Goal: Task Accomplishment & Management: Manage account settings

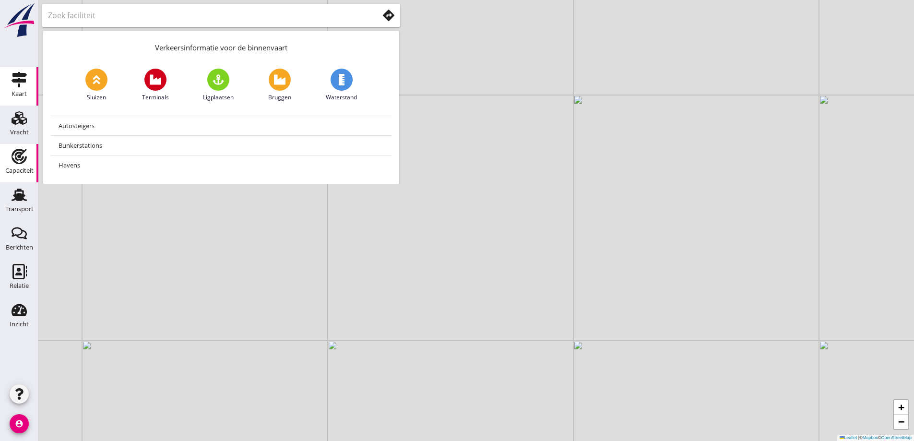
click at [24, 171] on div "Capaciteit" at bounding box center [19, 170] width 28 height 6
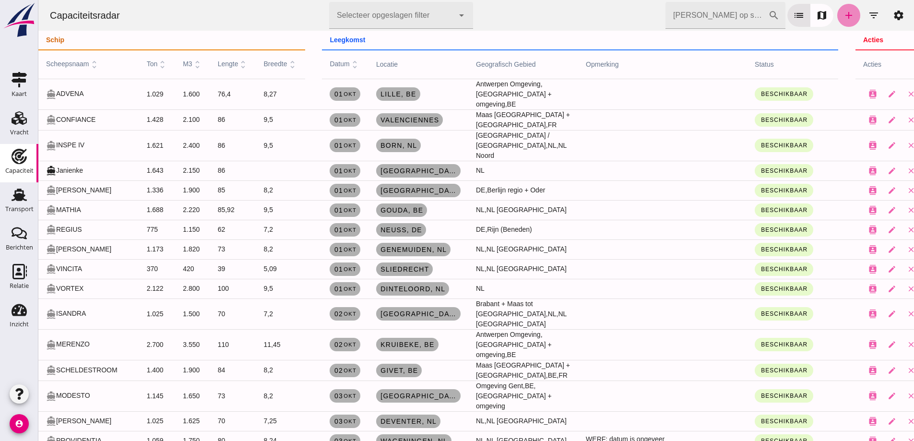
click at [846, 18] on icon "add" at bounding box center [849, 16] width 12 height 12
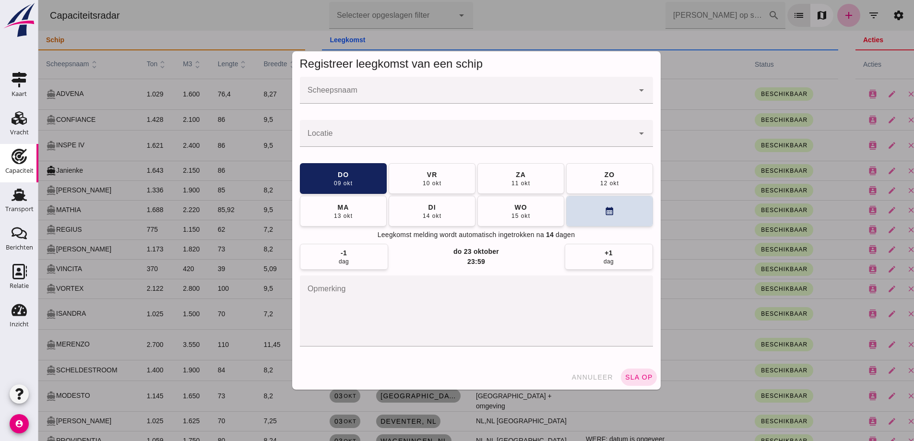
click at [351, 85] on div at bounding box center [467, 90] width 334 height 27
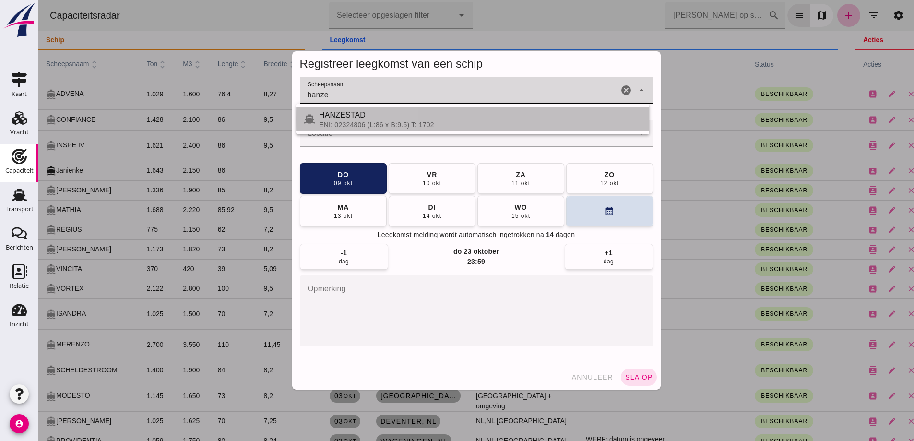
click at [372, 121] on div "ENI: 02324806 (L:86 x B:9.5) T: 1702" at bounding box center [480, 125] width 322 height 8
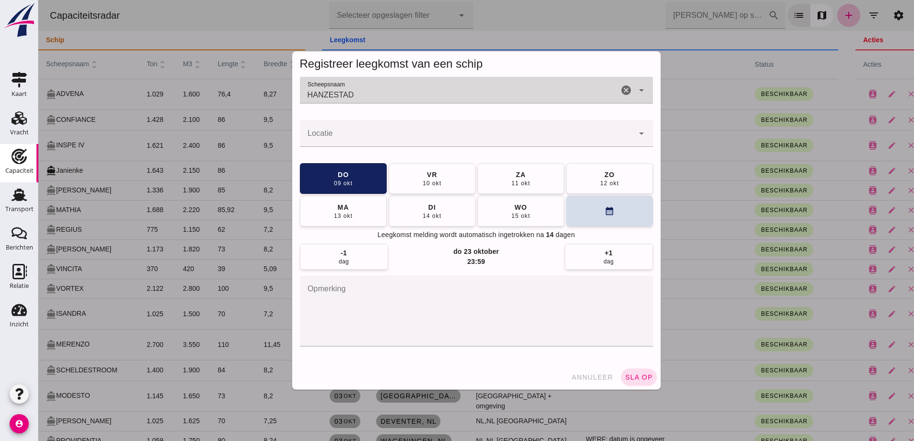
type input "HANZESTAD"
click at [374, 130] on div at bounding box center [467, 133] width 334 height 27
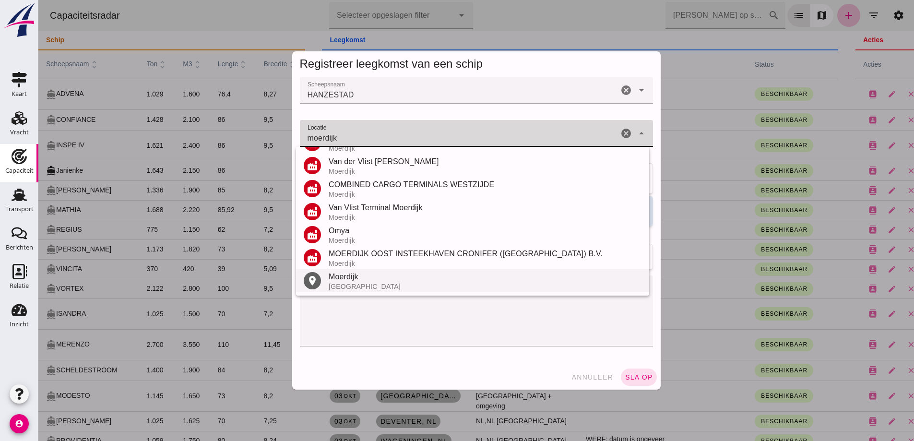
scroll to position [112, 0]
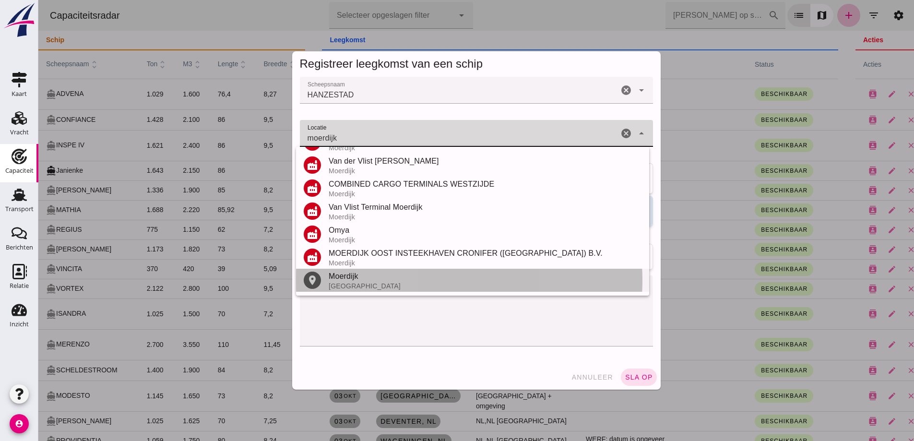
click at [353, 284] on div "[GEOGRAPHIC_DATA]" at bounding box center [485, 286] width 313 height 8
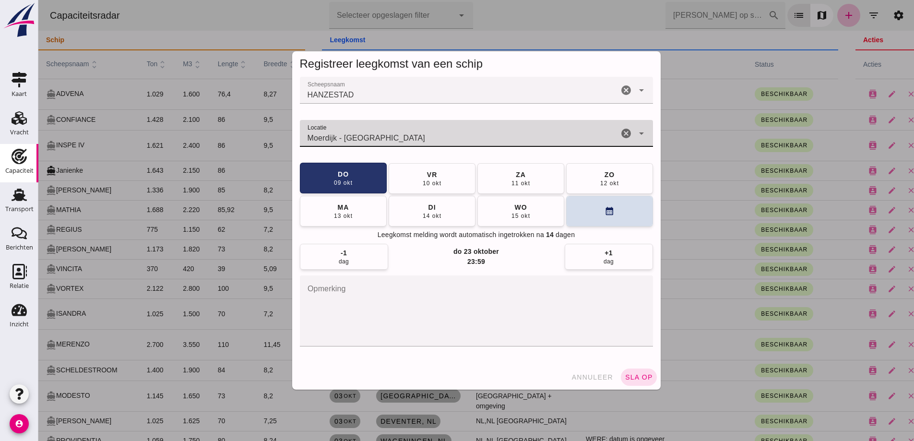
type input "Moerdijk - [GEOGRAPHIC_DATA]"
click at [362, 177] on button "do 09 okt" at bounding box center [343, 178] width 87 height 31
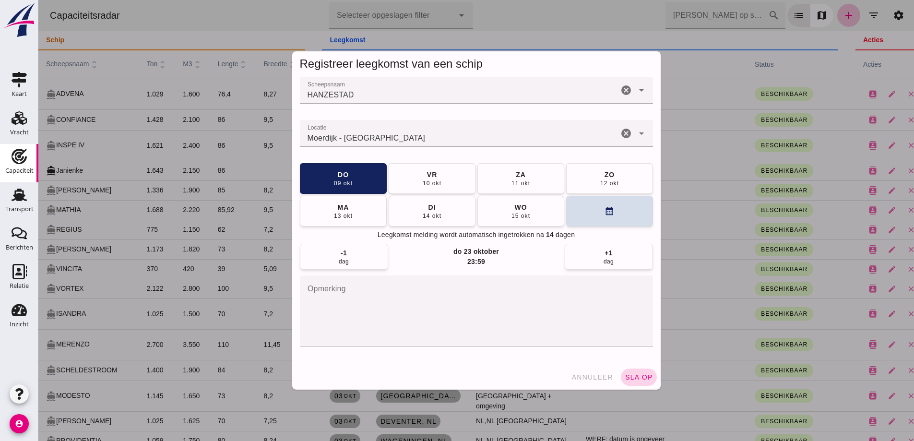
click at [639, 377] on span "sla op" at bounding box center [639, 377] width 28 height 8
click at [637, 376] on span "sla op" at bounding box center [639, 377] width 28 height 8
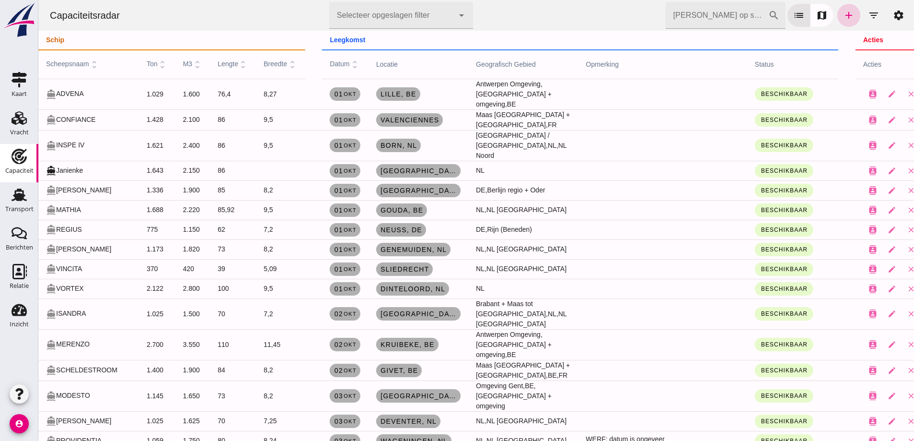
click at [845, 14] on icon "add" at bounding box center [849, 16] width 12 height 12
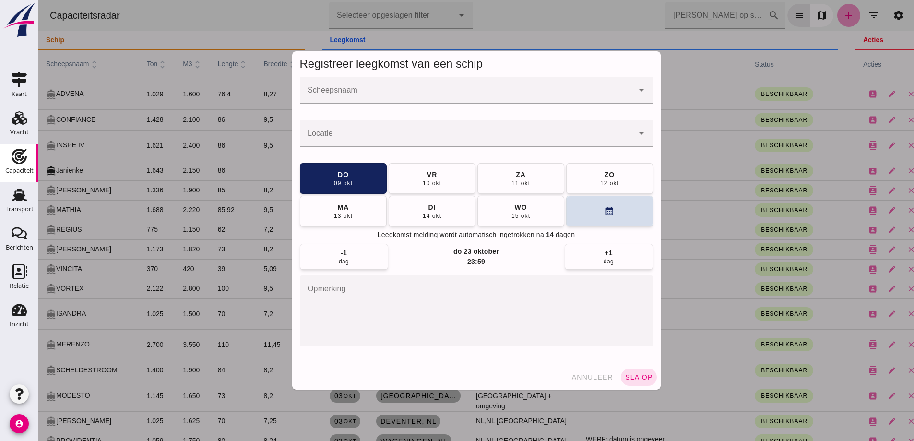
click at [479, 101] on div at bounding box center [467, 90] width 334 height 27
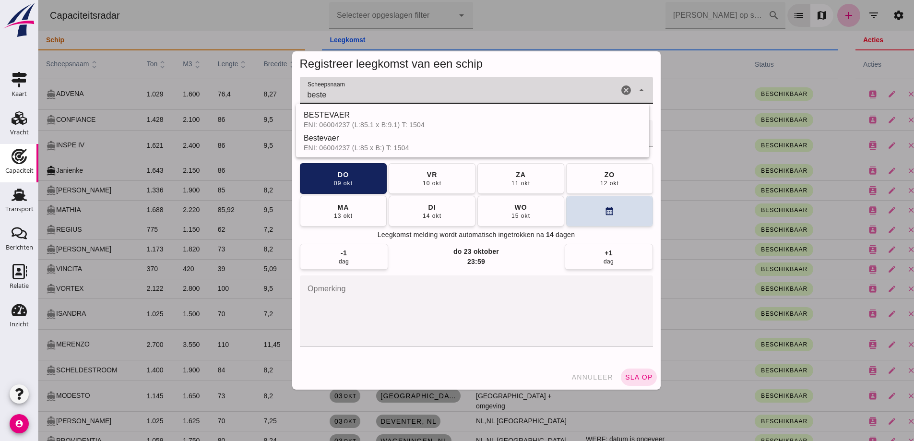
click at [489, 95] on input "beste" at bounding box center [459, 95] width 318 height 12
click at [484, 118] on div "BESTEVAER" at bounding box center [480, 115] width 322 height 12
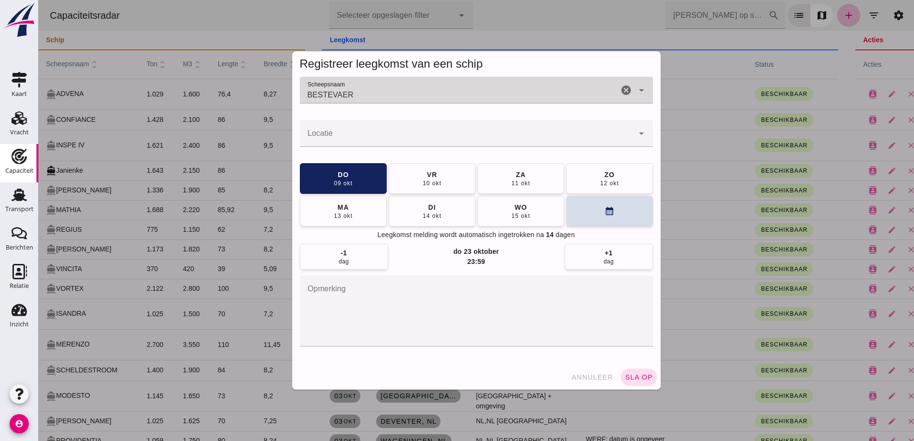
type input "BESTEVAER"
click at [502, 142] on input "Locatie" at bounding box center [467, 138] width 334 height 12
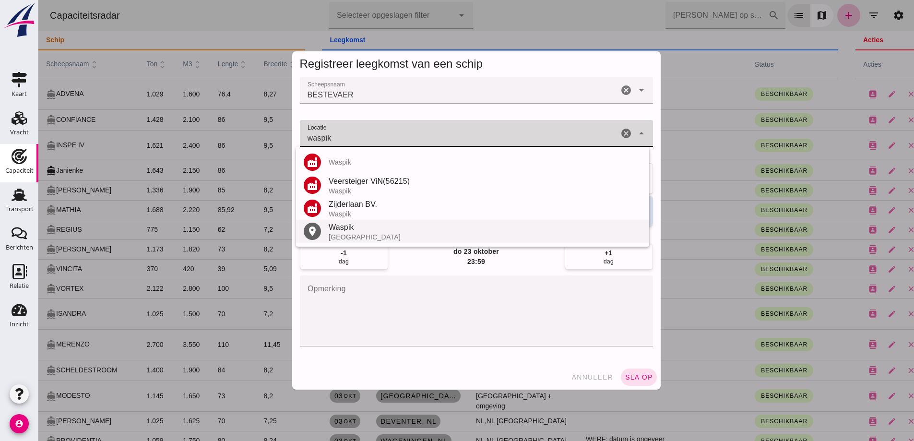
click at [379, 236] on div "[GEOGRAPHIC_DATA]" at bounding box center [485, 237] width 313 height 8
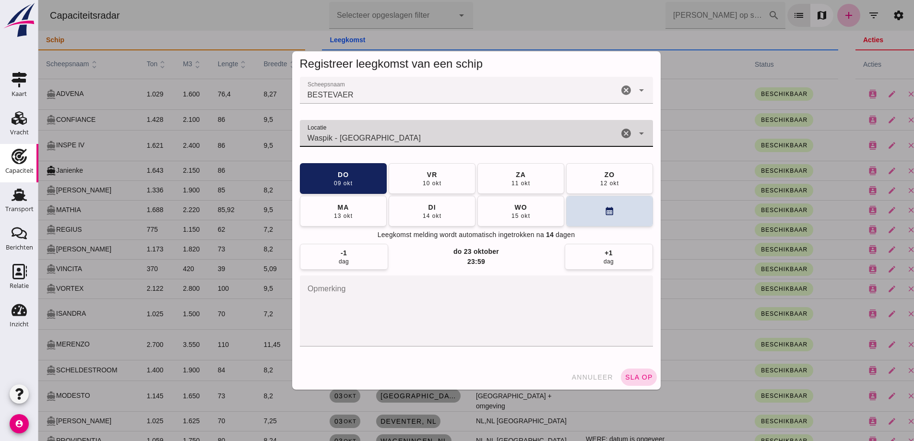
type input "Waspik - [GEOGRAPHIC_DATA]"
click at [644, 382] on button "sla op" at bounding box center [639, 376] width 36 height 17
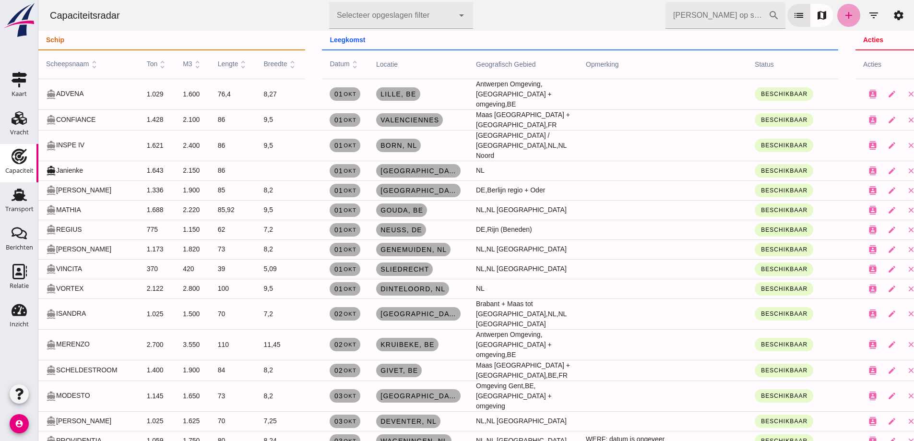
drag, startPoint x: 838, startPoint y: 12, endPoint x: 959, endPoint y: 90, distance: 143.7
click at [843, 12] on icon "add" at bounding box center [849, 16] width 12 height 12
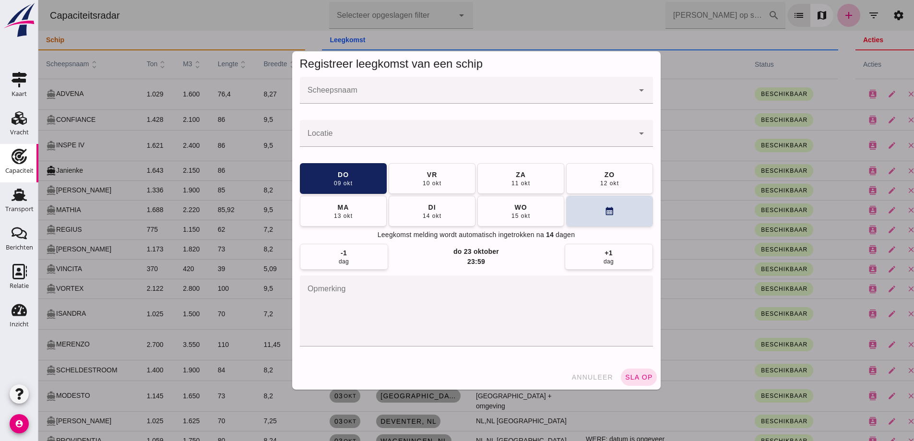
drag, startPoint x: 463, startPoint y: 89, endPoint x: 448, endPoint y: 77, distance: 19.4
click at [463, 89] on div at bounding box center [467, 90] width 334 height 27
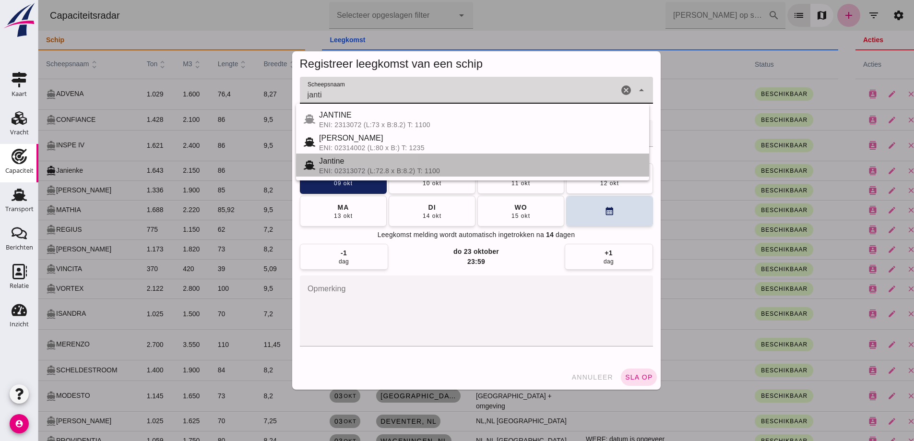
click at [385, 167] on div "ENI: 02313072 (L:72.8 x B:8.2) T: 1100" at bounding box center [480, 171] width 322 height 8
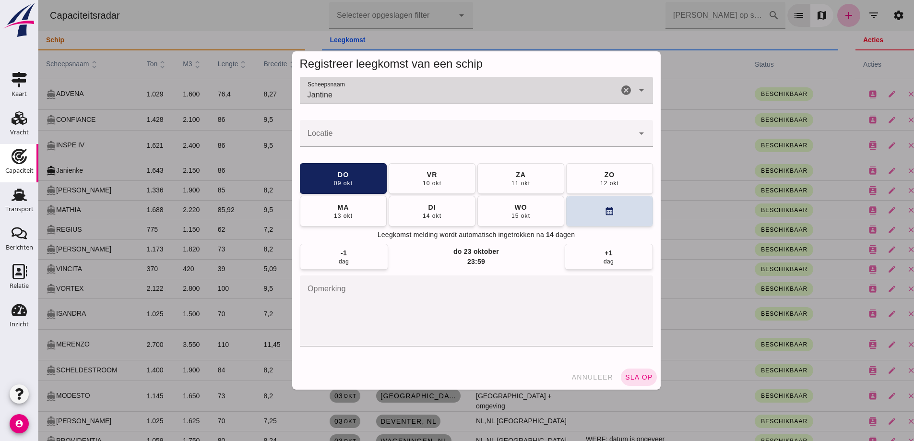
drag, startPoint x: 303, startPoint y: 96, endPoint x: 316, endPoint y: 102, distance: 14.4
click at [262, 96] on div "Registreer leegkomst van een schip Scheepsnaam Scheepsnaam [PERSON_NAME] cancel…" at bounding box center [475, 220] width 875 height 441
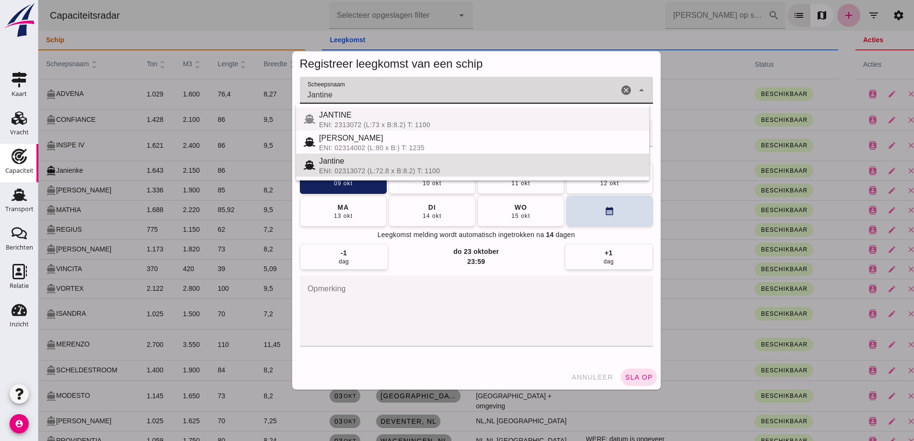
click at [332, 118] on span "JANTINE" at bounding box center [335, 115] width 33 height 8
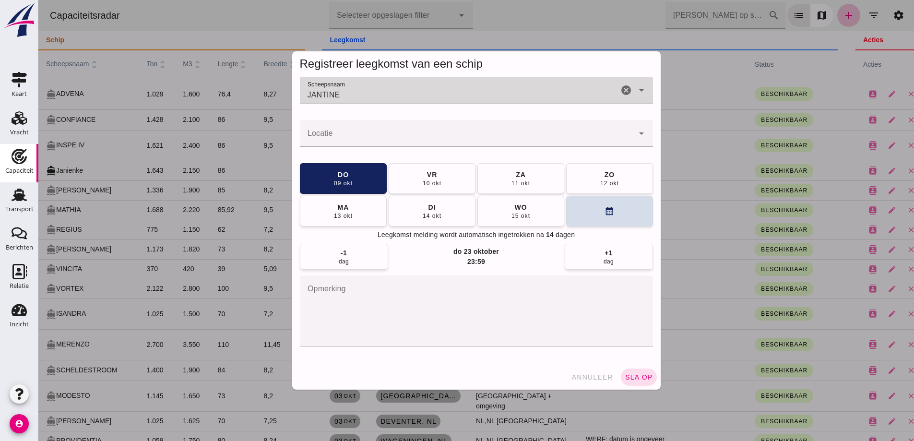
type input "JANTINE"
click at [337, 136] on input "Locatie" at bounding box center [467, 138] width 334 height 12
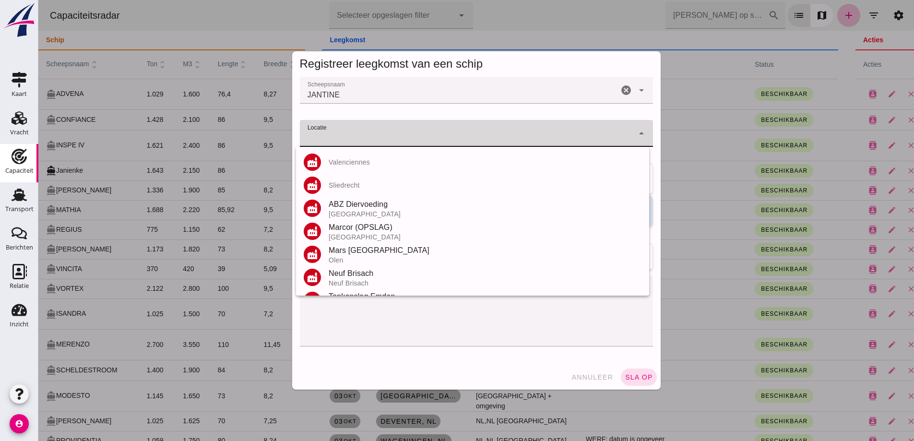
click at [334, 135] on input "Locatie" at bounding box center [467, 138] width 334 height 12
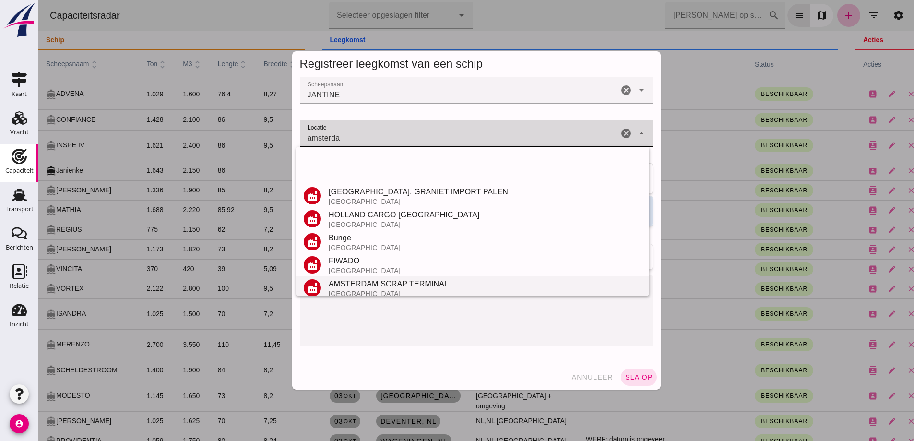
scroll to position [204, 0]
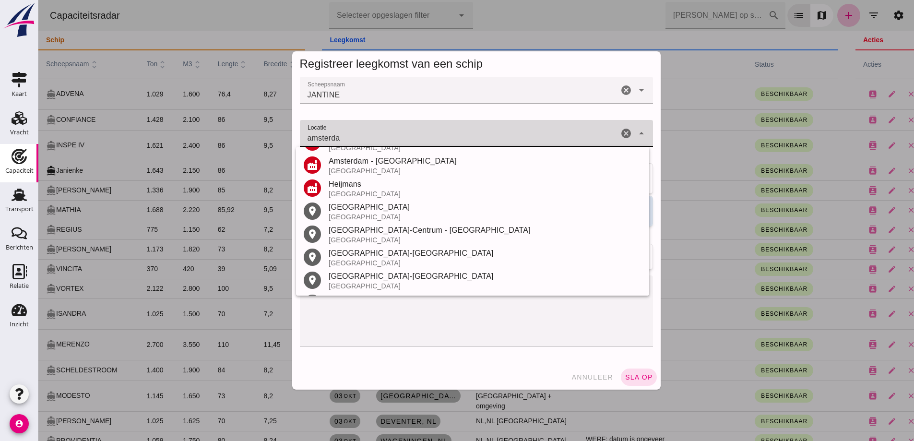
click at [357, 214] on div "[GEOGRAPHIC_DATA]" at bounding box center [485, 217] width 313 height 8
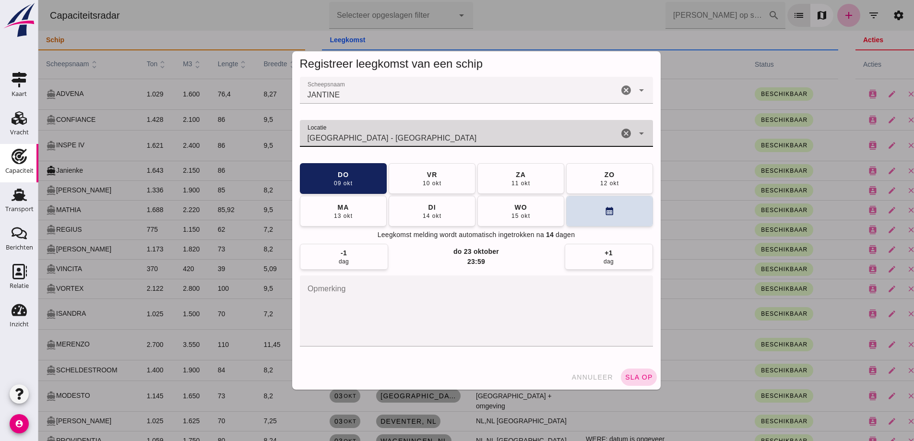
type input "[GEOGRAPHIC_DATA] - [GEOGRAPHIC_DATA]"
click at [638, 379] on span "sla op" at bounding box center [639, 377] width 28 height 8
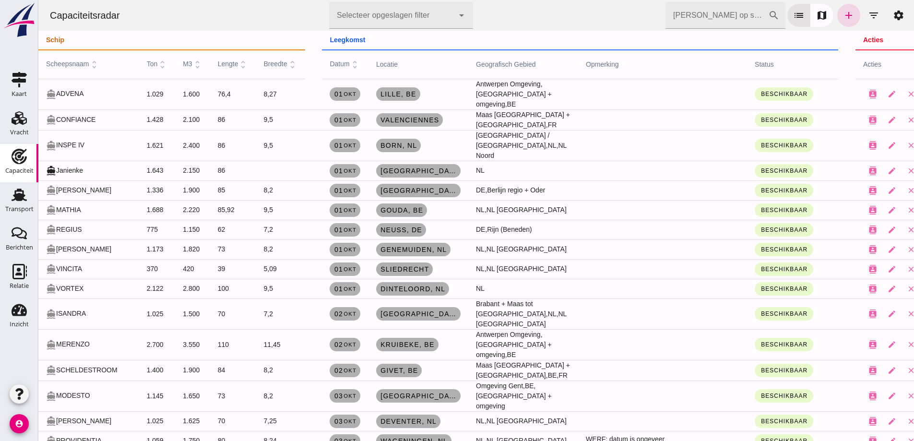
click at [845, 14] on icon "add" at bounding box center [849, 16] width 12 height 12
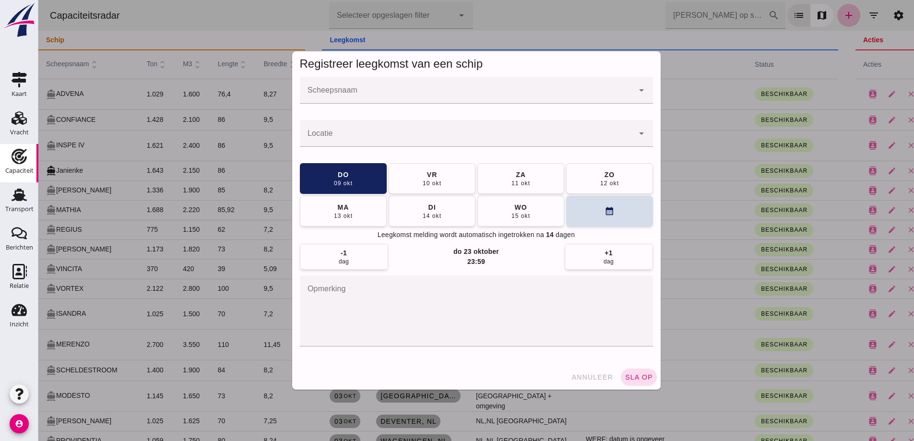
click at [364, 98] on input "Scheepsnaam" at bounding box center [467, 95] width 334 height 12
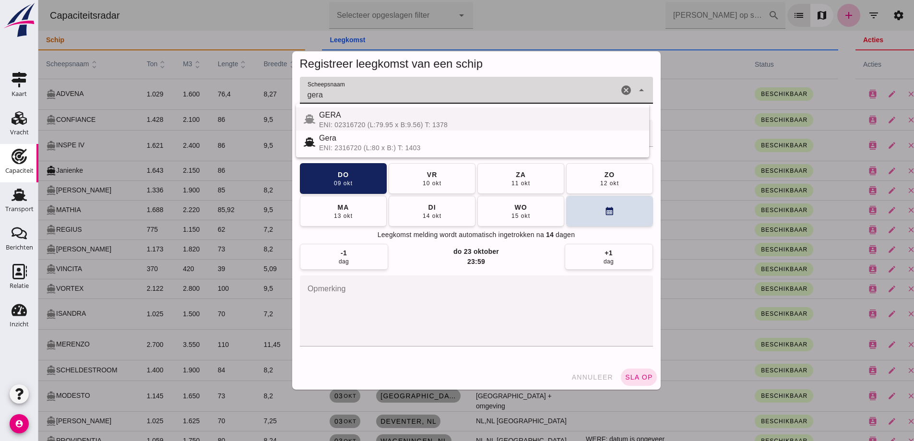
click at [374, 121] on div "ENI: 02316720 (L:79.95 x B:9.56) T: 1378" at bounding box center [480, 125] width 322 height 8
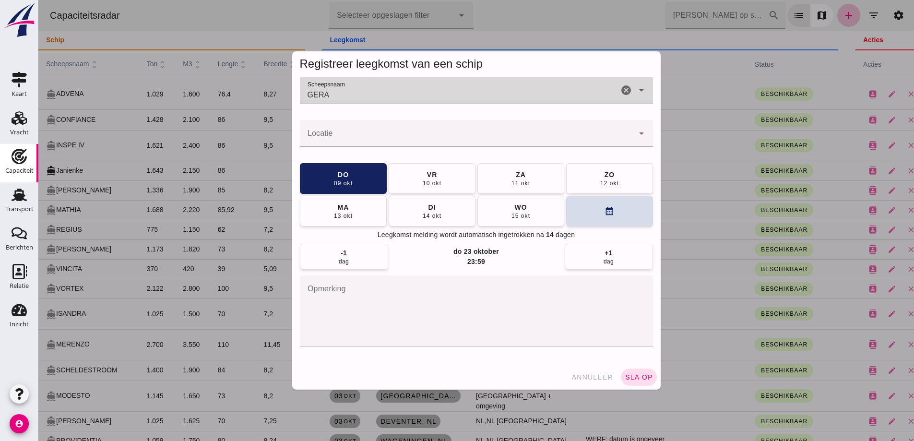
type input "GERA"
click at [377, 132] on input "Locatie" at bounding box center [467, 138] width 334 height 12
type input "m"
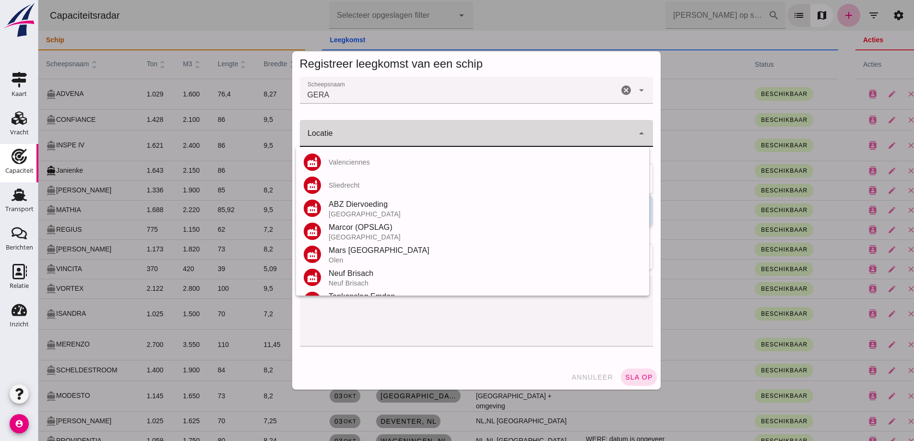
click at [379, 134] on input "Locatie" at bounding box center [465, 138] width 330 height 12
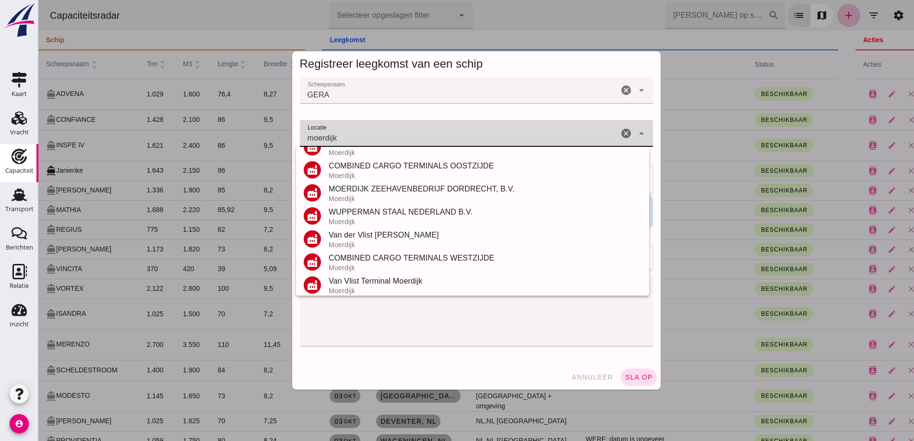
scroll to position [112, 0]
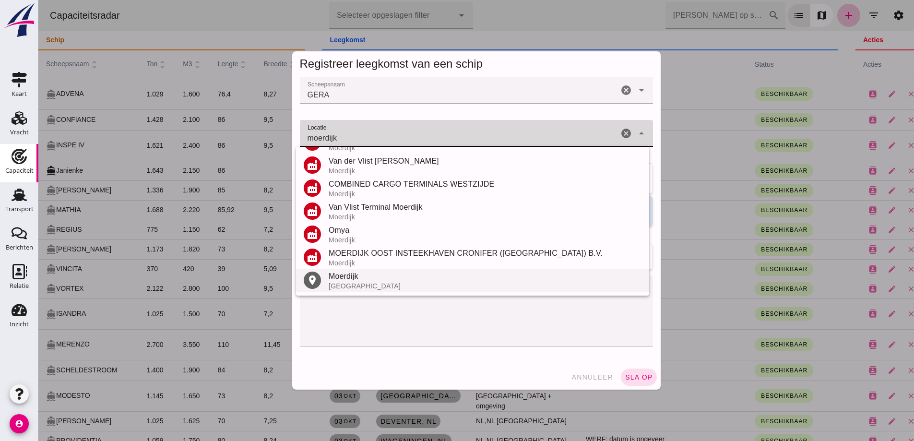
click at [375, 275] on div "Moerdijk" at bounding box center [485, 277] width 313 height 12
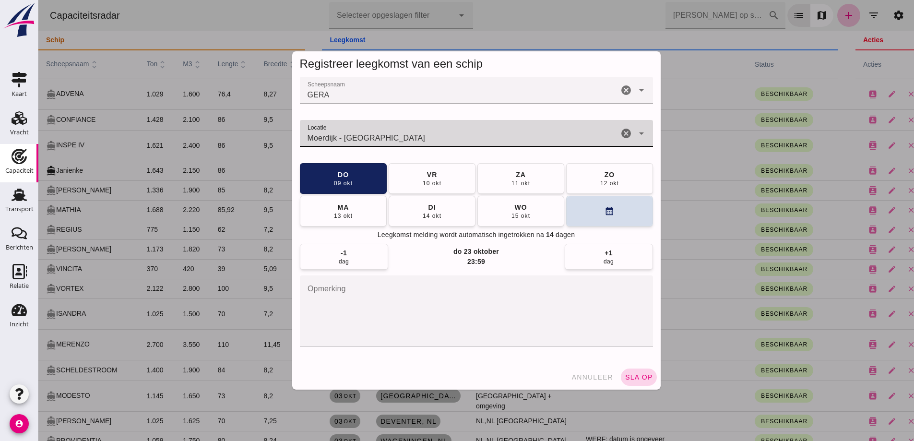
type input "Moerdijk - [GEOGRAPHIC_DATA]"
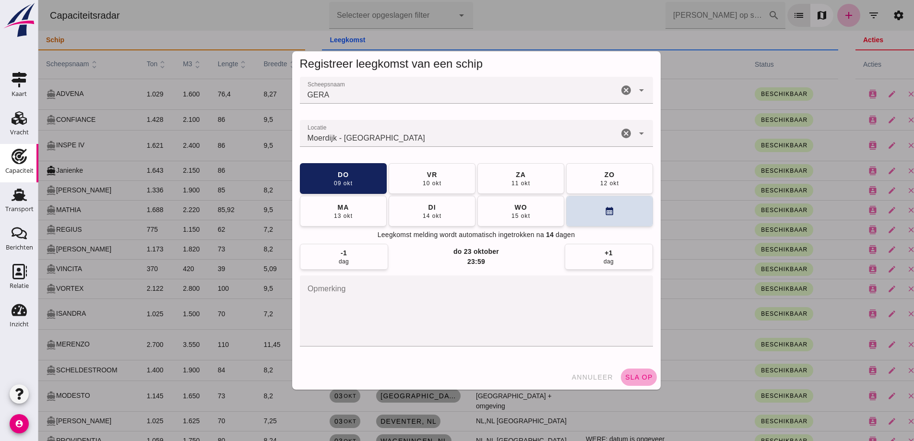
drag, startPoint x: 637, startPoint y: 376, endPoint x: 656, endPoint y: 375, distance: 19.2
click at [638, 376] on span "sla op" at bounding box center [639, 377] width 28 height 8
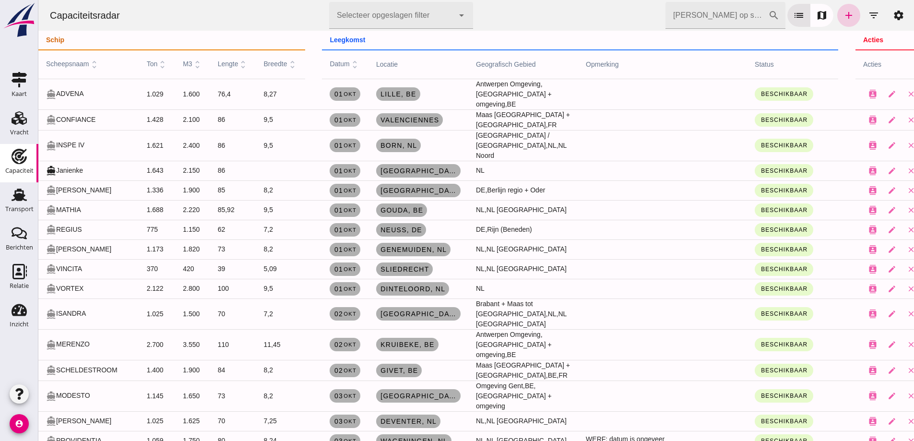
click at [852, 15] on link "add" at bounding box center [848, 15] width 23 height 23
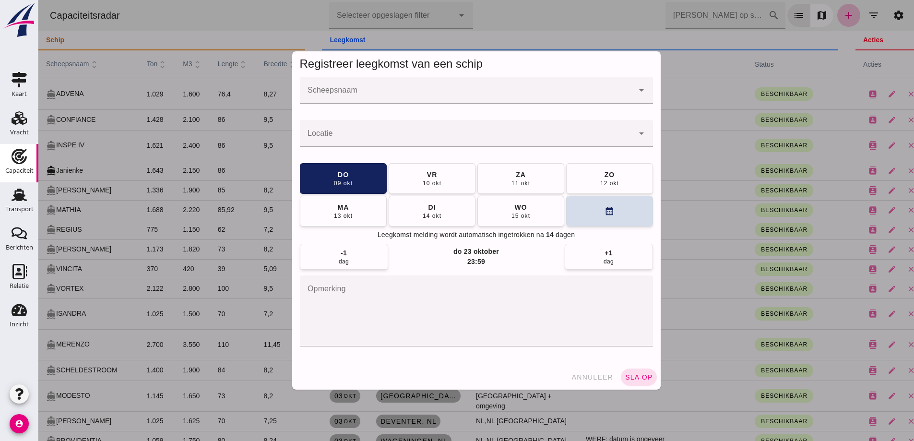
click at [384, 99] on input "Scheepsnaam" at bounding box center [467, 95] width 334 height 12
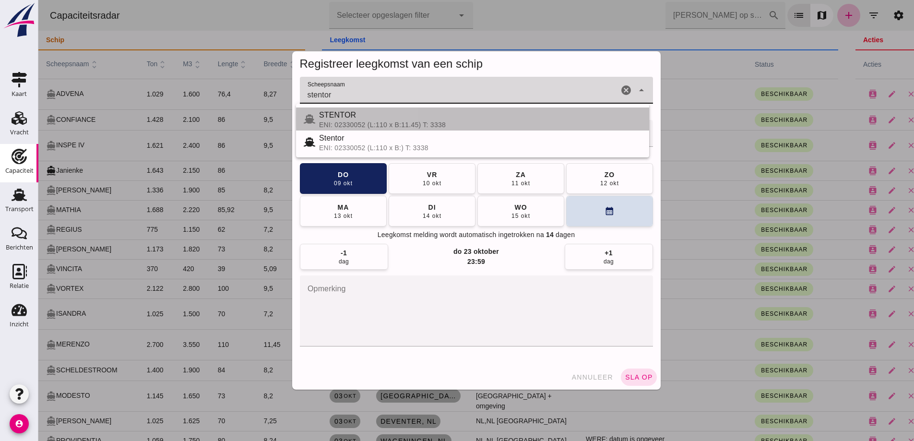
click at [342, 116] on span "STENTOR" at bounding box center [337, 115] width 37 height 8
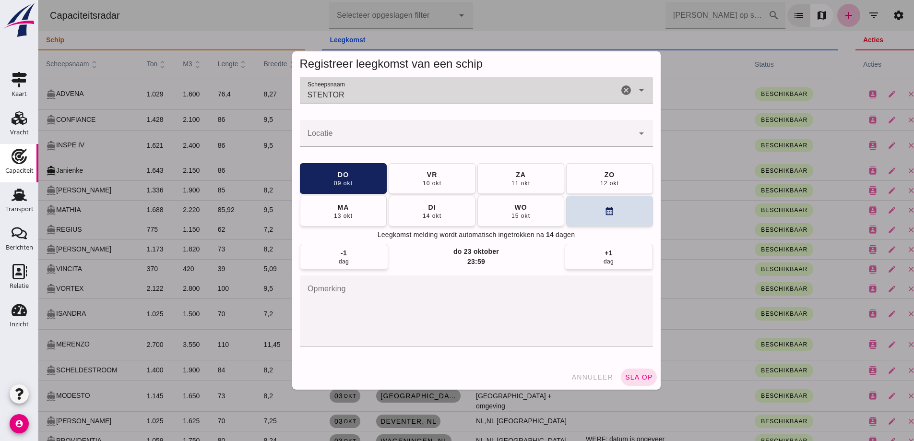
type input "STENTOR"
click at [373, 126] on div at bounding box center [467, 133] width 334 height 27
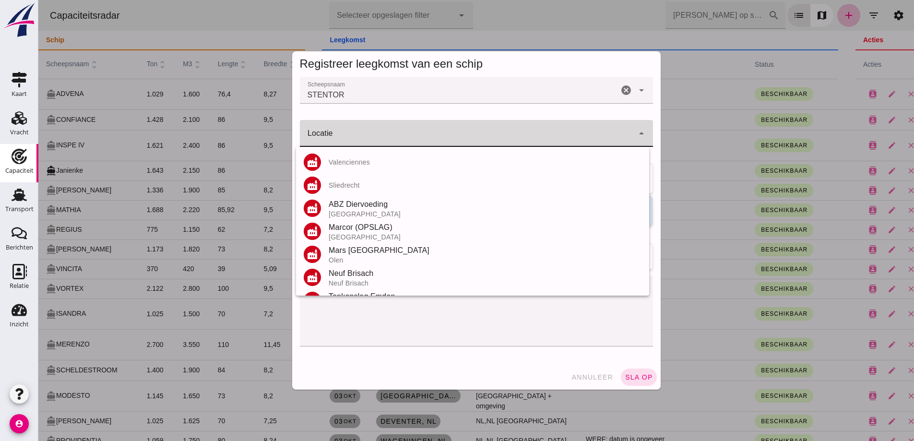
click at [376, 135] on input "Locatie" at bounding box center [467, 138] width 334 height 12
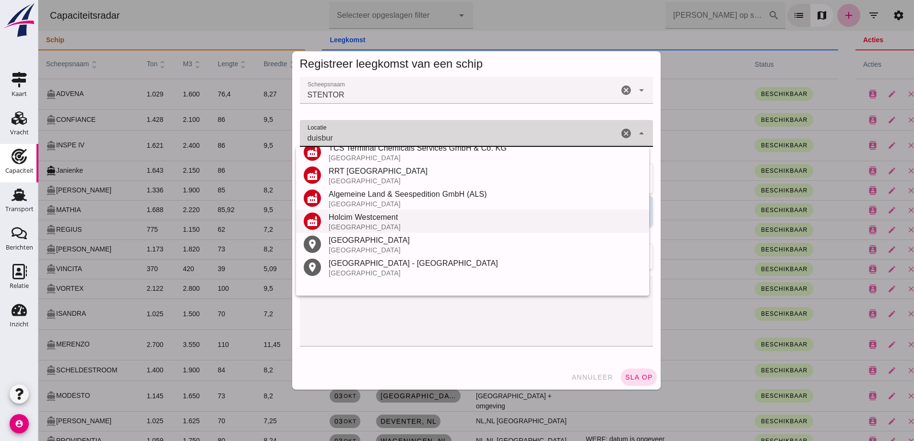
scroll to position [181, 0]
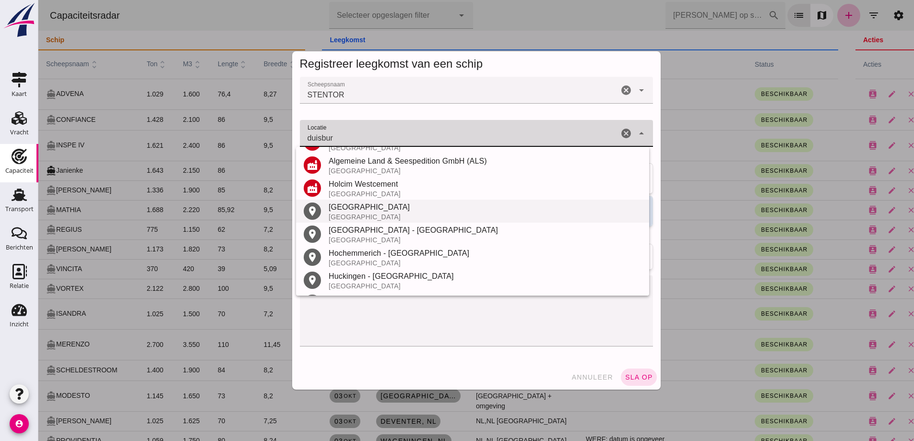
click at [364, 213] on div "[GEOGRAPHIC_DATA]" at bounding box center [485, 217] width 313 height 8
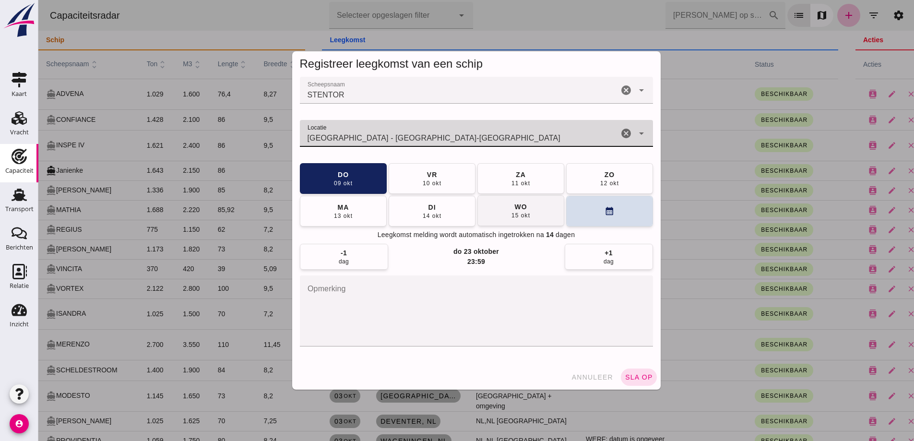
type input "[GEOGRAPHIC_DATA] - [GEOGRAPHIC_DATA]-[GEOGRAPHIC_DATA]"
click at [537, 205] on button "[DATE]" at bounding box center [520, 210] width 87 height 31
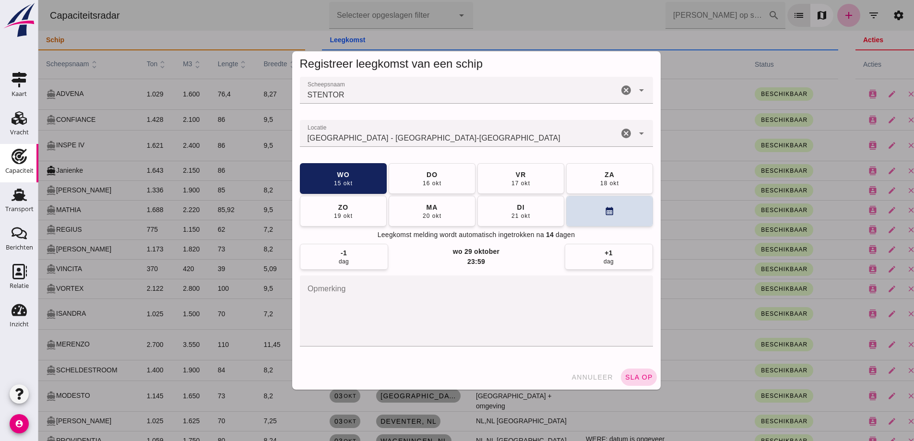
click at [630, 376] on span "sla op" at bounding box center [639, 377] width 28 height 8
click at [644, 375] on div at bounding box center [475, 220] width 875 height 441
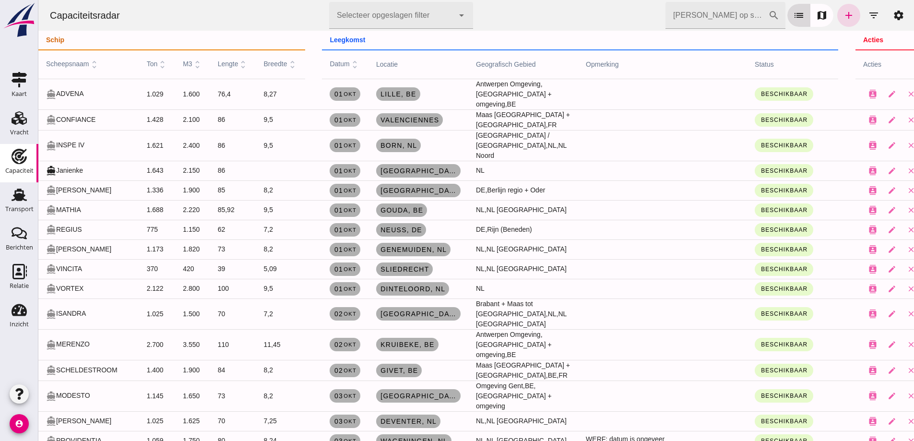
click at [731, 15] on input "[PERSON_NAME] op scheepsnaam" at bounding box center [716, 15] width 103 height 27
click at [843, 15] on icon "add" at bounding box center [849, 16] width 12 height 12
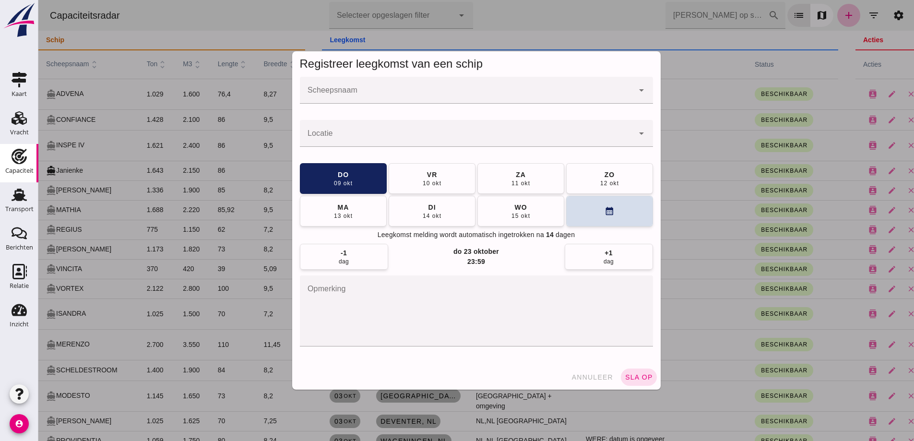
click at [339, 99] on input "Scheepsnaam" at bounding box center [467, 95] width 334 height 12
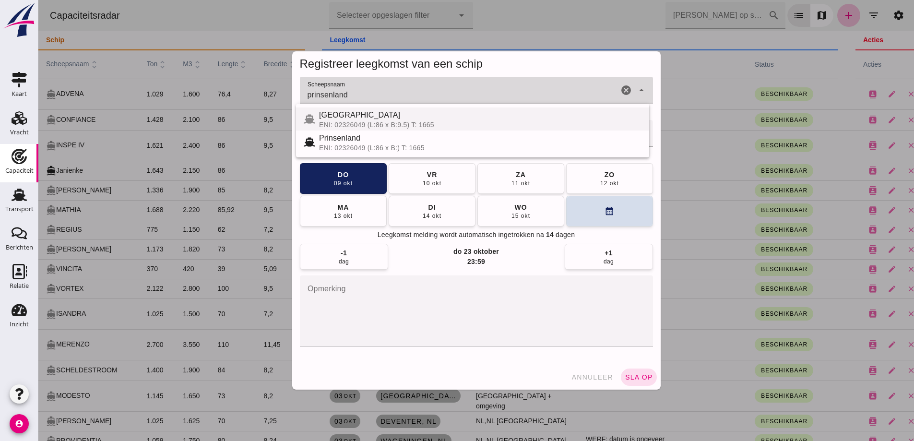
click at [381, 132] on div "Prinsenland" at bounding box center [480, 138] width 322 height 12
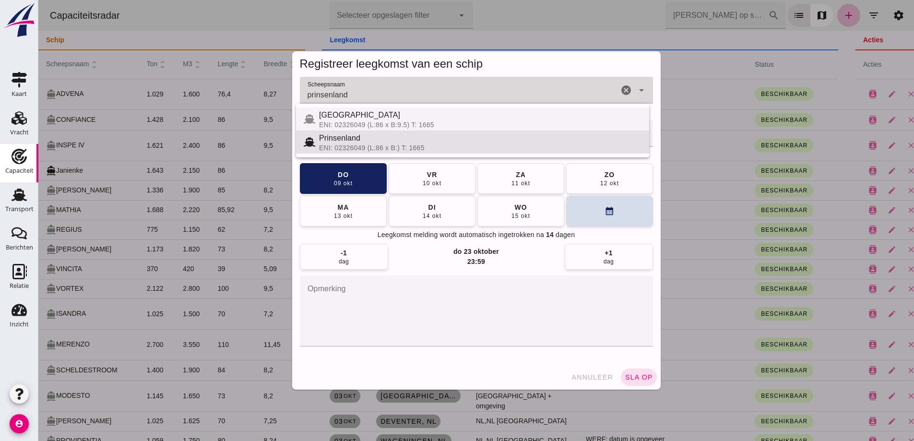
click at [376, 113] on div "[GEOGRAPHIC_DATA]" at bounding box center [480, 115] width 322 height 12
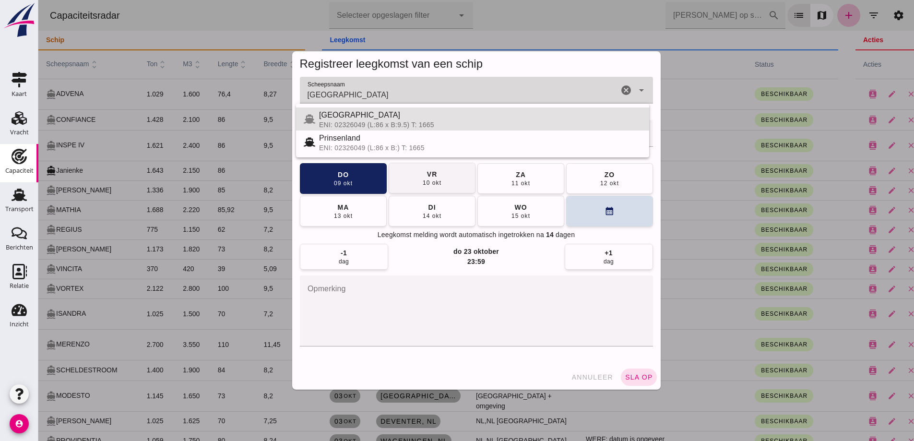
click at [371, 112] on span "[GEOGRAPHIC_DATA]" at bounding box center [359, 115] width 81 height 8
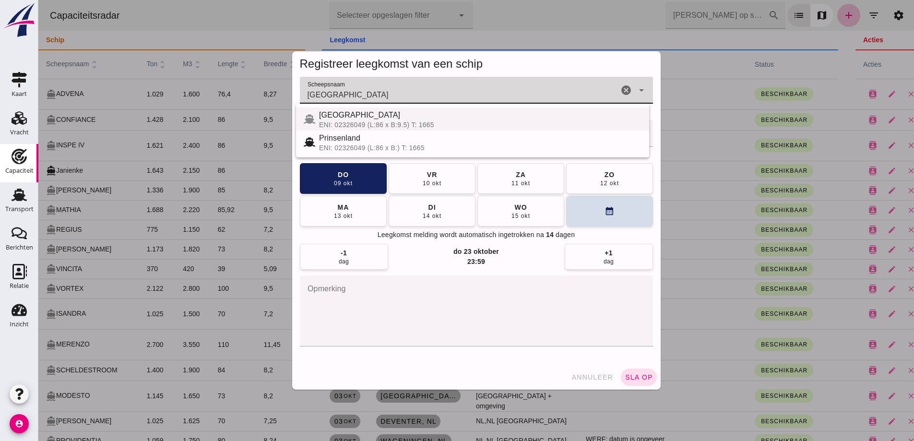
click at [340, 117] on span "[GEOGRAPHIC_DATA]" at bounding box center [359, 115] width 81 height 8
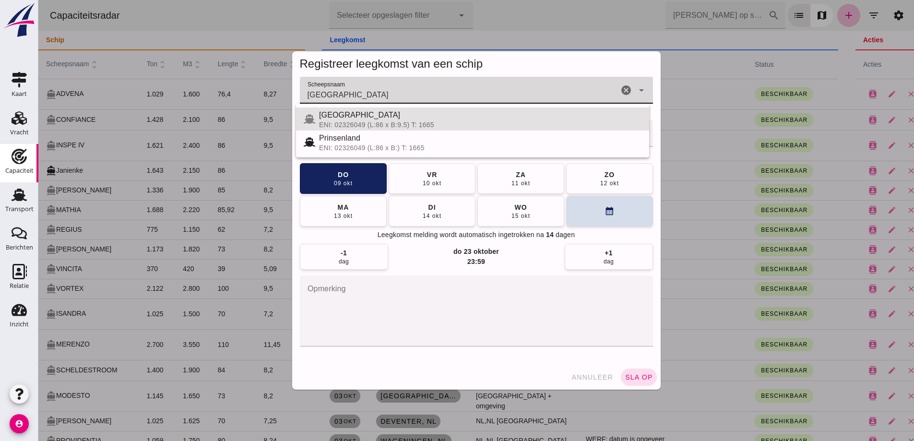
type input "[GEOGRAPHIC_DATA]"
click at [440, 312] on textarea "opmerking" at bounding box center [476, 310] width 353 height 71
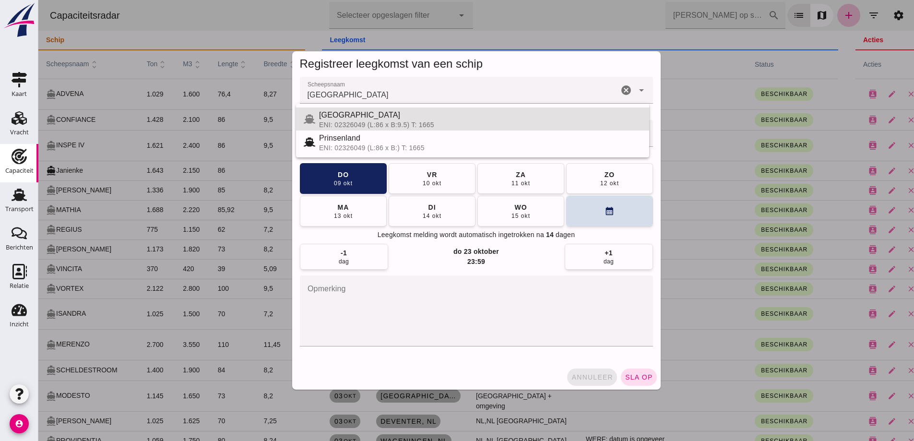
click at [603, 381] on button "annuleer" at bounding box center [592, 376] width 50 height 17
click at [580, 379] on div at bounding box center [475, 220] width 875 height 441
click at [580, 378] on div at bounding box center [475, 220] width 875 height 441
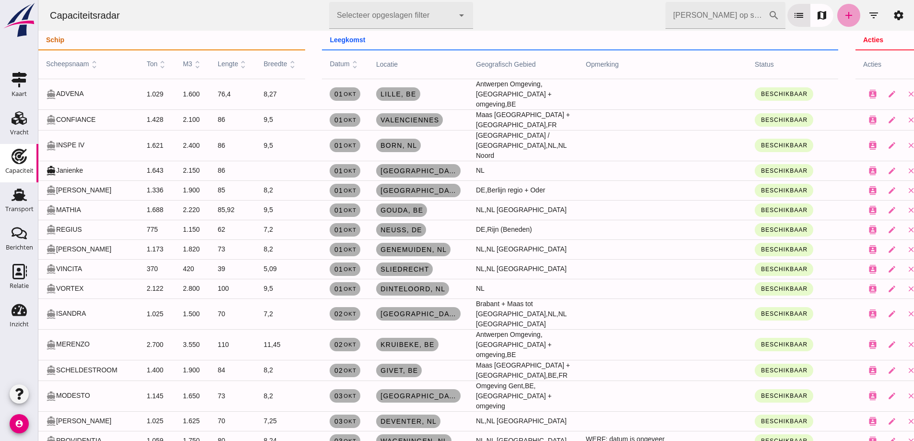
drag, startPoint x: 844, startPoint y: 12, endPoint x: 957, endPoint y: 34, distance: 115.9
click at [844, 12] on icon "add" at bounding box center [849, 16] width 12 height 12
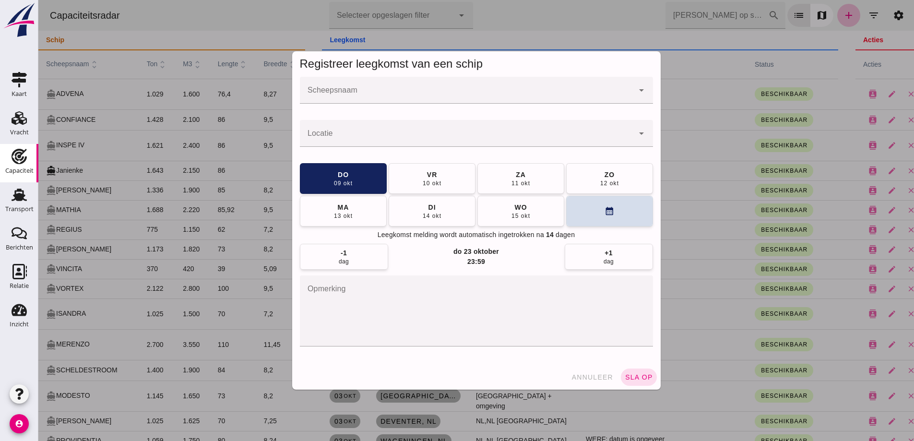
drag, startPoint x: 433, startPoint y: 89, endPoint x: 413, endPoint y: 91, distance: 20.3
click at [433, 89] on div at bounding box center [467, 90] width 334 height 27
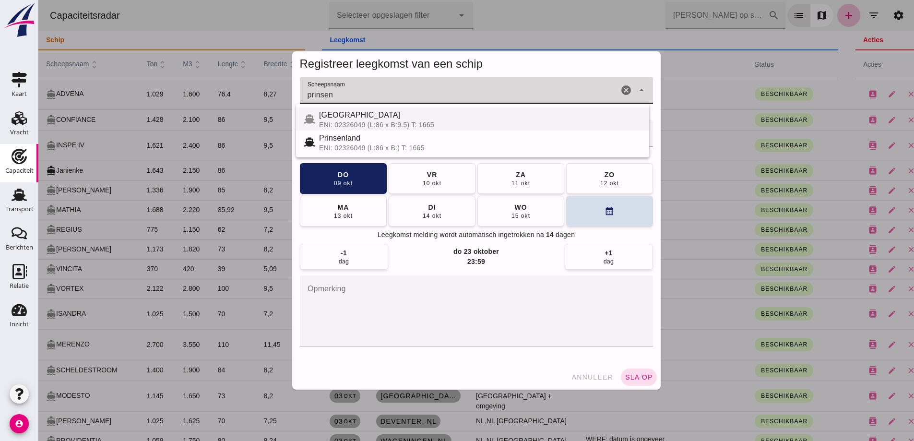
click at [333, 117] on span "[GEOGRAPHIC_DATA]" at bounding box center [359, 115] width 81 height 8
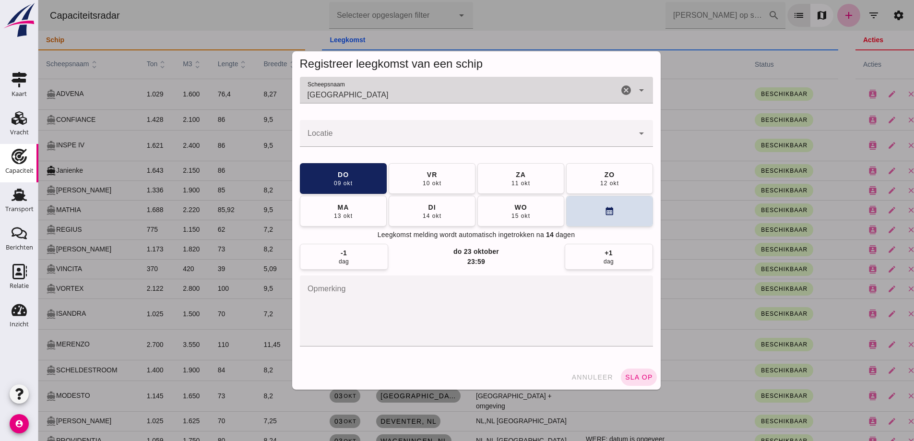
type input "[GEOGRAPHIC_DATA]"
click at [350, 129] on div at bounding box center [467, 133] width 334 height 27
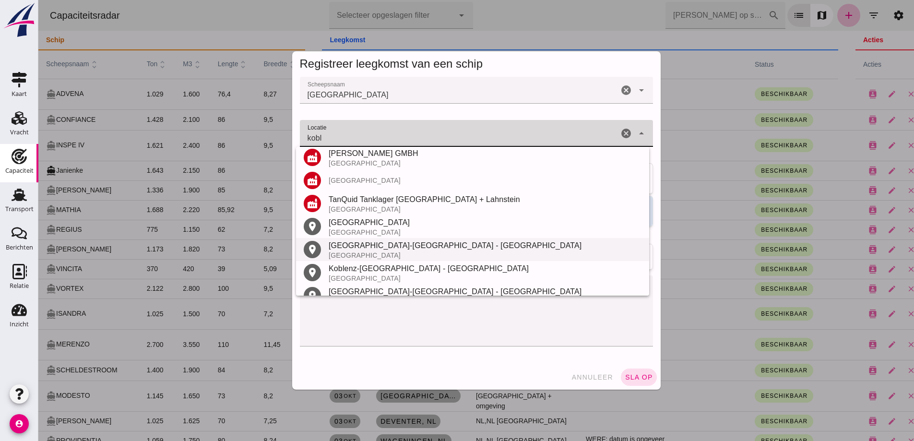
scroll to position [89, 0]
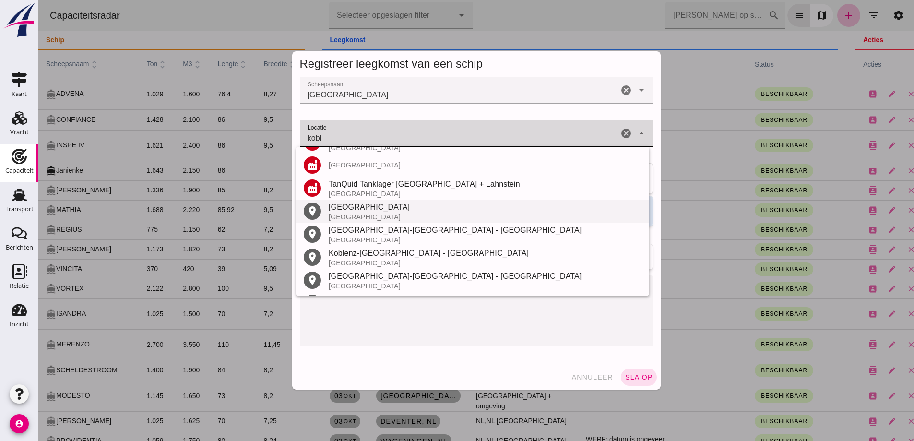
drag, startPoint x: 360, startPoint y: 210, endPoint x: 451, endPoint y: 213, distance: 91.7
click at [360, 210] on div "[GEOGRAPHIC_DATA]" at bounding box center [485, 207] width 313 height 12
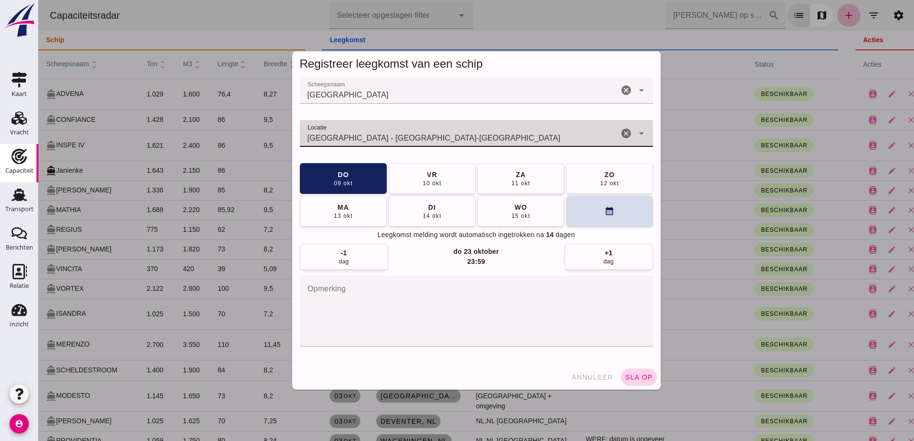
type input "[GEOGRAPHIC_DATA] - [GEOGRAPHIC_DATA]-[GEOGRAPHIC_DATA]"
click at [642, 379] on span "sla op" at bounding box center [639, 377] width 28 height 8
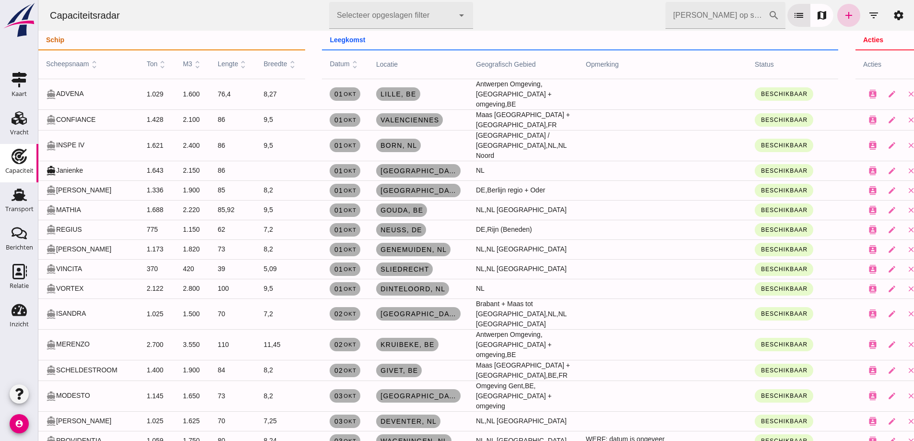
click at [848, 14] on link "add" at bounding box center [848, 15] width 23 height 23
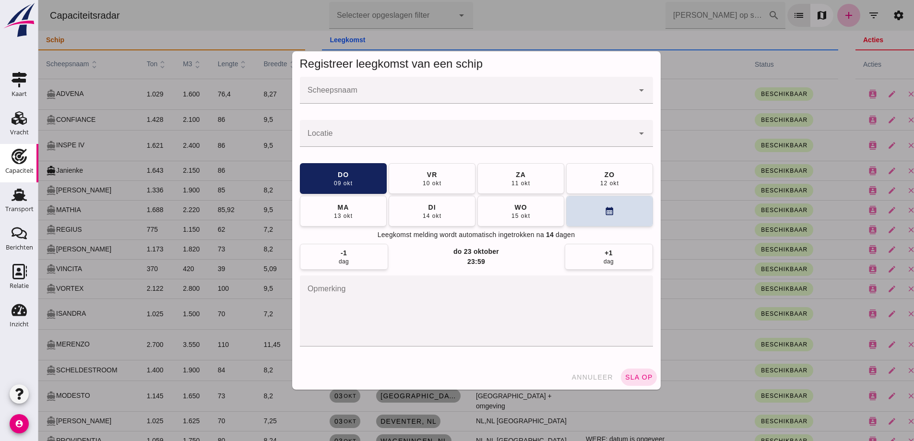
click at [357, 94] on input "Scheepsnaam" at bounding box center [467, 95] width 334 height 12
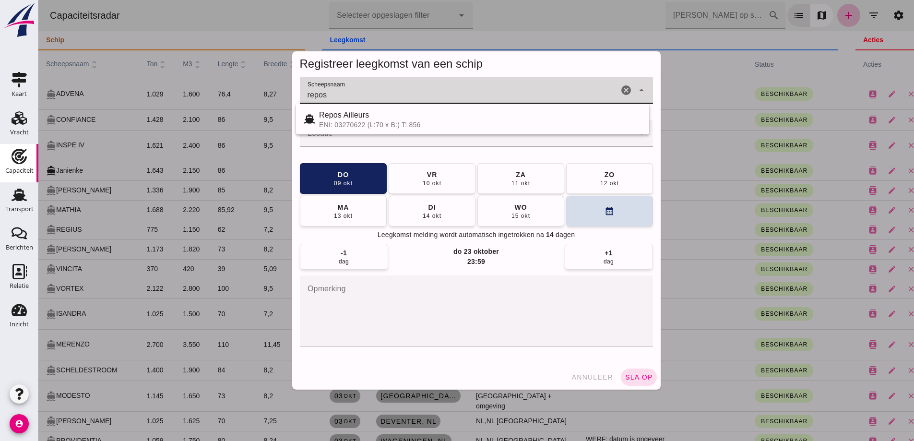
type input "repos"
click at [646, 24] on div at bounding box center [475, 220] width 875 height 441
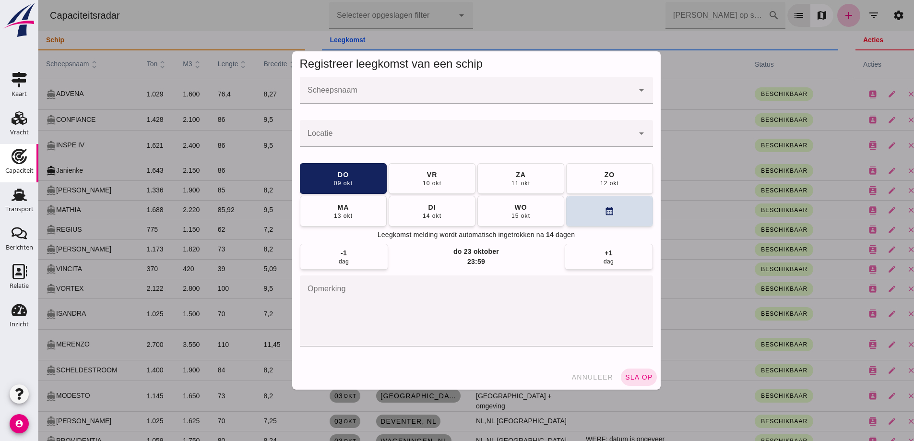
click at [351, 89] on div at bounding box center [467, 90] width 334 height 27
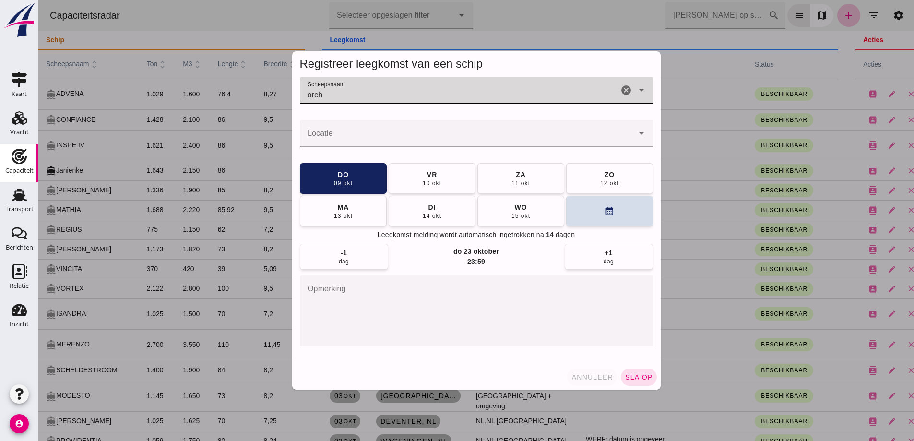
type input "orch"
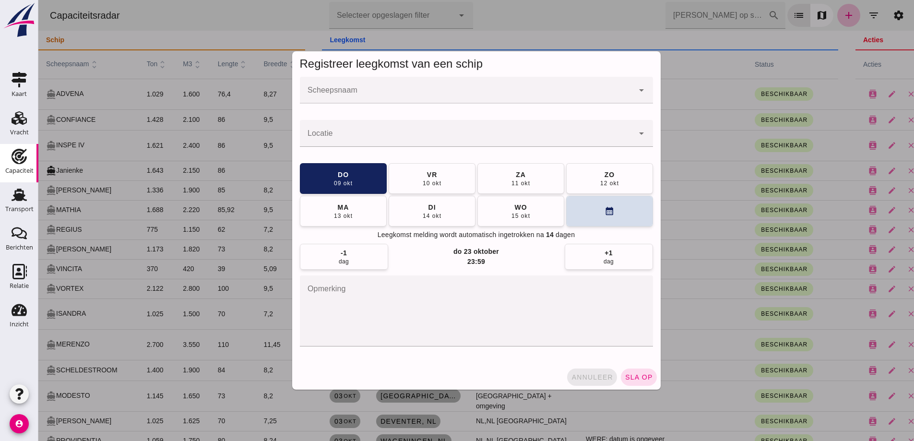
click at [584, 372] on button "annuleer" at bounding box center [592, 376] width 50 height 17
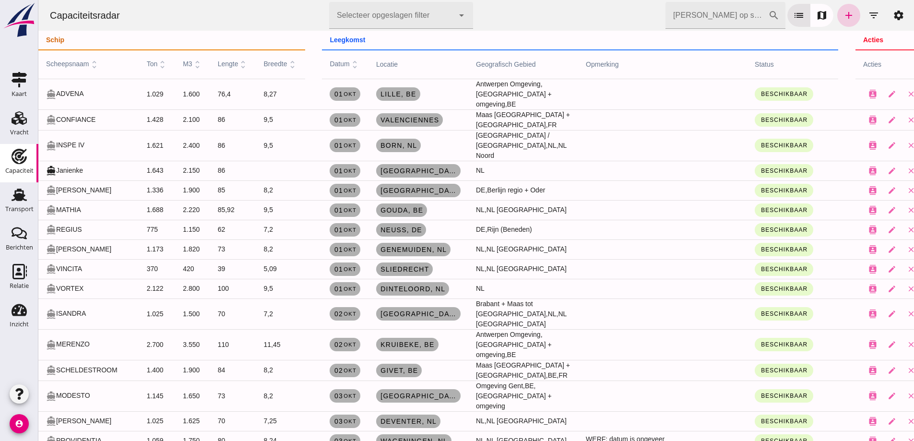
click at [846, 21] on link "add" at bounding box center [848, 15] width 23 height 23
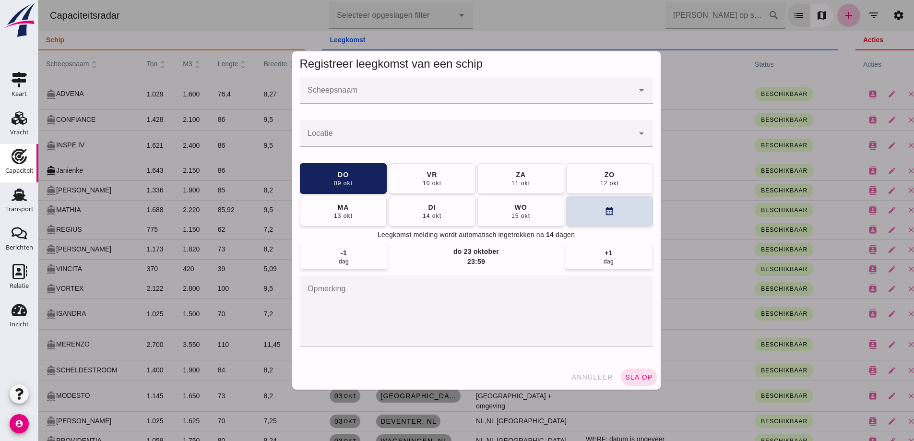
click at [411, 84] on div at bounding box center [467, 90] width 334 height 27
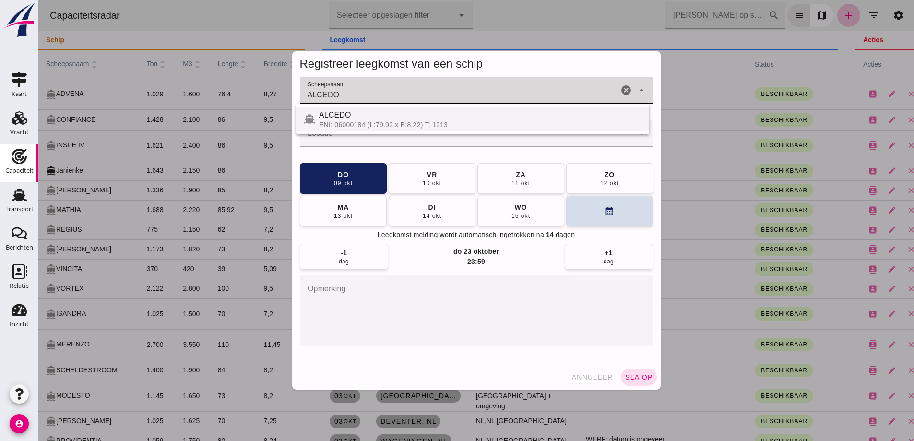
click at [338, 115] on span "ALCEDO" at bounding box center [335, 115] width 32 height 8
type input "ALCEDO"
click at [342, 127] on div at bounding box center [467, 133] width 334 height 27
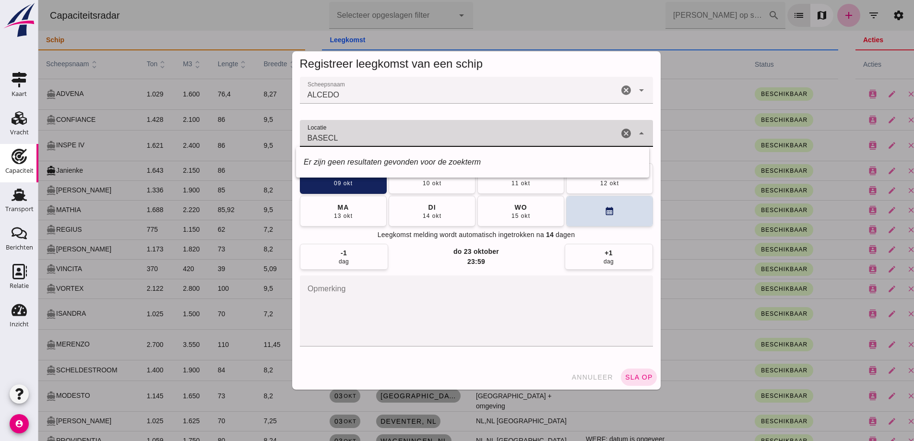
type input "BASECL"
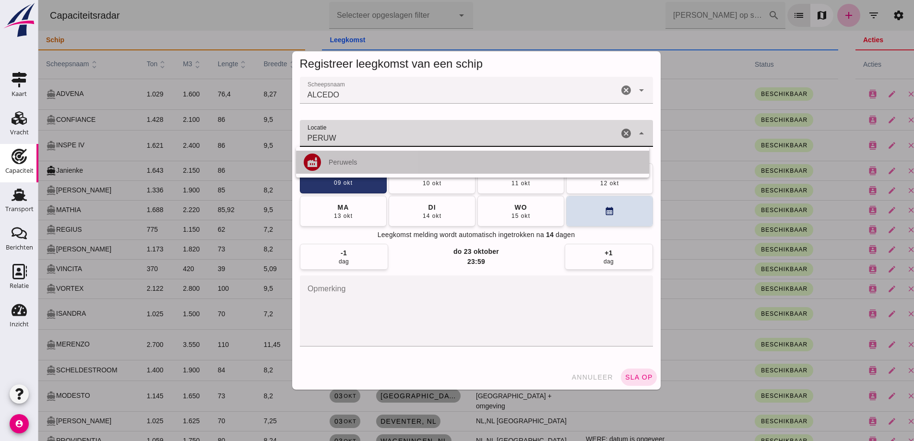
drag, startPoint x: 346, startPoint y: 162, endPoint x: 347, endPoint y: 171, distance: 8.7
click at [345, 162] on div "Peruwels" at bounding box center [485, 162] width 313 height 8
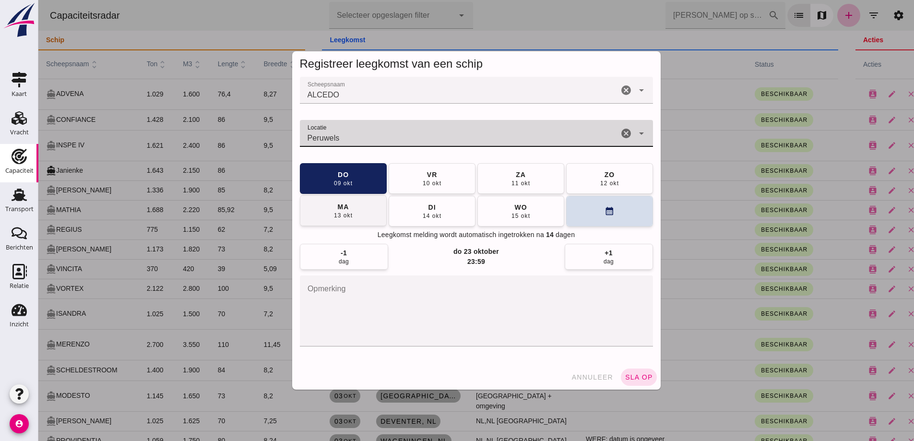
type input "Peruwels"
click at [337, 216] on div "13 okt" at bounding box center [342, 216] width 19 height 8
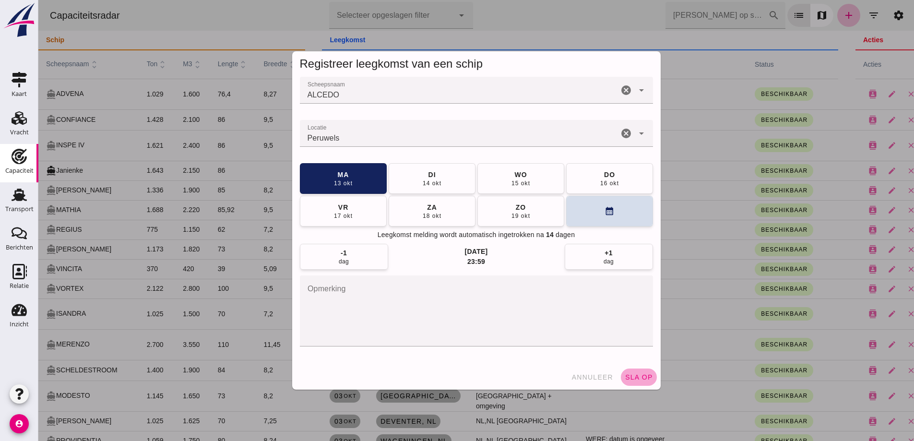
drag, startPoint x: 629, startPoint y: 373, endPoint x: 639, endPoint y: 374, distance: 10.1
click at [629, 373] on span "sla op" at bounding box center [639, 377] width 28 height 8
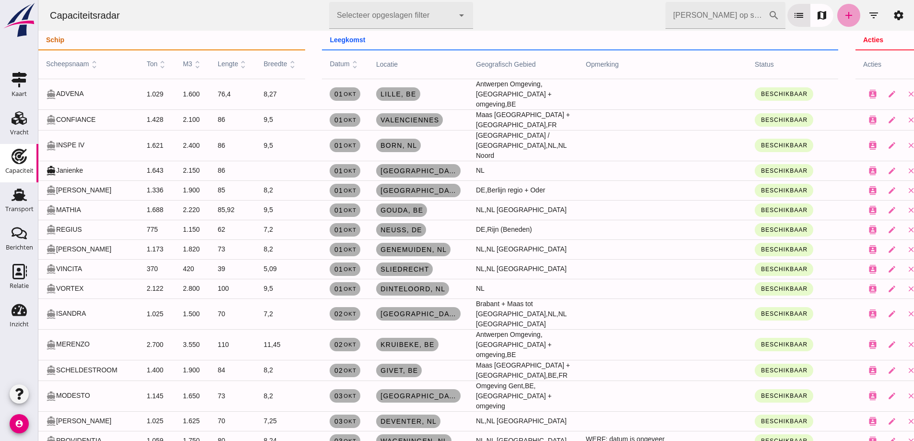
click at [844, 20] on icon "add" at bounding box center [849, 16] width 12 height 12
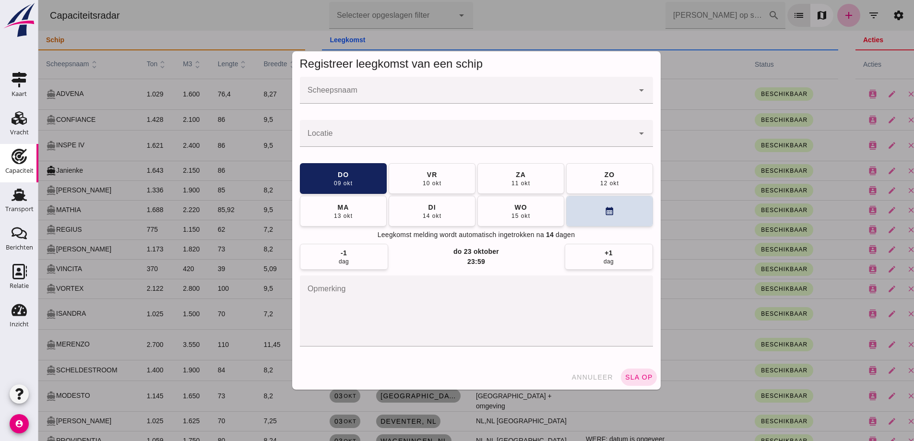
click at [460, 101] on div at bounding box center [467, 90] width 334 height 27
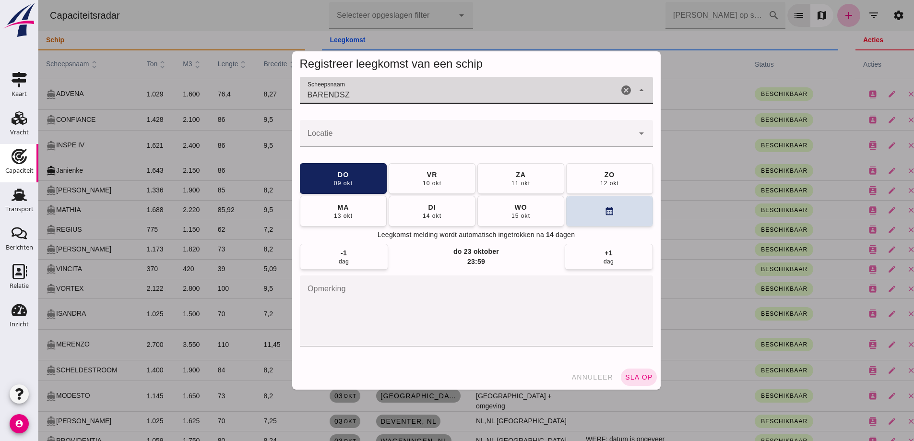
type input "BARENDSZ"
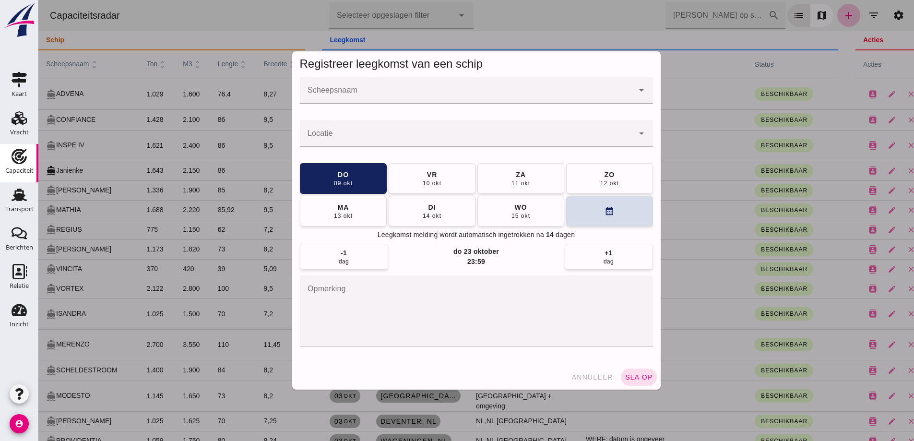
click at [451, 86] on div at bounding box center [467, 90] width 334 height 27
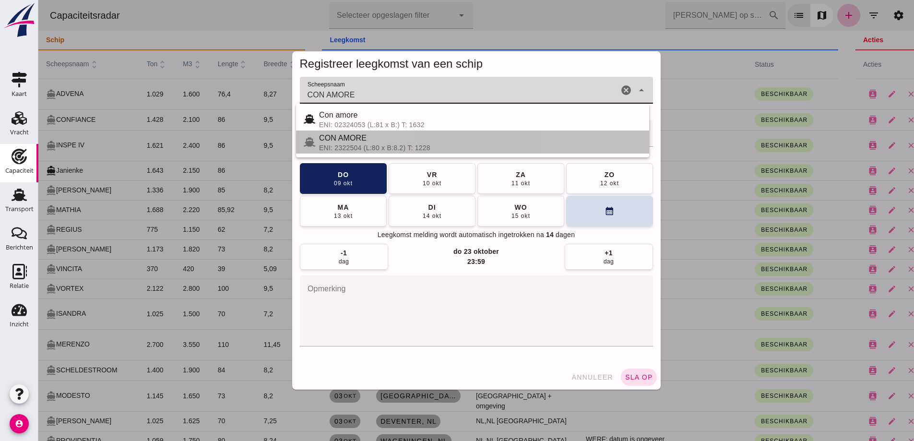
click at [386, 144] on div "ENI: 2322504 (L:80 x B:8.2) T: 1228" at bounding box center [480, 148] width 322 height 8
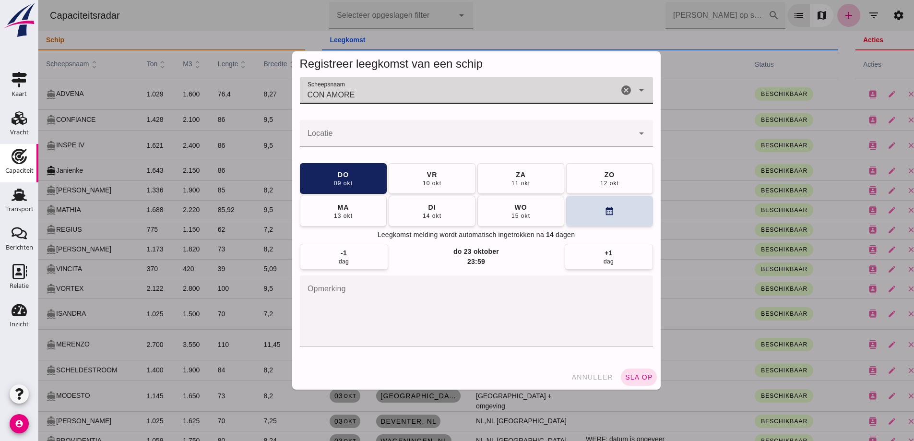
type input "CON AMORE"
click at [387, 129] on div at bounding box center [467, 133] width 334 height 27
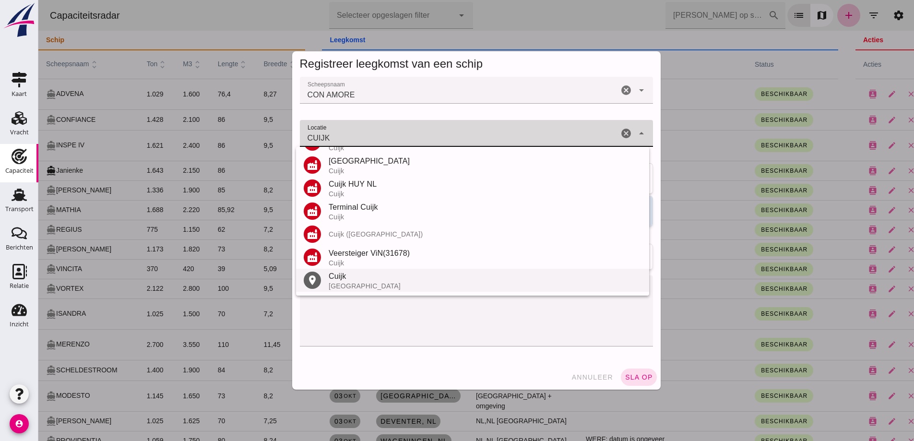
click at [360, 277] on div "Cuijk" at bounding box center [485, 277] width 313 height 12
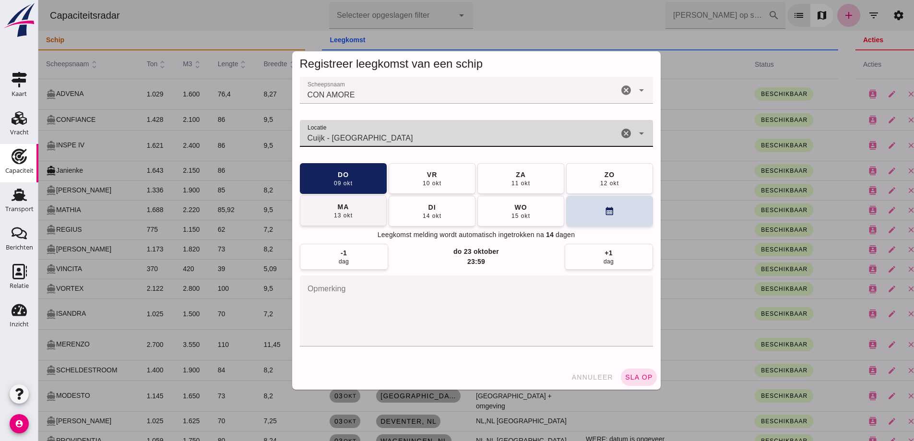
type input "Cuijk - [GEOGRAPHIC_DATA]"
click at [352, 217] on button "[DATE]" at bounding box center [343, 210] width 87 height 31
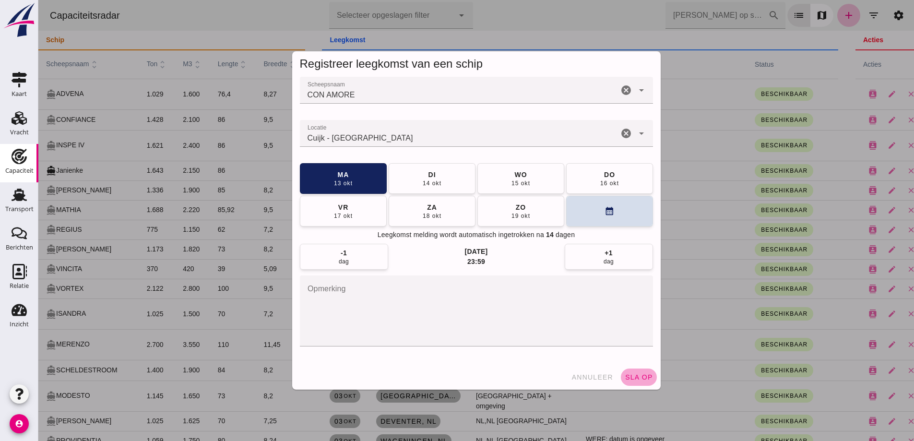
click at [625, 377] on span "sla op" at bounding box center [639, 377] width 28 height 8
click at [638, 380] on div at bounding box center [475, 220] width 875 height 441
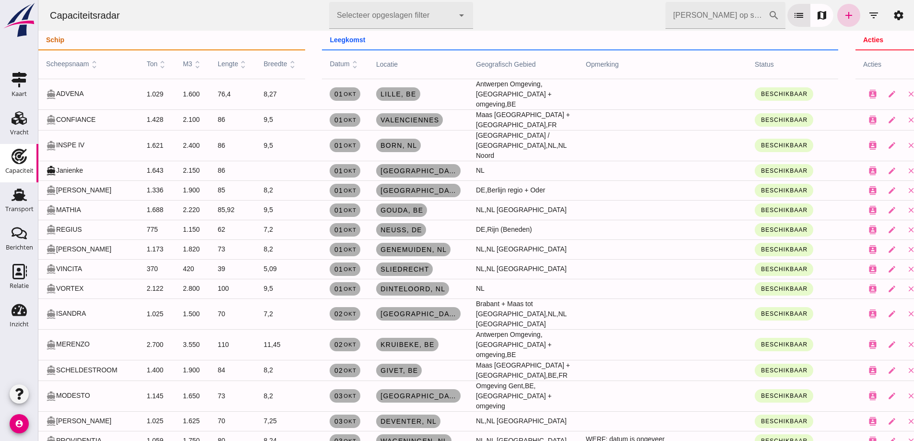
click at [837, 11] on link "add" at bounding box center [848, 15] width 23 height 23
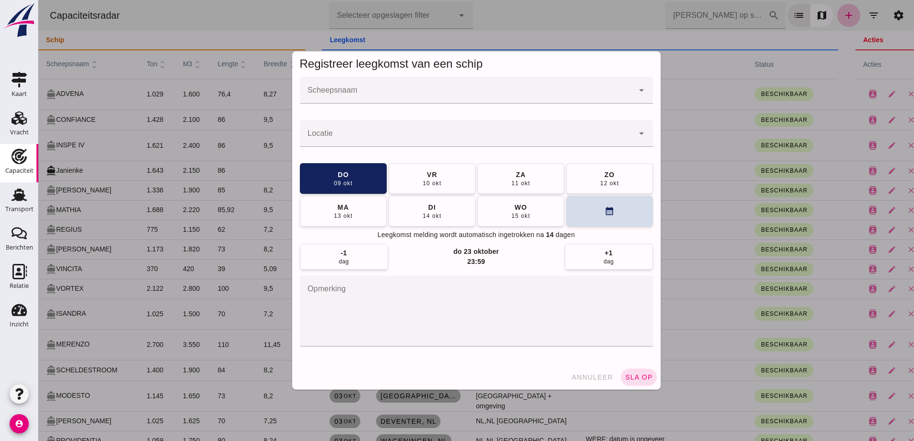
click at [436, 83] on div at bounding box center [467, 90] width 334 height 27
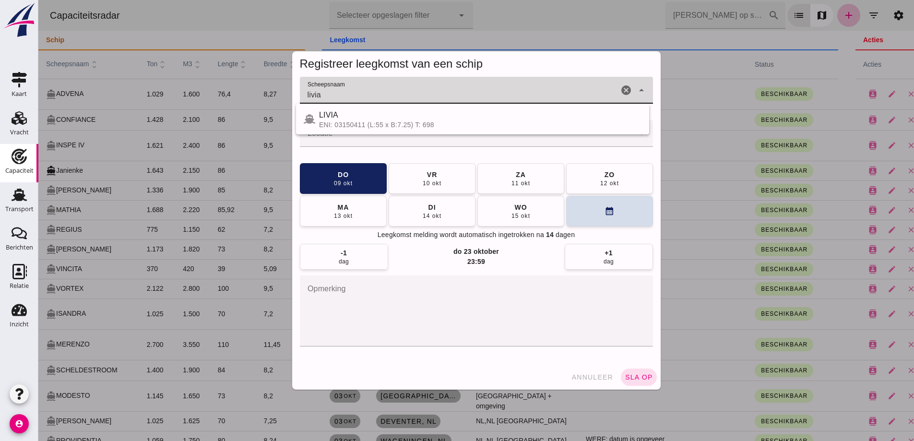
click at [358, 124] on div "ENI: 03150411 (L:55 x B:7.25) T: 698" at bounding box center [480, 125] width 322 height 8
type input "LIVIA"
click at [364, 140] on input "Locatie" at bounding box center [467, 138] width 334 height 12
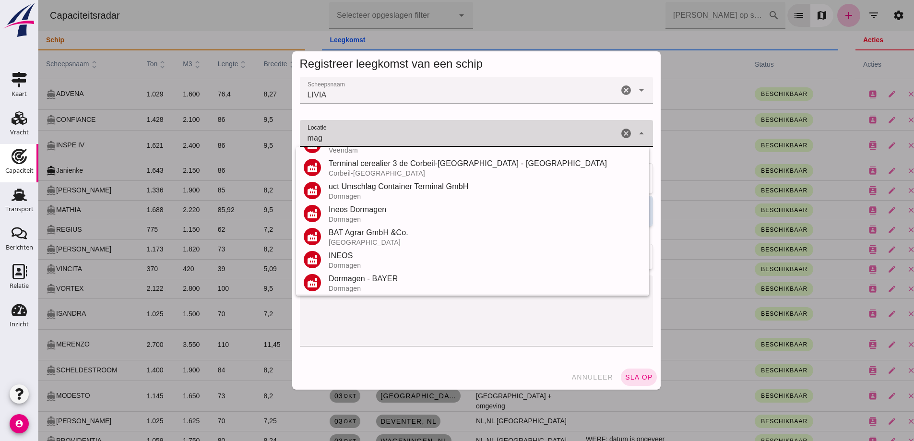
scroll to position [144, 0]
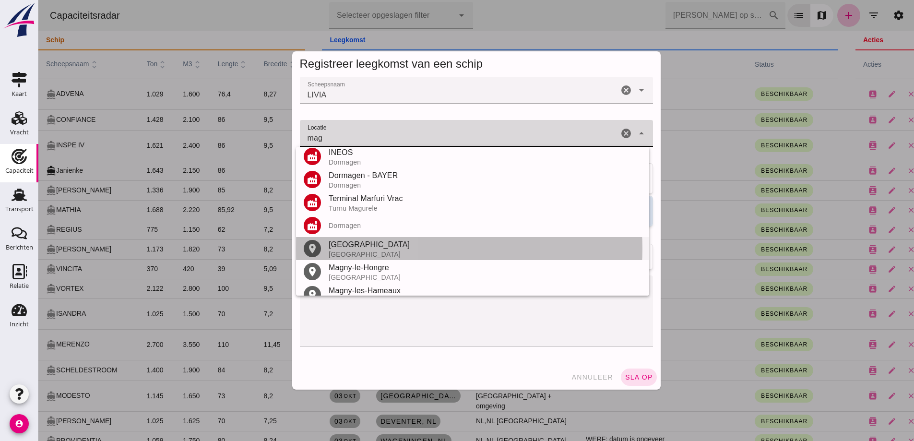
click at [355, 245] on div "[GEOGRAPHIC_DATA]" at bounding box center [485, 245] width 313 height 12
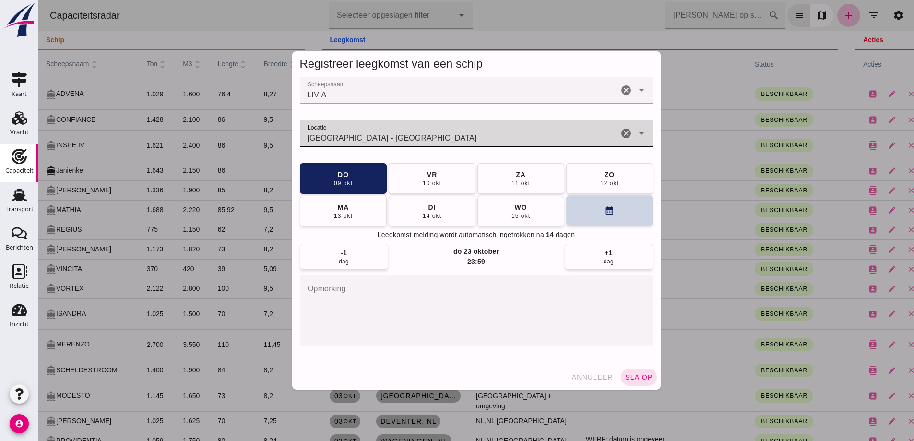
type input "[GEOGRAPHIC_DATA] - [GEOGRAPHIC_DATA]"
click at [601, 219] on button "calendar_month" at bounding box center [609, 210] width 87 height 31
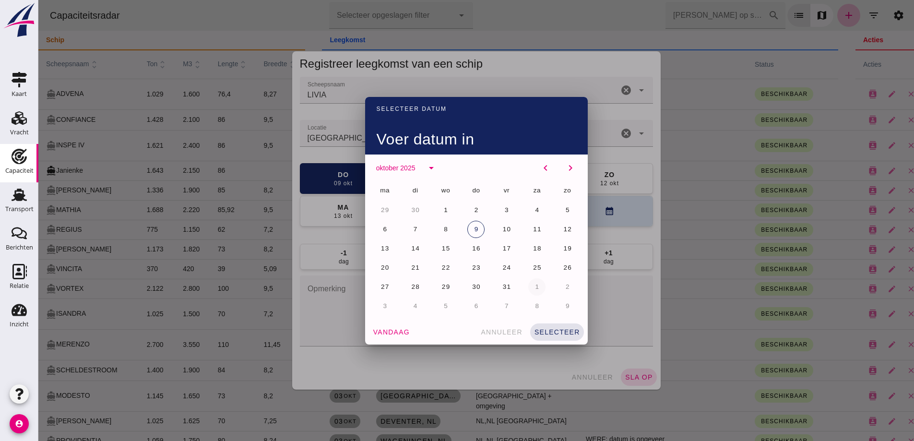
drag, startPoint x: 507, startPoint y: 269, endPoint x: 527, endPoint y: 283, distance: 24.2
click at [511, 272] on div "24" at bounding box center [506, 267] width 19 height 19
click at [504, 265] on span "24" at bounding box center [506, 267] width 9 height 7
drag, startPoint x: 556, startPoint y: 335, endPoint x: 563, endPoint y: 335, distance: 6.3
click at [557, 336] on button "selecteer" at bounding box center [557, 331] width 54 height 17
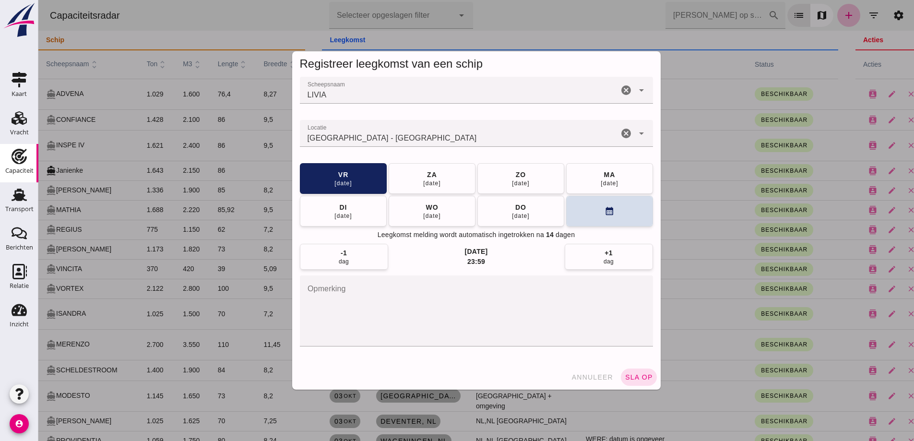
click at [648, 380] on button "sla op" at bounding box center [639, 376] width 36 height 17
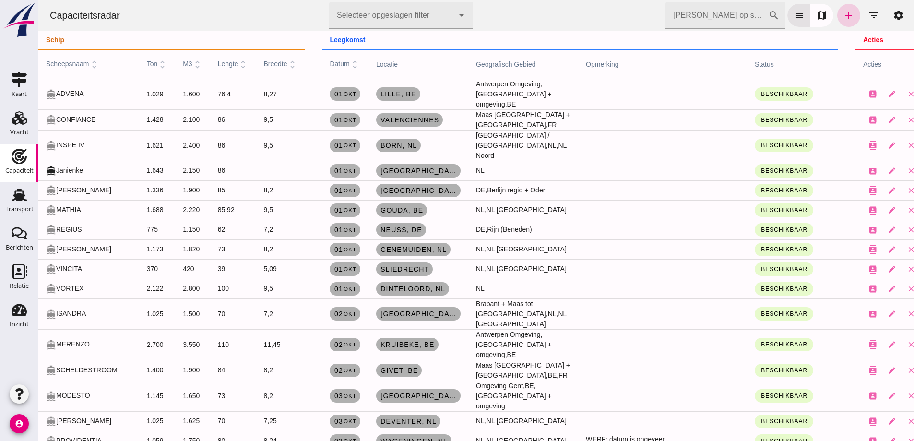
click at [844, 16] on icon "add" at bounding box center [849, 16] width 12 height 12
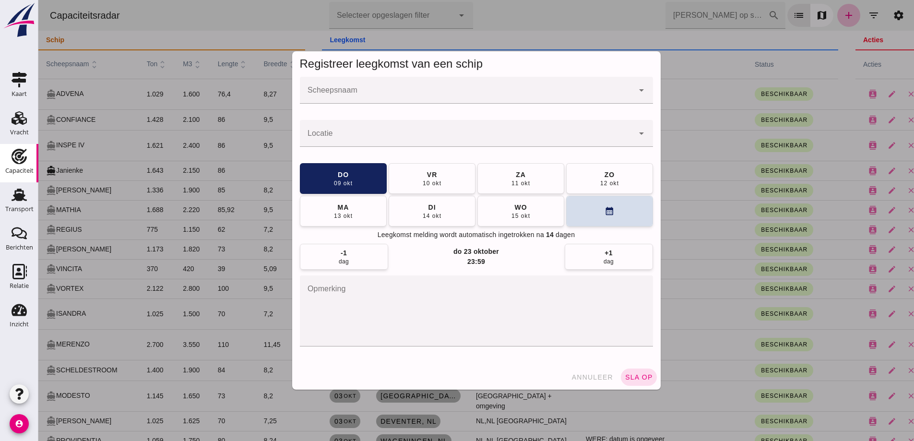
click at [482, 101] on div at bounding box center [467, 90] width 334 height 27
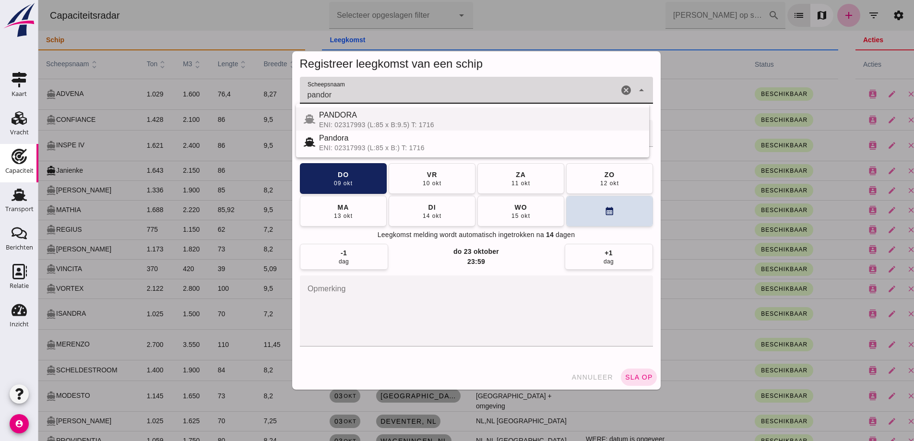
click at [354, 116] on span "PANDORA" at bounding box center [338, 115] width 38 height 8
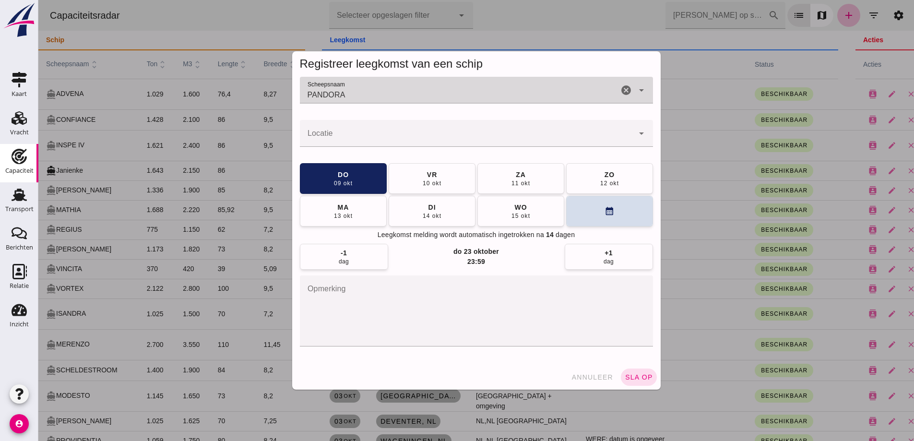
type input "PANDORA"
click at [356, 140] on input "Locatie" at bounding box center [467, 138] width 334 height 12
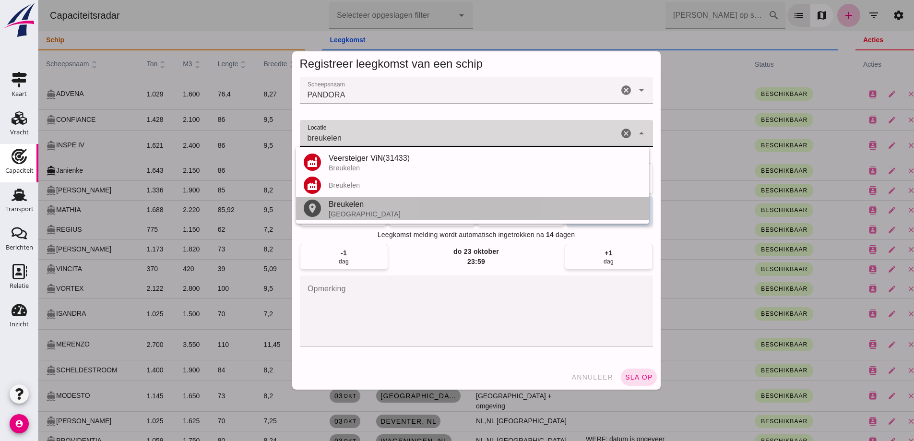
click at [350, 210] on div "[GEOGRAPHIC_DATA]" at bounding box center [485, 214] width 313 height 8
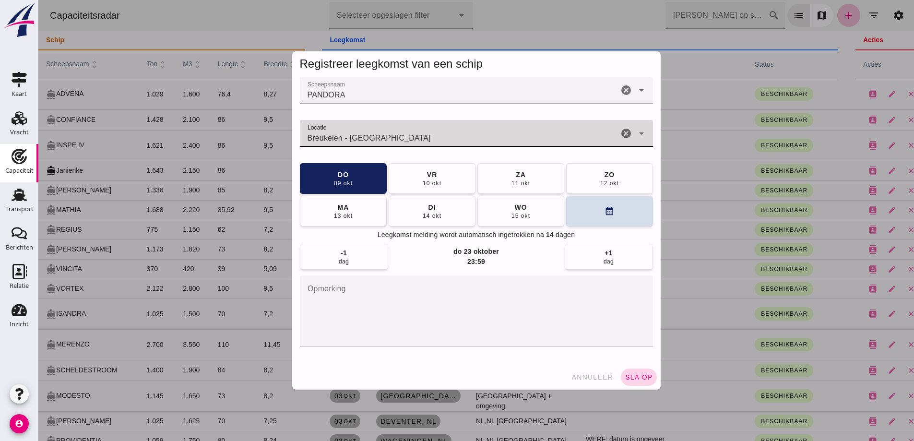
type input "Breukelen - [GEOGRAPHIC_DATA]"
drag, startPoint x: 634, startPoint y: 376, endPoint x: 855, endPoint y: 353, distance: 221.9
click at [635, 376] on span "sla op" at bounding box center [639, 377] width 28 height 8
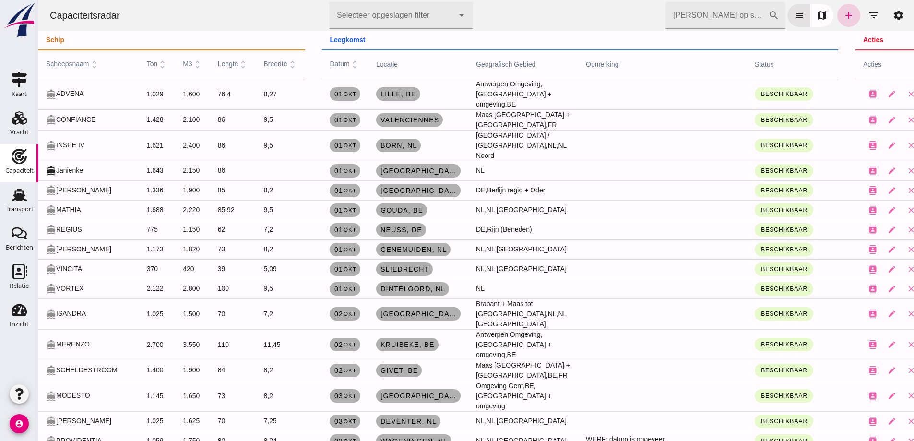
click at [837, 24] on link "add" at bounding box center [848, 15] width 23 height 23
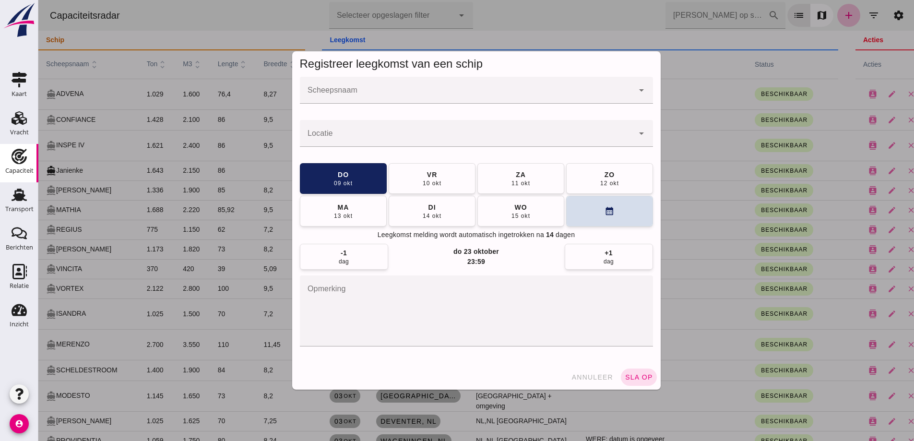
click at [431, 101] on input "Scheepsnaam" at bounding box center [467, 95] width 334 height 12
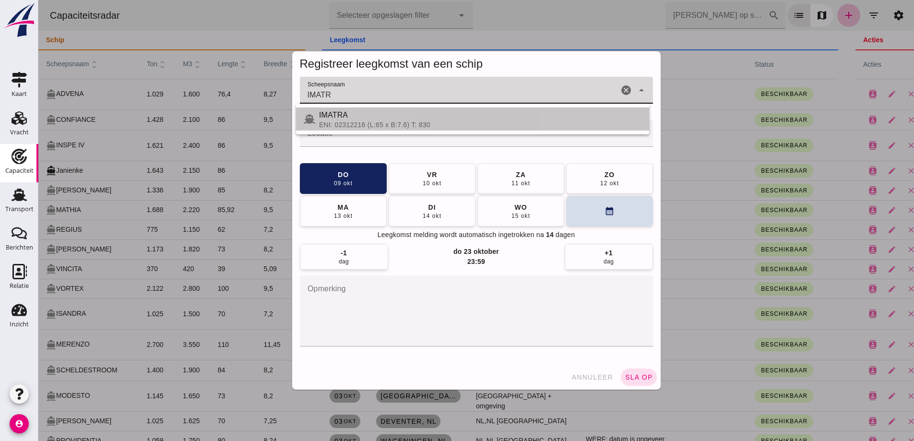
click at [354, 121] on div "ENI: 02312216 (L:65 x B:7.6) T: 830" at bounding box center [480, 125] width 322 height 8
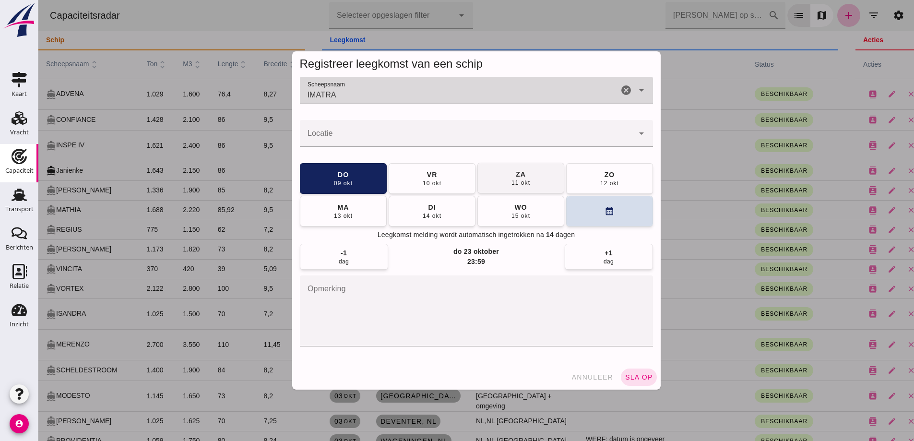
type input "IMATRA"
click at [425, 180] on div "10 okt" at bounding box center [431, 183] width 19 height 8
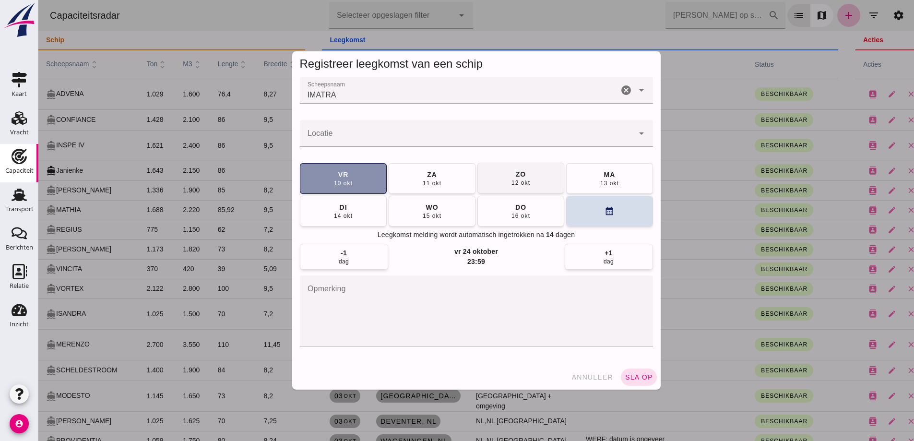
click at [426, 177] on div "za" at bounding box center [431, 175] width 11 height 10
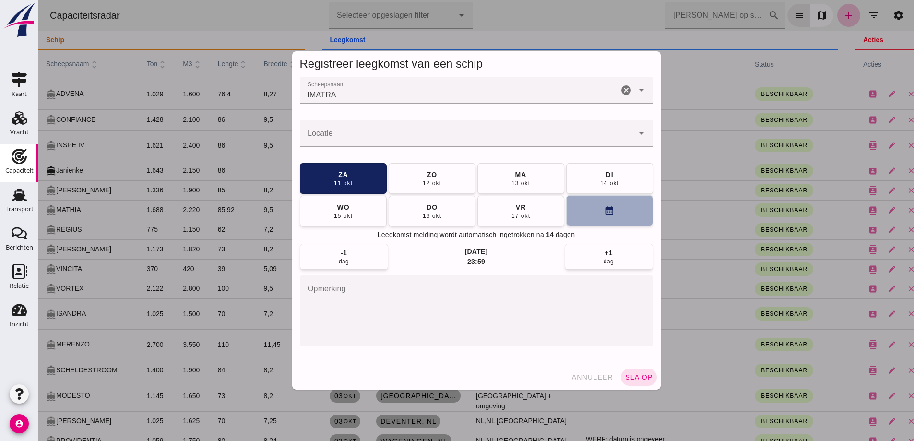
click at [602, 205] on button "calendar_month" at bounding box center [609, 210] width 87 height 31
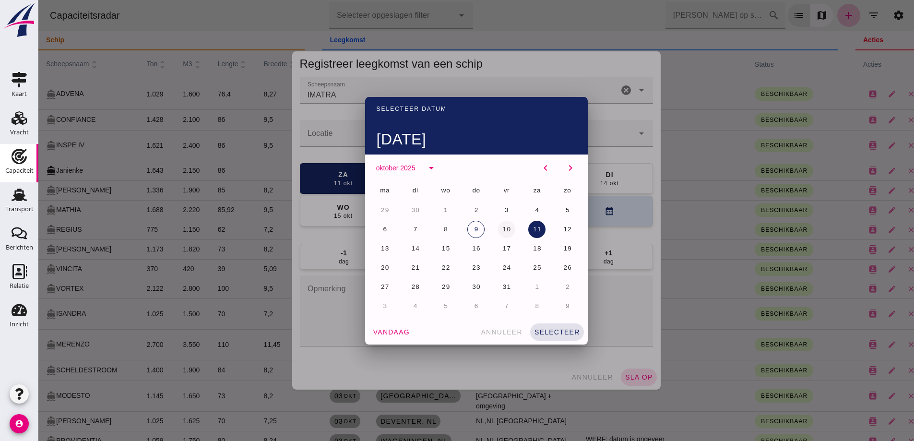
click at [507, 230] on button "10" at bounding box center [506, 229] width 17 height 17
click at [350, 133] on div at bounding box center [475, 220] width 875 height 441
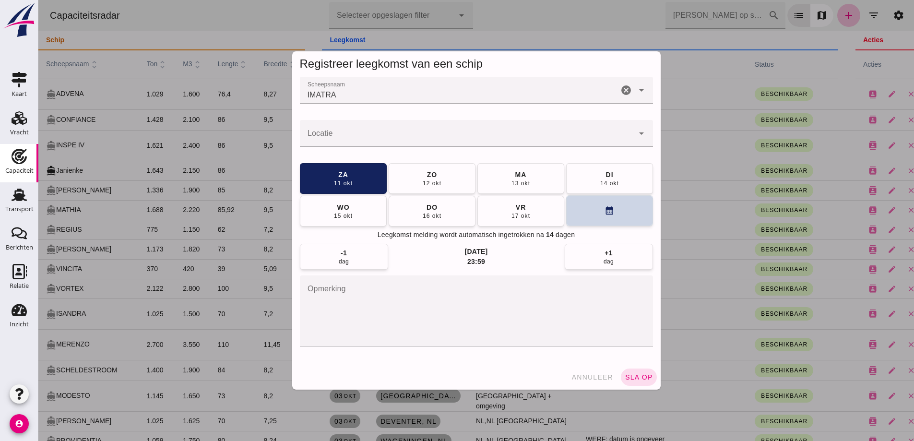
click at [611, 212] on button "calendar_month" at bounding box center [609, 210] width 87 height 31
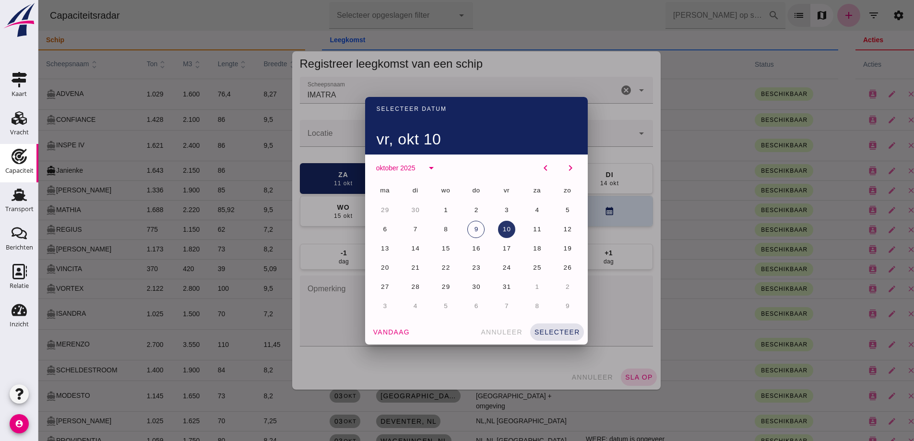
click at [502, 230] on span "10" at bounding box center [506, 228] width 9 height 7
click at [570, 335] on span "selecteer" at bounding box center [557, 332] width 46 height 8
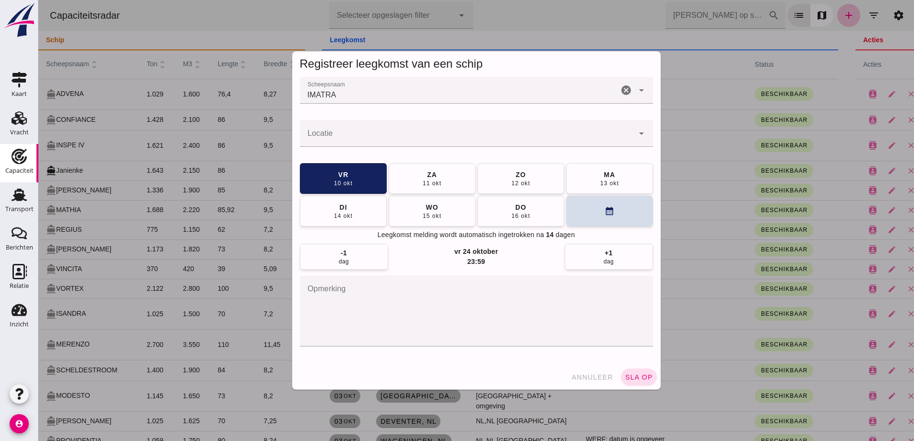
click at [368, 145] on div at bounding box center [467, 133] width 334 height 27
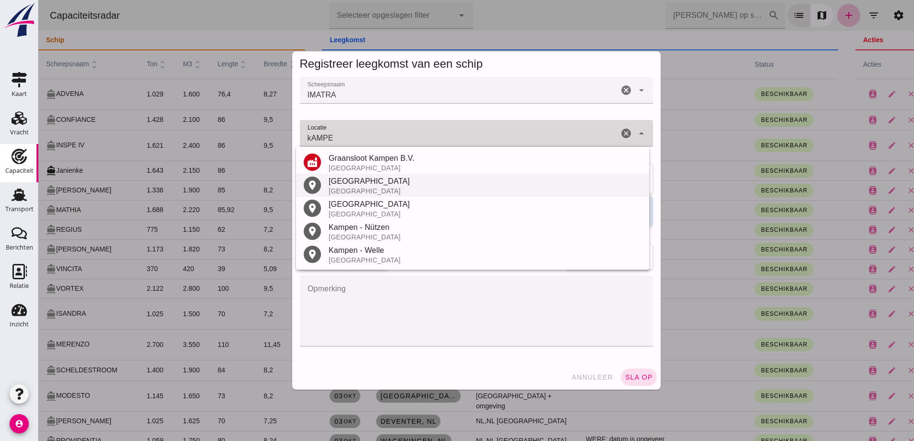
click at [362, 188] on div "[GEOGRAPHIC_DATA]" at bounding box center [485, 191] width 313 height 8
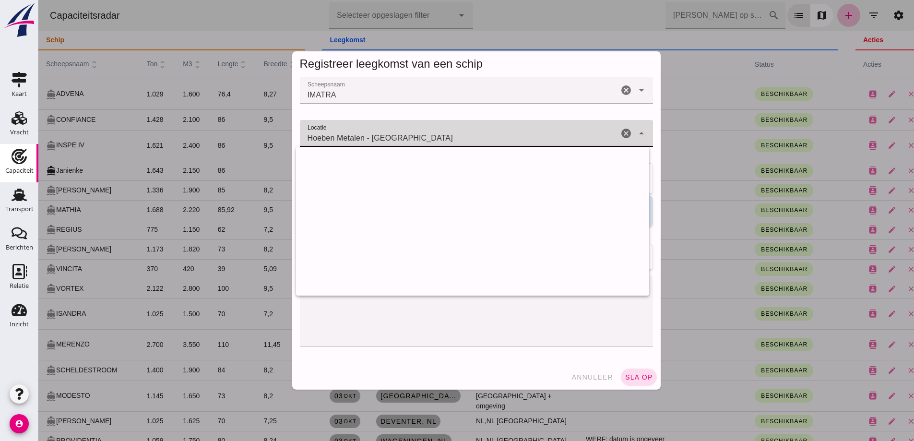
drag, startPoint x: 277, startPoint y: 123, endPoint x: 271, endPoint y: 123, distance: 6.7
click at [271, 123] on div "Registreer leegkomst van een schip Scheepsnaam Scheepsnaam IMATRA IMATRA cancel…" at bounding box center [475, 220] width 875 height 441
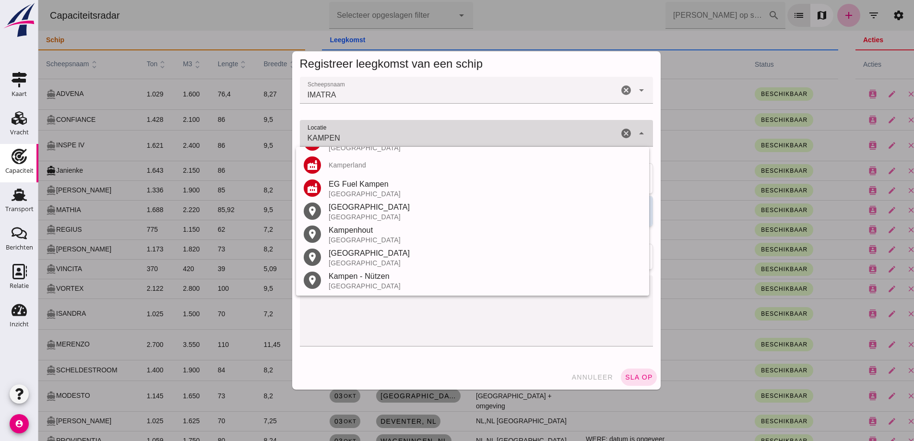
scroll to position [181, 0]
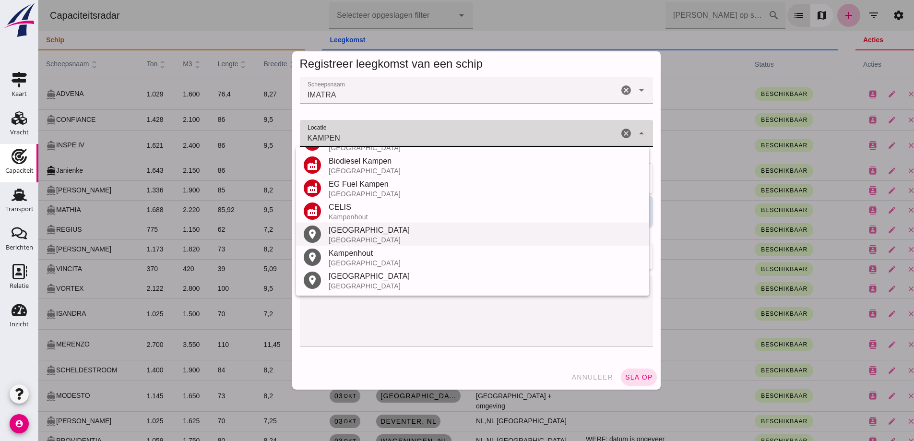
click at [351, 238] on div "[GEOGRAPHIC_DATA]" at bounding box center [485, 240] width 313 height 8
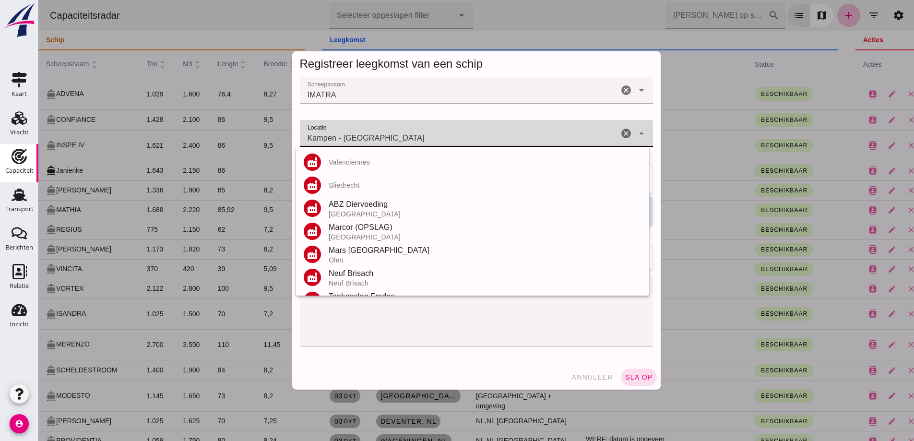
drag, startPoint x: 400, startPoint y: 145, endPoint x: 243, endPoint y: 124, distance: 158.8
click at [243, 124] on div "Registreer leegkomst van een schip Scheepsnaam Scheepsnaam IMATRA IMATRA cancel…" at bounding box center [475, 220] width 875 height 441
drag, startPoint x: 378, startPoint y: 136, endPoint x: 200, endPoint y: 129, distance: 178.1
click at [199, 131] on div "Registreer leegkomst van een schip Scheepsnaam Scheepsnaam IMATRA IMATRA cancel…" at bounding box center [475, 220] width 875 height 441
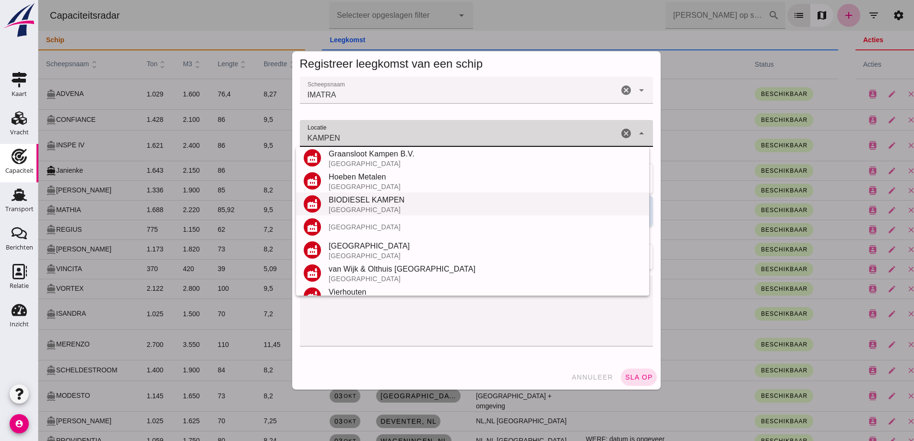
scroll to position [0, 0]
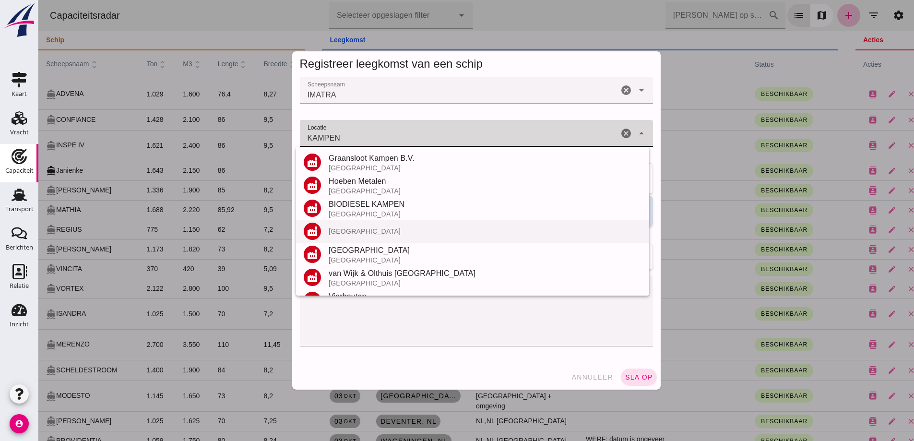
click at [365, 237] on div "factory [GEOGRAPHIC_DATA]" at bounding box center [472, 231] width 353 height 23
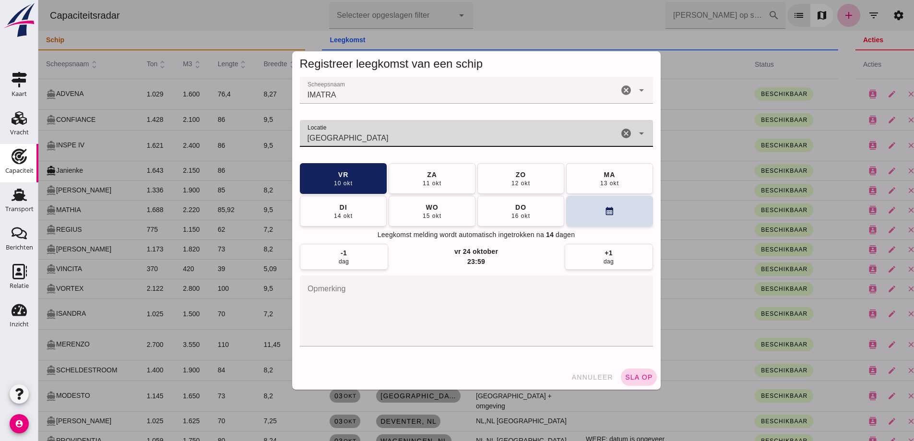
type input "[GEOGRAPHIC_DATA]"
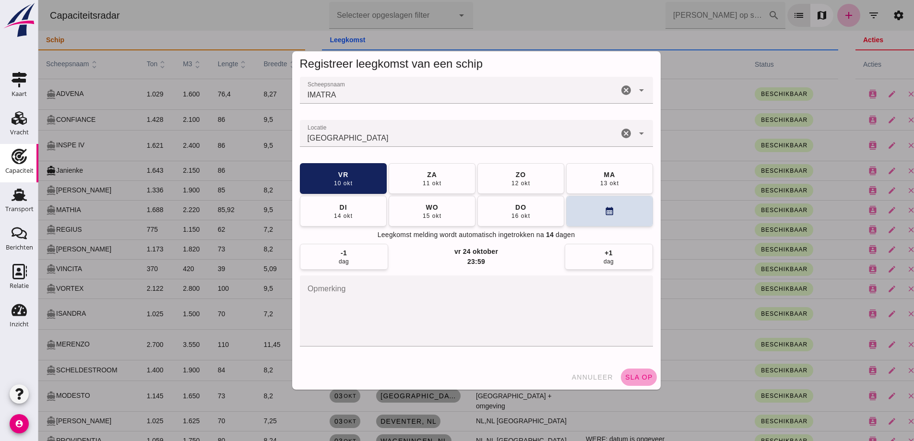
click at [641, 375] on span "sla op" at bounding box center [639, 377] width 28 height 8
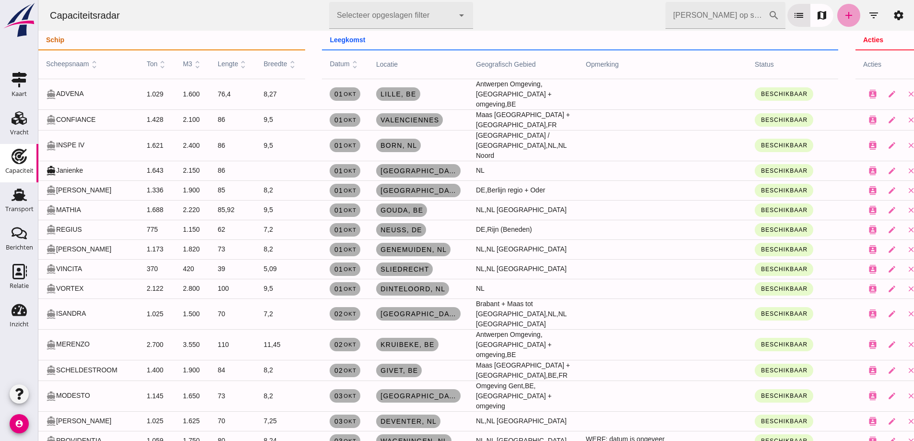
click at [846, 17] on icon "add" at bounding box center [849, 16] width 12 height 12
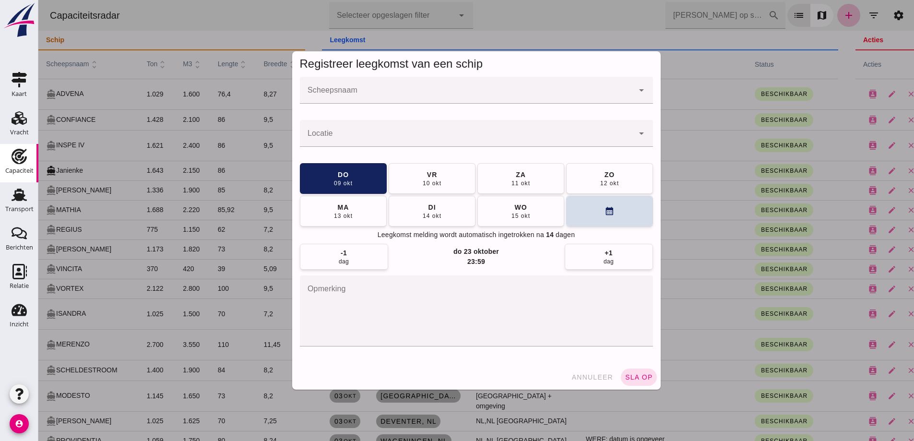
click at [448, 86] on div at bounding box center [467, 90] width 334 height 27
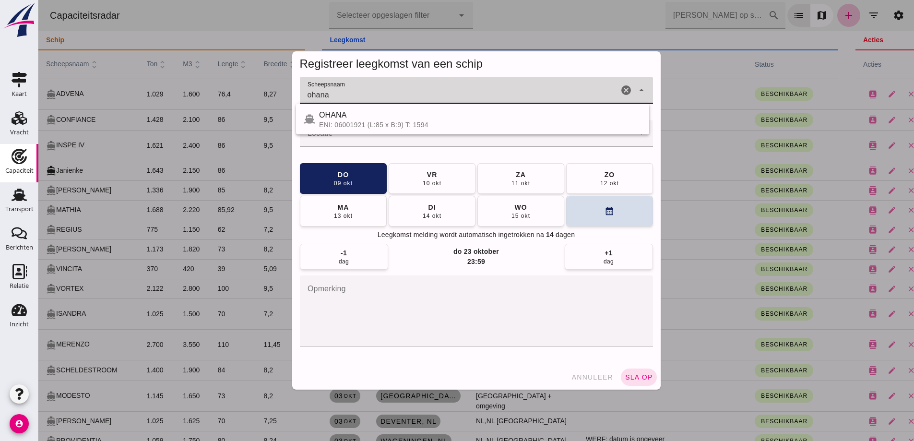
click at [335, 113] on span "OHANA" at bounding box center [333, 115] width 28 height 8
type input "OHANA"
click at [348, 139] on input "Locatie" at bounding box center [467, 138] width 334 height 12
type input "h"
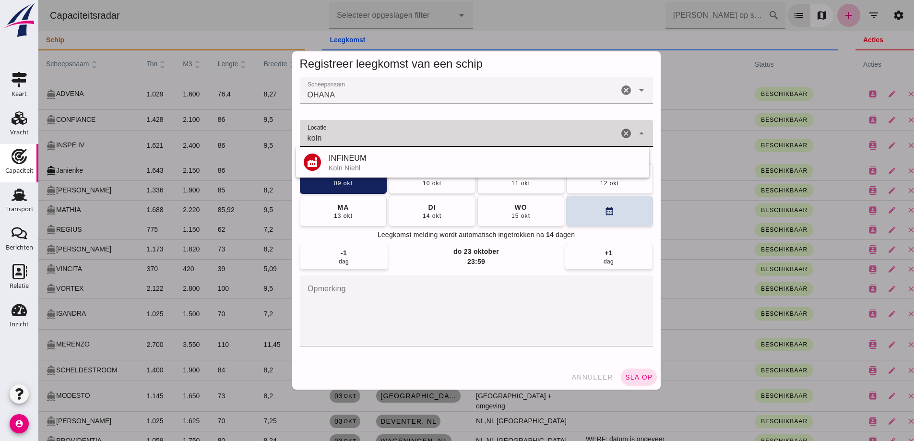
drag, startPoint x: 309, startPoint y: 138, endPoint x: 304, endPoint y: 123, distance: 15.6
click at [300, 137] on input "koln" at bounding box center [459, 138] width 318 height 12
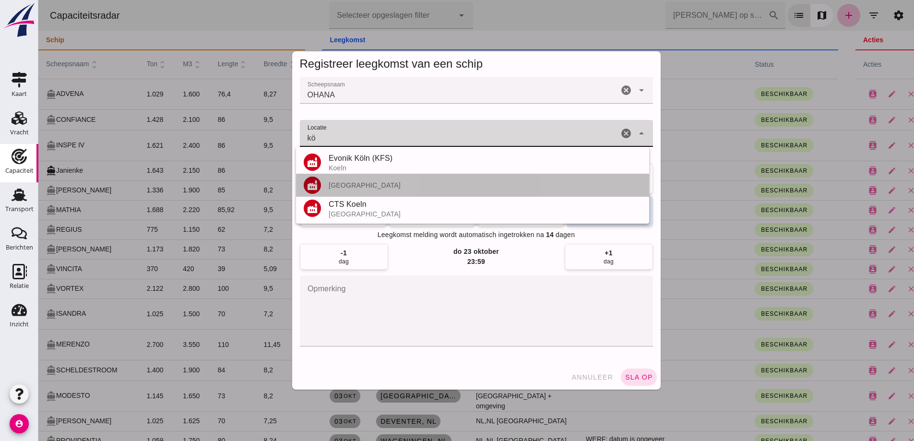
click at [359, 184] on div "[GEOGRAPHIC_DATA]" at bounding box center [485, 185] width 313 height 8
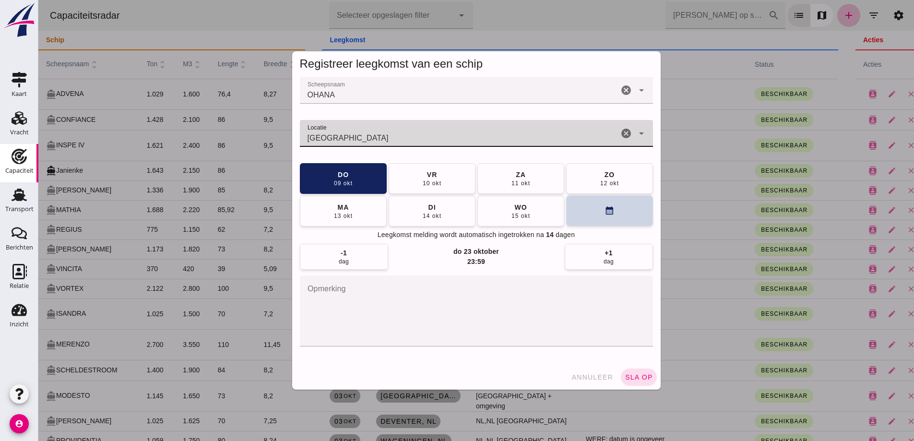
type input "[GEOGRAPHIC_DATA]"
click at [580, 212] on button "calendar_month" at bounding box center [609, 210] width 87 height 31
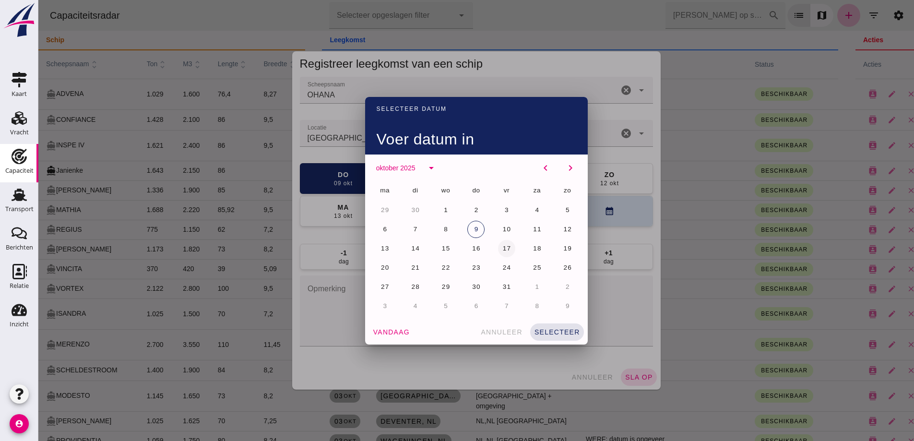
click at [502, 248] on span "17" at bounding box center [506, 248] width 9 height 7
click at [561, 332] on span "selecteer" at bounding box center [557, 332] width 46 height 8
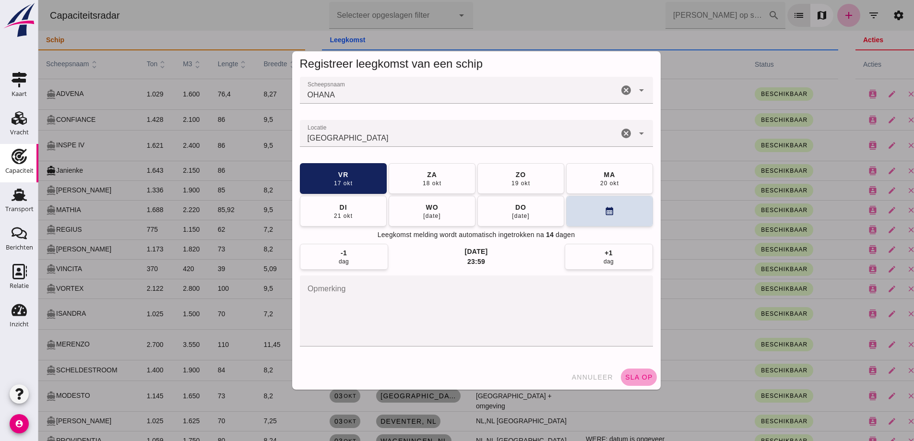
click at [637, 384] on button "sla op" at bounding box center [639, 376] width 36 height 17
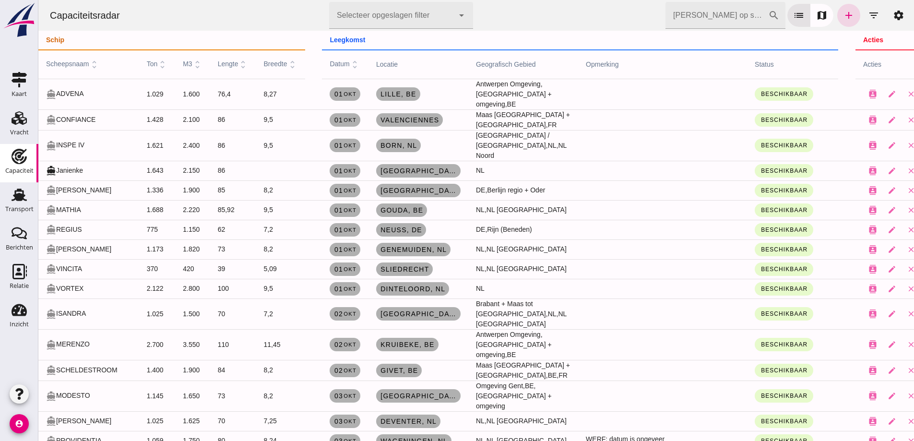
click at [581, 11] on div "Capaciteitsradar Selecteer opgeslagen filter Selecteer opgeslagen filter cancel…" at bounding box center [476, 15] width 868 height 31
click at [856, 22] on div "[PERSON_NAME] op scheepsnaam cancel search list map add filter_list settings" at bounding box center [787, 15] width 245 height 27
click at [846, 19] on icon "add" at bounding box center [849, 16] width 12 height 12
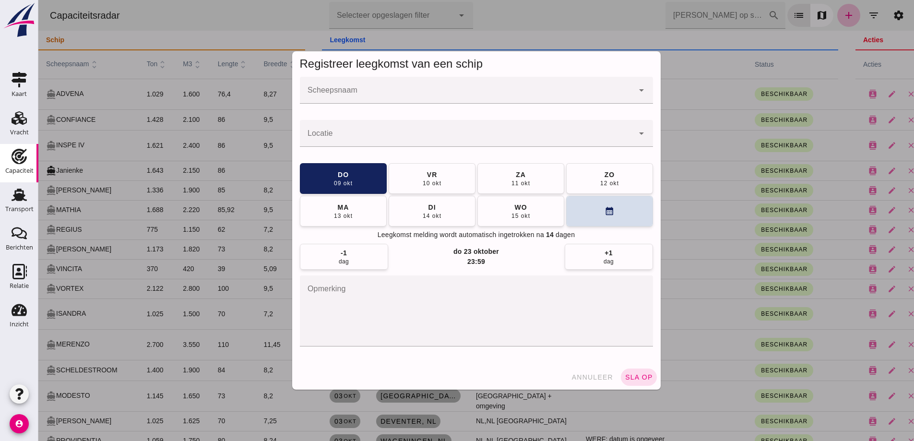
click at [391, 93] on input "Scheepsnaam" at bounding box center [467, 95] width 334 height 12
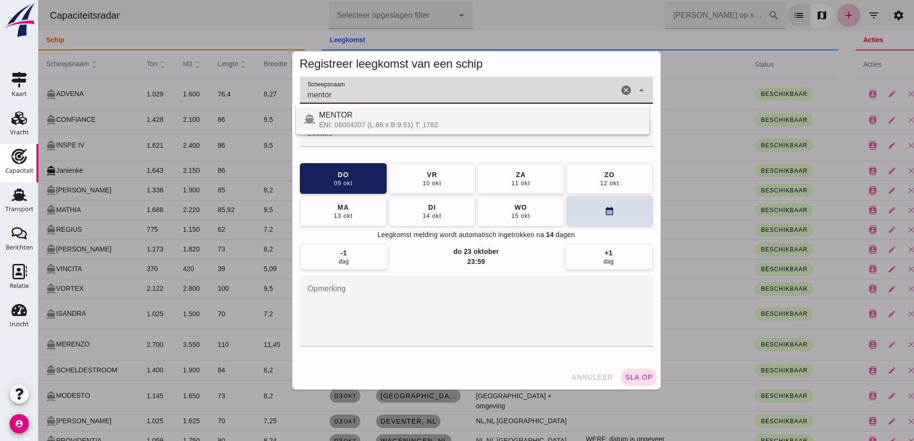
click at [352, 120] on div "MENTOR" at bounding box center [480, 115] width 322 height 12
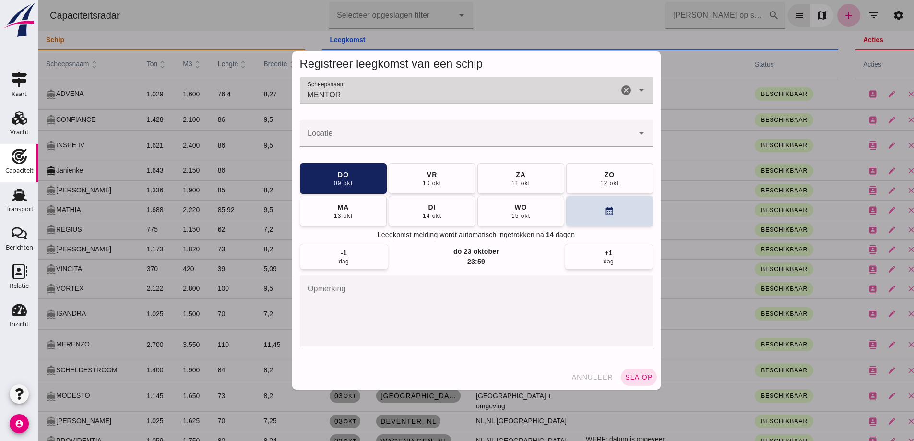
type input "MENTOR"
click at [352, 141] on input "Locatie" at bounding box center [467, 138] width 334 height 12
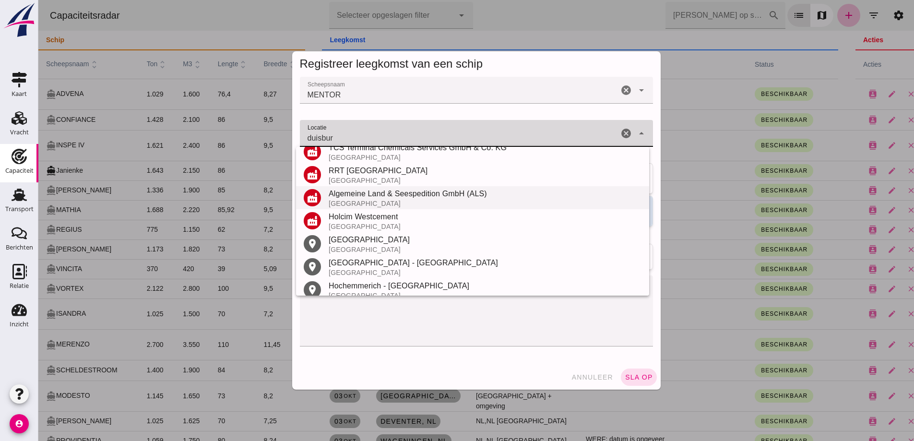
scroll to position [197, 0]
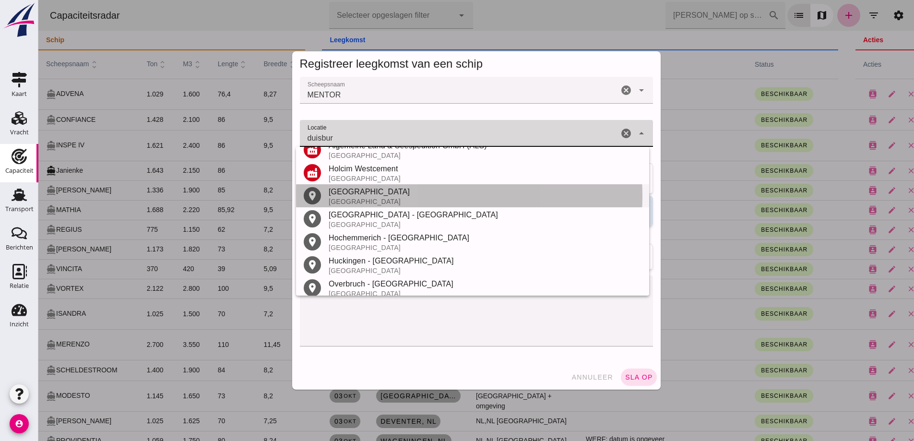
click at [389, 193] on div "[GEOGRAPHIC_DATA]" at bounding box center [485, 192] width 313 height 12
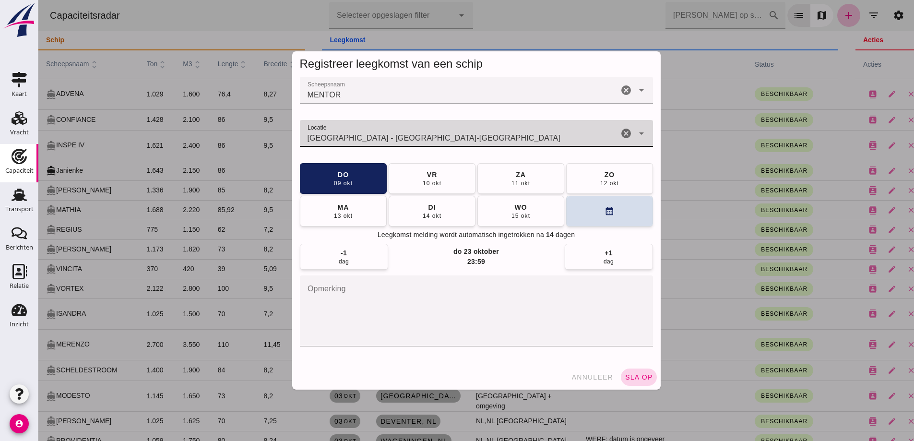
type input "[GEOGRAPHIC_DATA] - [GEOGRAPHIC_DATA]-[GEOGRAPHIC_DATA]"
drag, startPoint x: 645, startPoint y: 378, endPoint x: 854, endPoint y: 351, distance: 211.3
click at [645, 379] on span "sla op" at bounding box center [639, 377] width 28 height 8
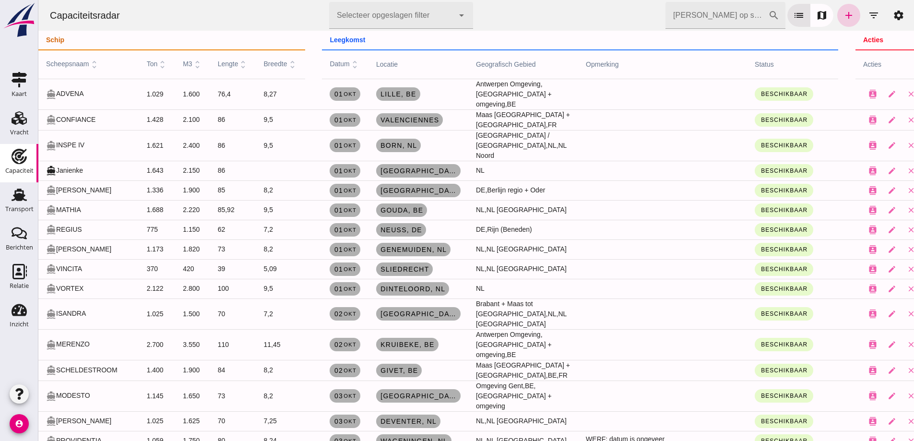
click at [837, 13] on link "add" at bounding box center [848, 15] width 23 height 23
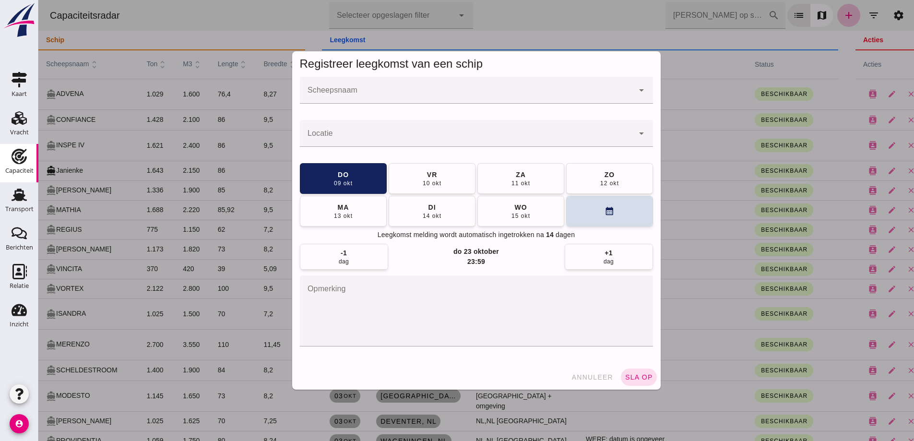
click at [544, 88] on div at bounding box center [467, 90] width 334 height 27
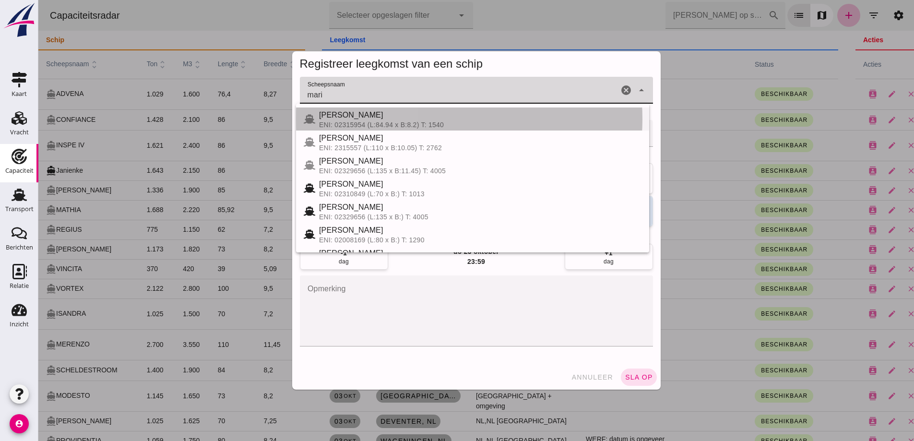
click at [365, 124] on div "ENI: 02315954 (L:84.94 x B:8.2) T: 1540" at bounding box center [480, 125] width 322 height 8
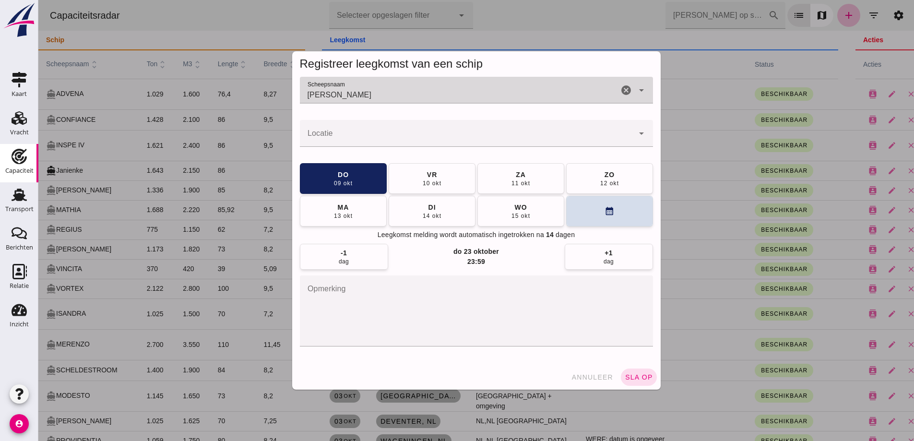
type input "[PERSON_NAME]"
click at [377, 141] on input "Locatie" at bounding box center [467, 138] width 334 height 12
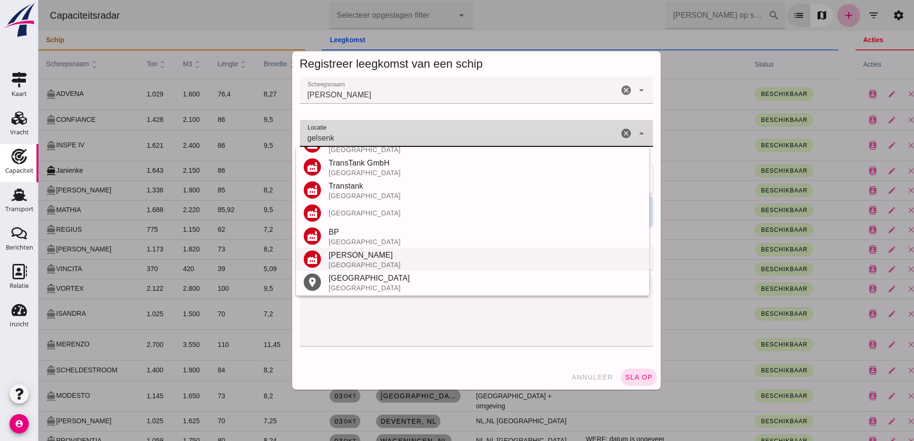
scroll to position [135, 0]
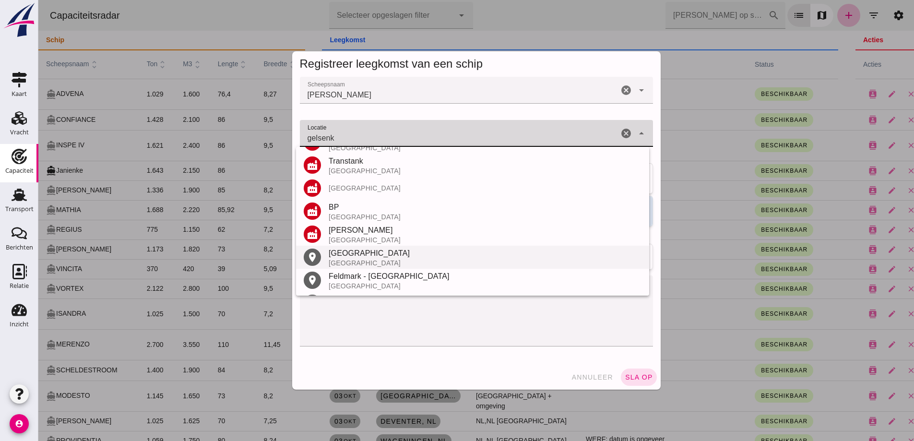
click at [406, 257] on div "[GEOGRAPHIC_DATA]" at bounding box center [485, 254] width 313 height 12
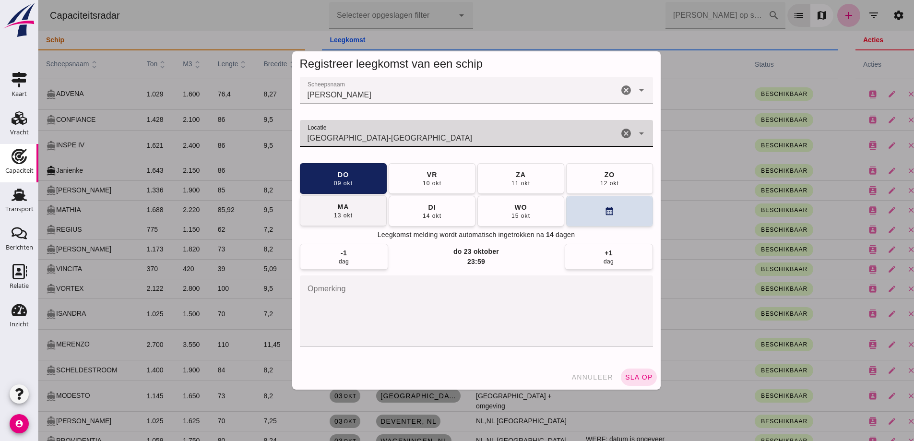
type input "[GEOGRAPHIC_DATA]-[GEOGRAPHIC_DATA]"
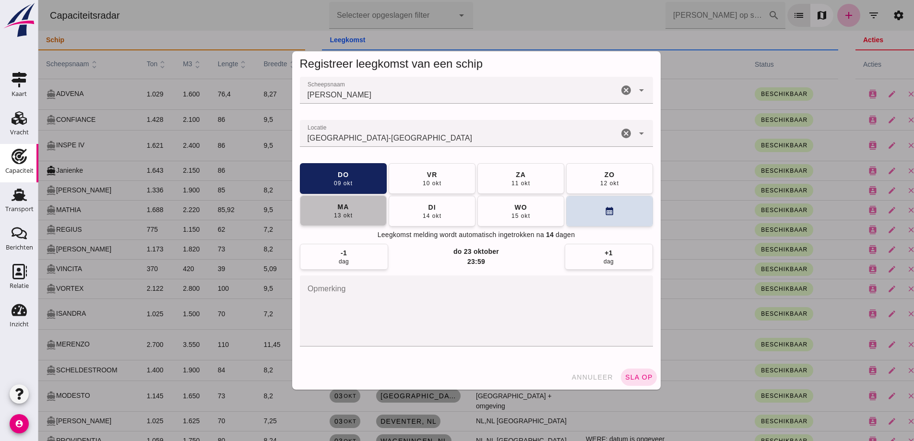
click at [339, 221] on button "[DATE]" at bounding box center [343, 210] width 87 height 31
click at [641, 377] on span "sla op" at bounding box center [639, 377] width 28 height 8
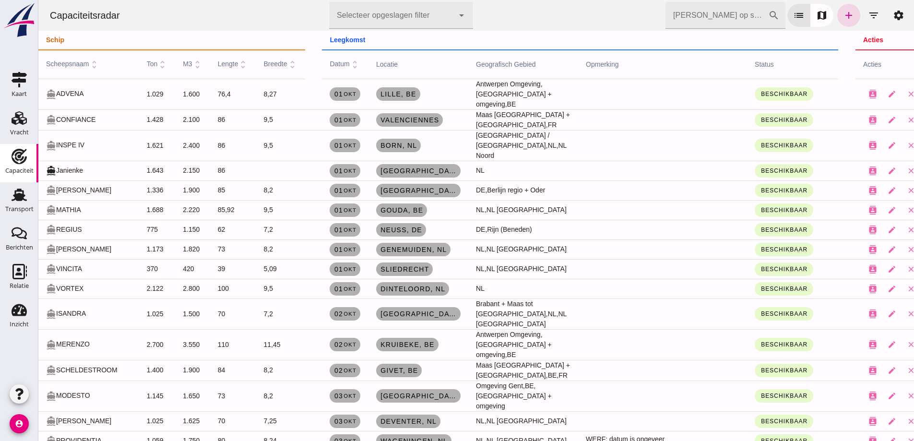
click at [813, 220] on td "Beschikbaar" at bounding box center [792, 230] width 91 height 20
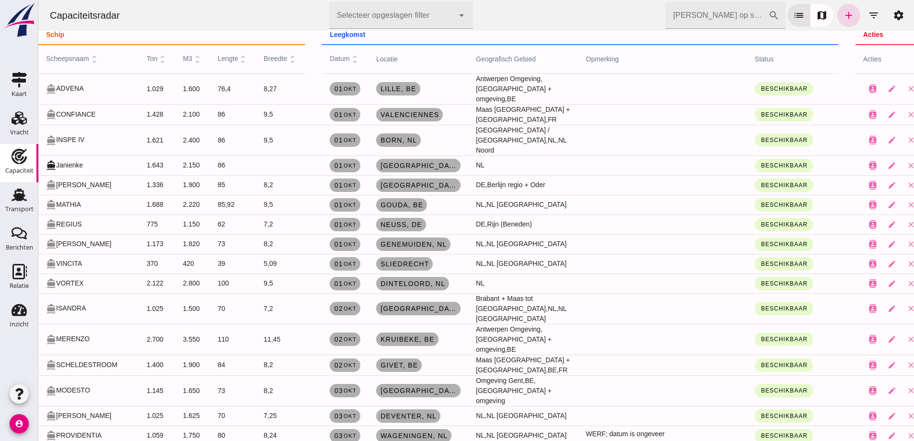
scroll to position [0, 0]
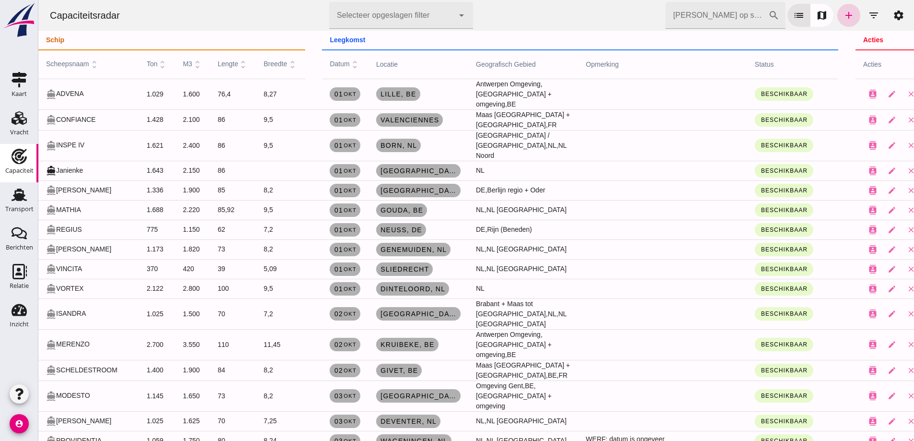
click at [847, 22] on link "add" at bounding box center [848, 15] width 23 height 23
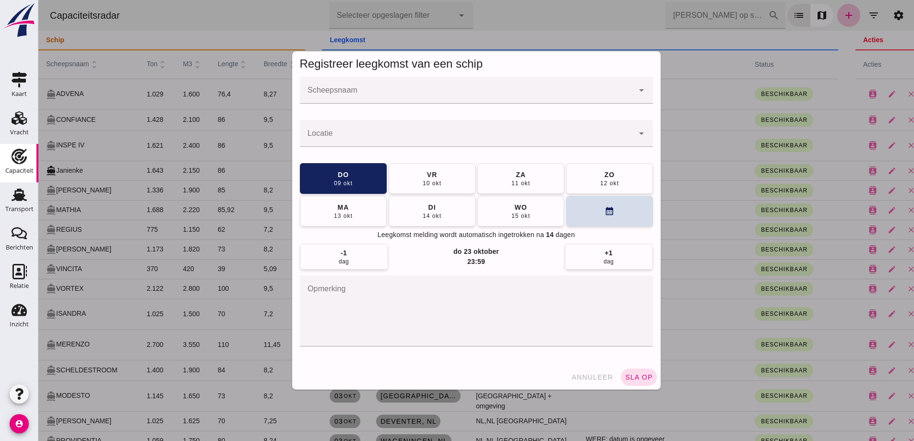
click at [444, 96] on input "Scheepsnaam" at bounding box center [467, 95] width 334 height 12
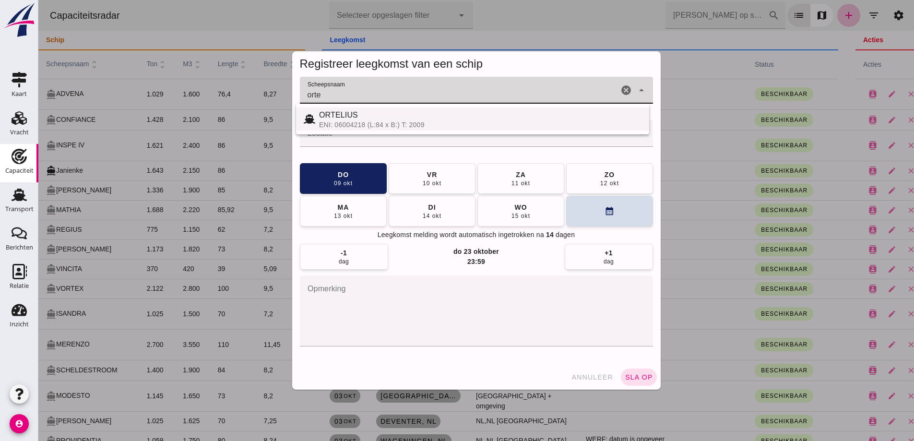
click at [397, 125] on div "ENI: 06004218 (L:84 x B:) T: 2009" at bounding box center [480, 125] width 322 height 8
type input "ORTELIUS"
click at [380, 142] on input "Locatie" at bounding box center [467, 138] width 334 height 12
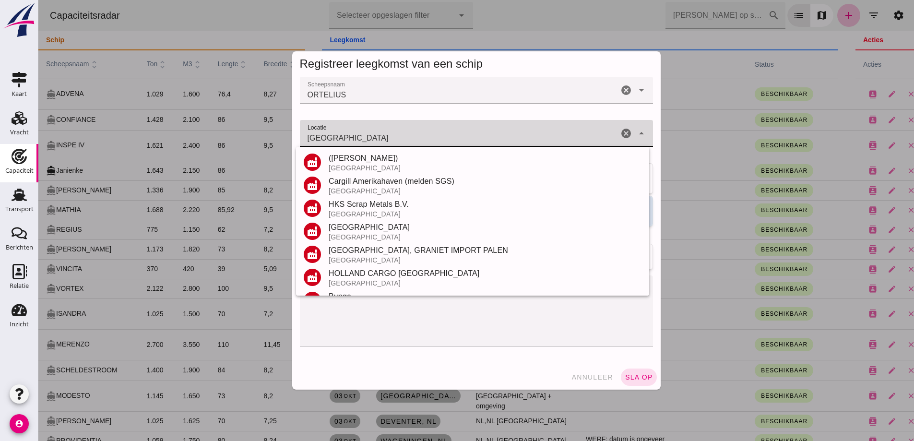
scroll to position [227, 0]
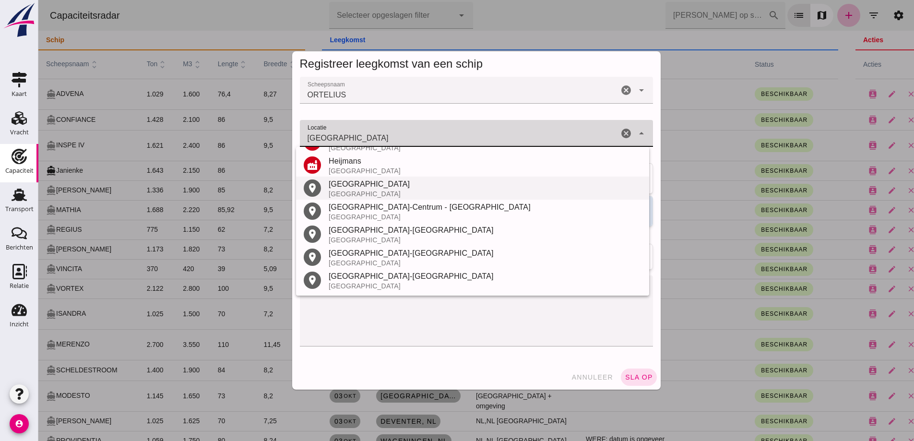
click at [365, 189] on div "[GEOGRAPHIC_DATA]" at bounding box center [485, 184] width 313 height 12
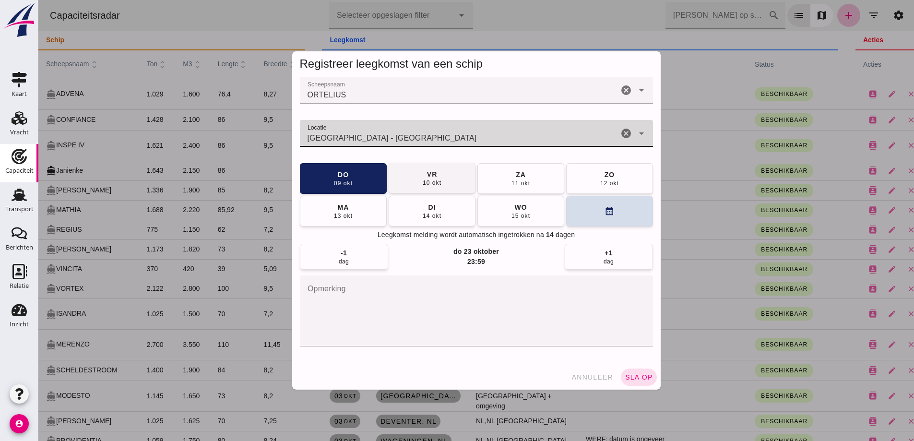
type input "[GEOGRAPHIC_DATA] - [GEOGRAPHIC_DATA]"
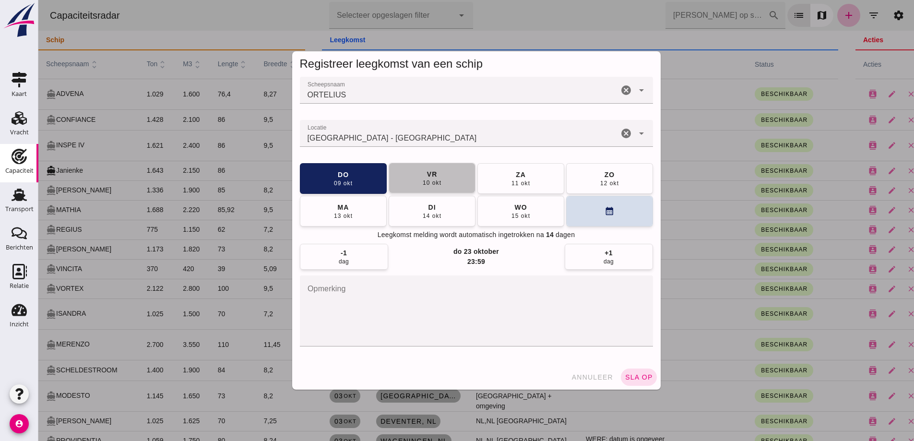
click at [440, 181] on button "vr 10 okt" at bounding box center [432, 178] width 87 height 31
click at [652, 388] on div "annuleer sla op" at bounding box center [476, 377] width 368 height 25
click at [646, 381] on button "sla op" at bounding box center [639, 376] width 36 height 17
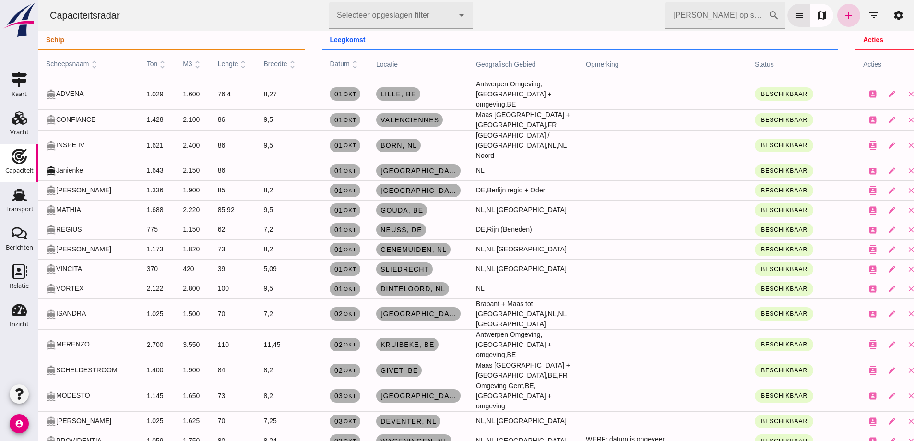
click at [851, 16] on link "add" at bounding box center [848, 15] width 23 height 23
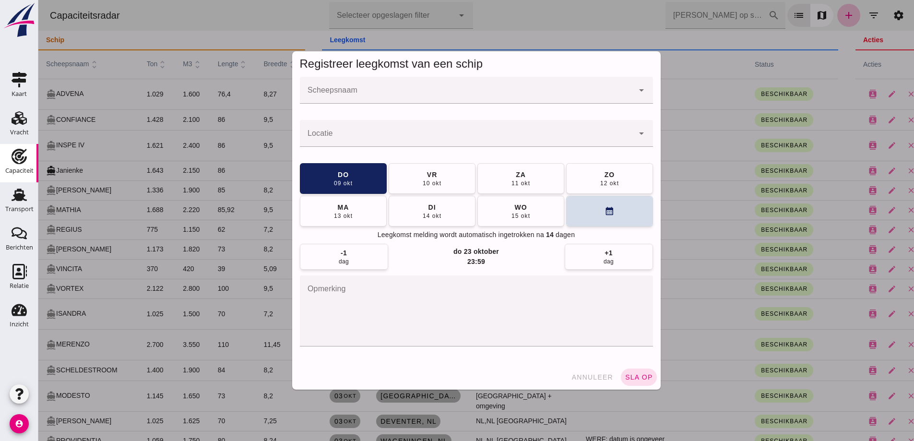
click at [492, 95] on input "Scheepsnaam" at bounding box center [467, 95] width 334 height 12
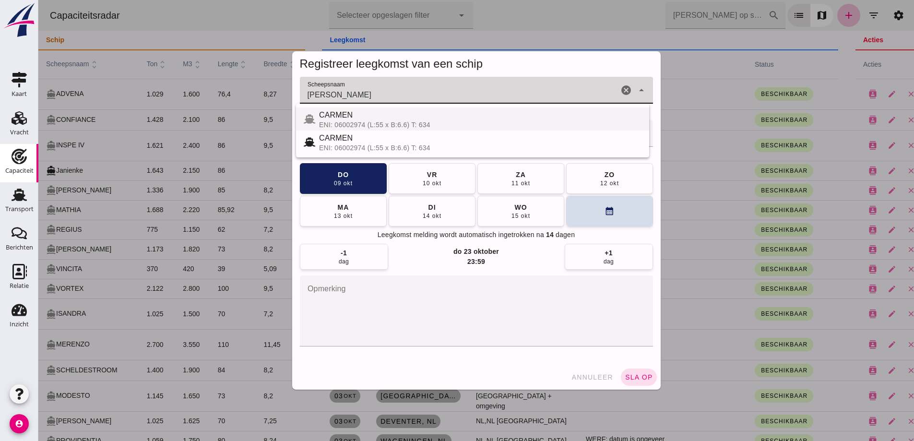
click at [370, 119] on div "CARMEN" at bounding box center [480, 115] width 322 height 12
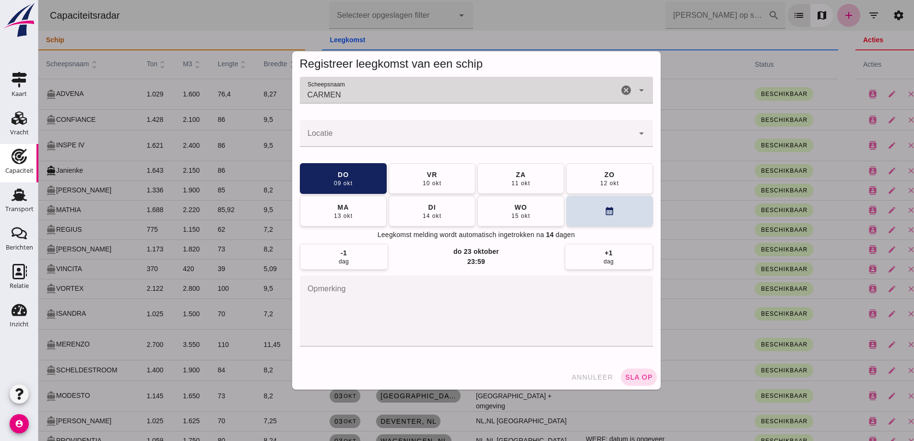
type input "CARMEN"
click at [368, 129] on div at bounding box center [467, 133] width 334 height 27
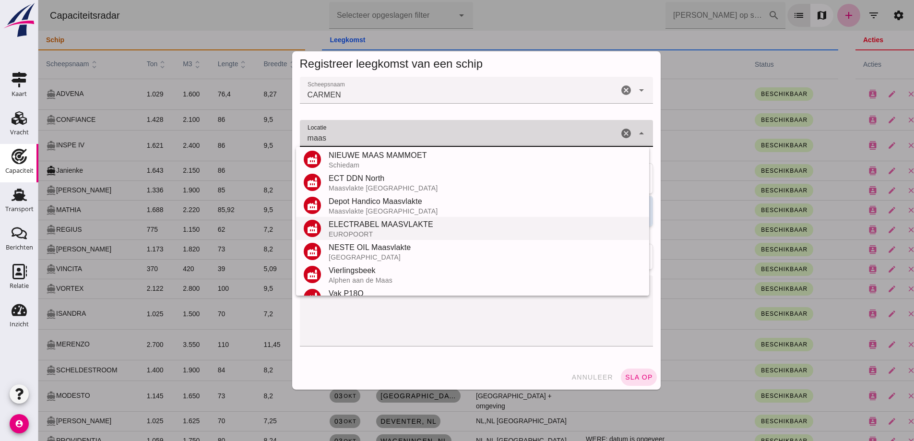
scroll to position [144, 0]
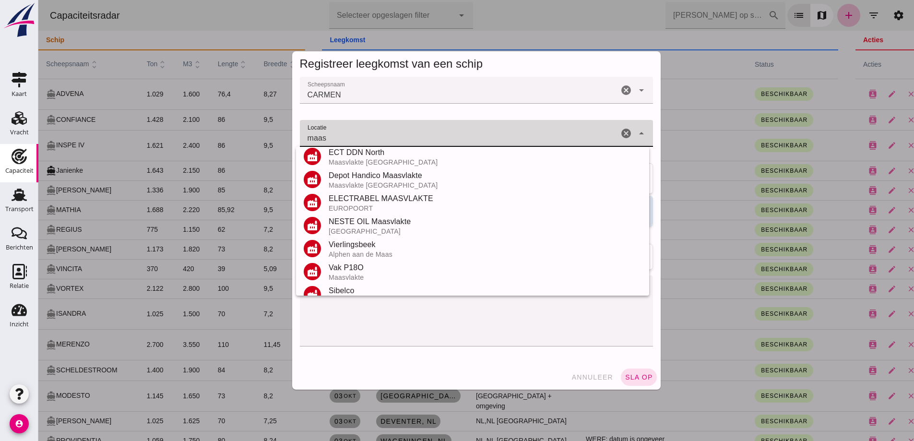
drag, startPoint x: 332, startPoint y: 136, endPoint x: 289, endPoint y: 129, distance: 43.3
click at [292, 129] on div "Scheepsnaam Scheepsnaam [PERSON_NAME] cancel arrow_drop_down Locatie Locatie ma…" at bounding box center [476, 221] width 368 height 288
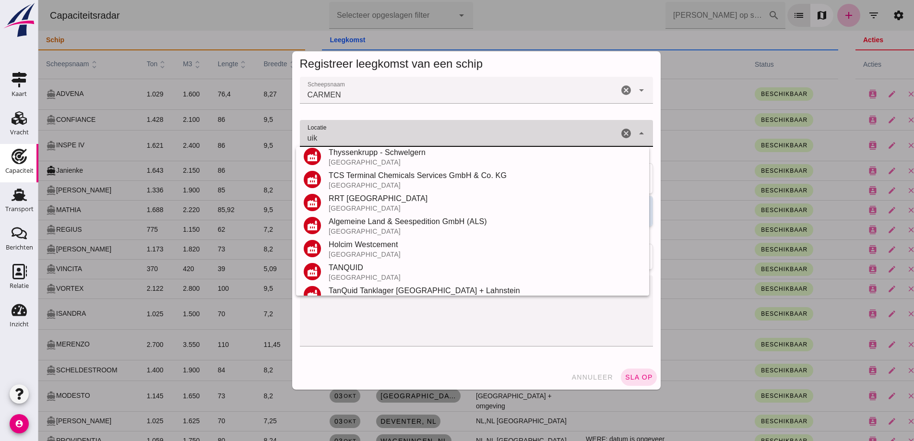
scroll to position [0, 0]
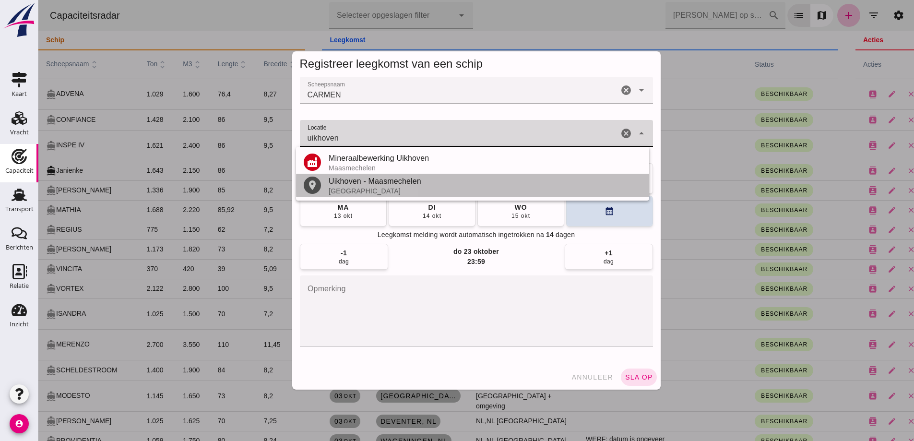
click at [377, 182] on div "Uikhoven - Maasmechelen" at bounding box center [485, 182] width 313 height 12
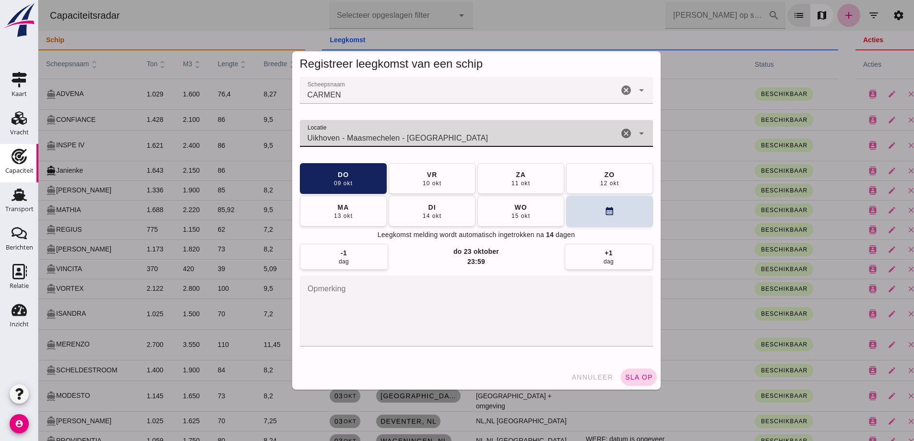
type input "Uikhoven - Maasmechelen - [GEOGRAPHIC_DATA]"
click at [644, 385] on button "sla op" at bounding box center [639, 376] width 36 height 17
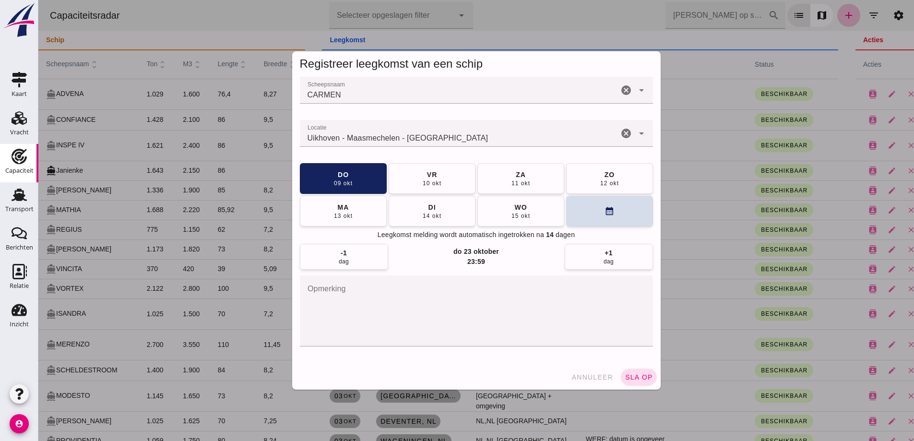
click at [645, 378] on div at bounding box center [475, 220] width 875 height 441
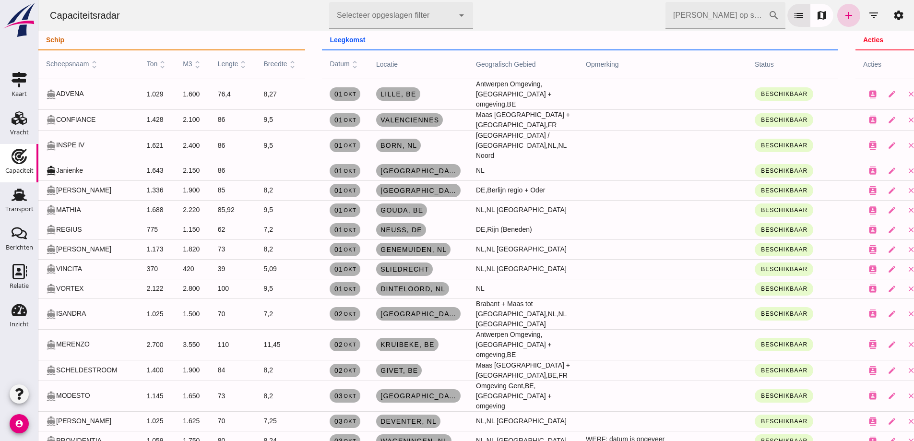
click at [844, 22] on link "add" at bounding box center [848, 15] width 23 height 23
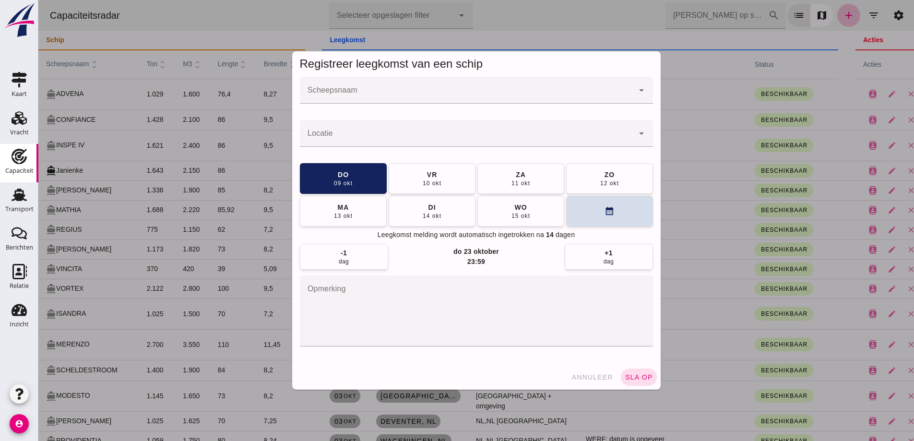
click at [498, 90] on div at bounding box center [467, 90] width 334 height 27
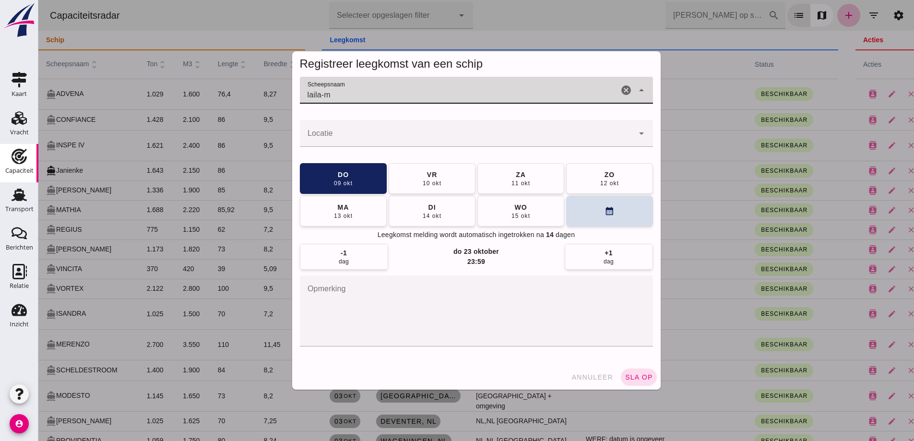
type input "laila-m"
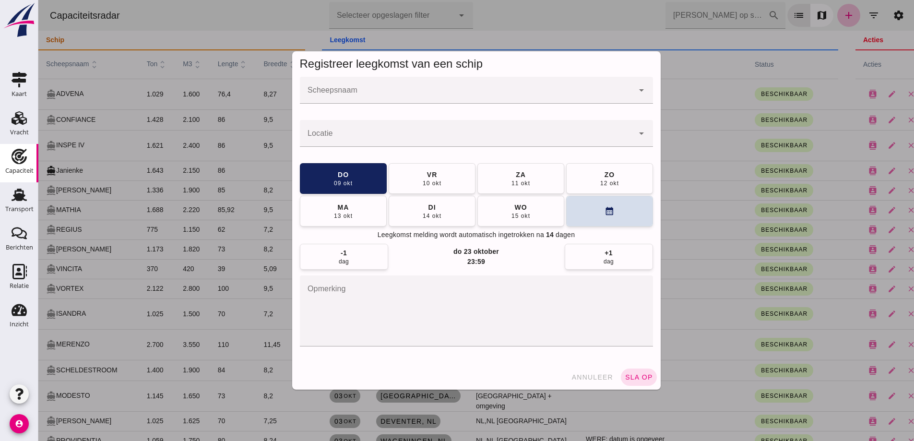
click at [454, 82] on div at bounding box center [467, 90] width 334 height 27
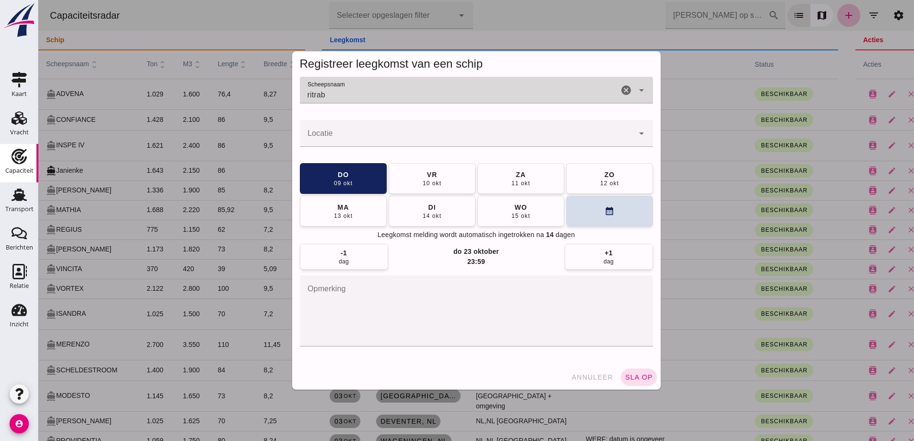
type input "ritrabo"
drag, startPoint x: 316, startPoint y: 102, endPoint x: 295, endPoint y: 106, distance: 20.4
click at [295, 106] on div "Scheepsnaam Scheepsnaam ritrabo cancel arrow_drop_down Locatie Locatie cancel a…" at bounding box center [476, 221] width 368 height 288
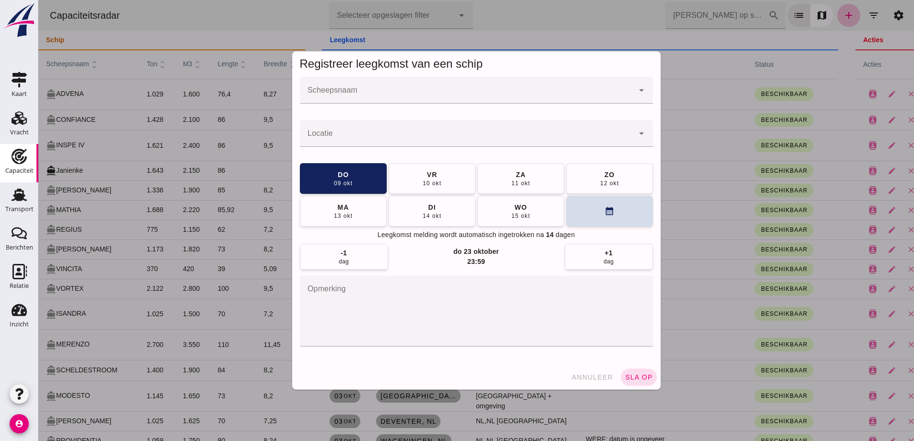
click at [347, 92] on input "Scheepsnaam" at bounding box center [467, 95] width 334 height 12
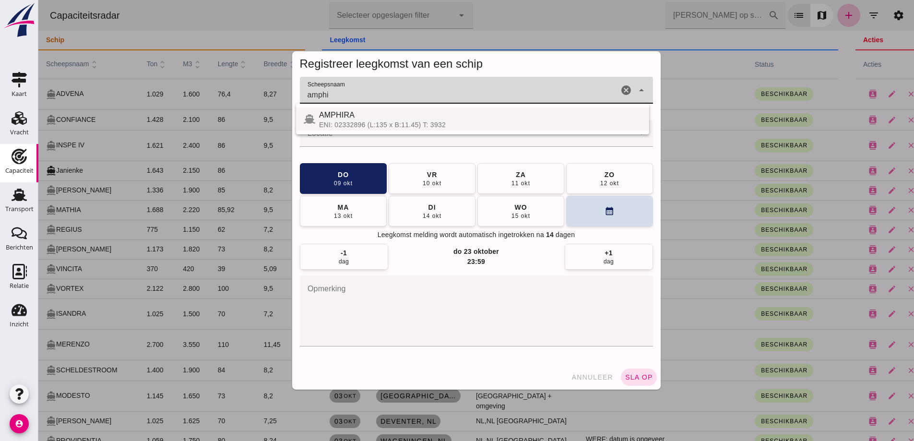
click at [338, 120] on div "AMPHIRA" at bounding box center [480, 115] width 322 height 12
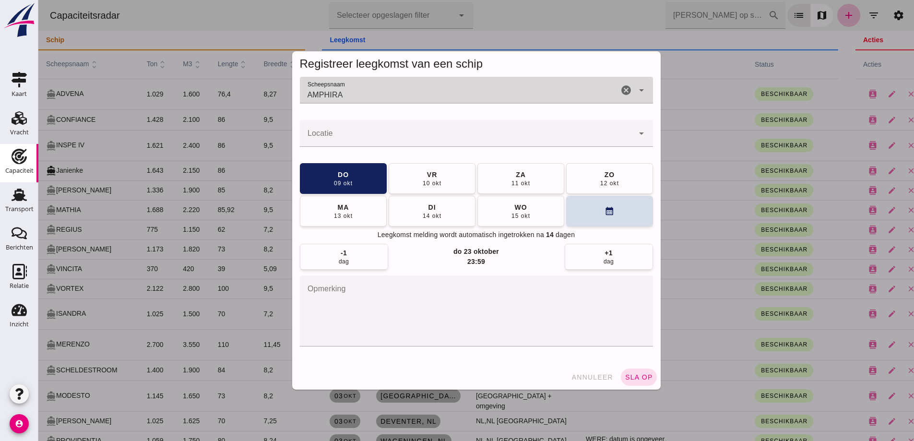
type input "AMPHIRA"
click at [394, 141] on input "Locatie" at bounding box center [467, 138] width 334 height 12
click at [391, 133] on input "Locatie" at bounding box center [467, 138] width 334 height 12
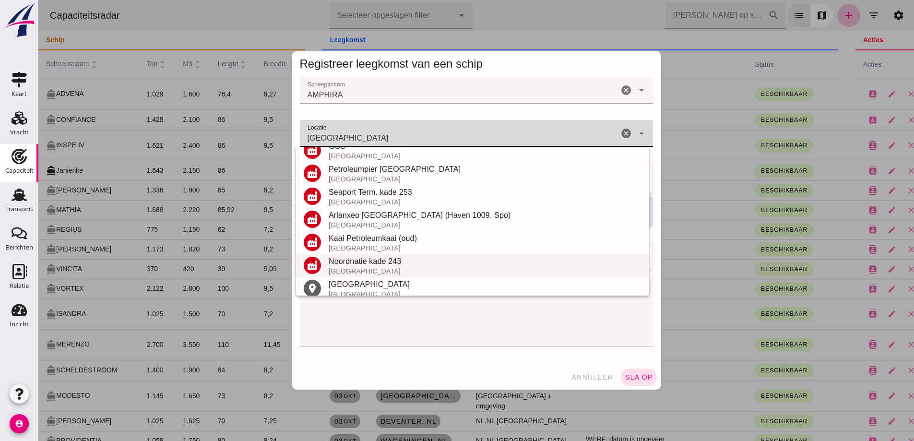
scroll to position [112, 0]
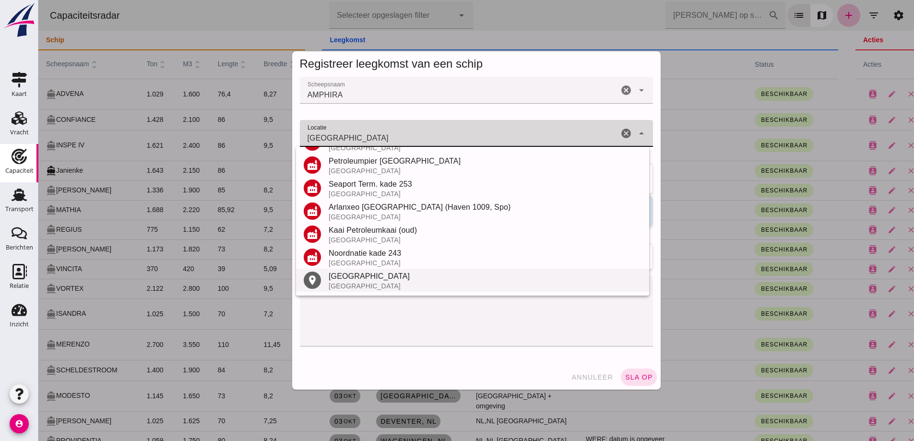
click at [350, 281] on div "[GEOGRAPHIC_DATA]" at bounding box center [485, 277] width 313 height 12
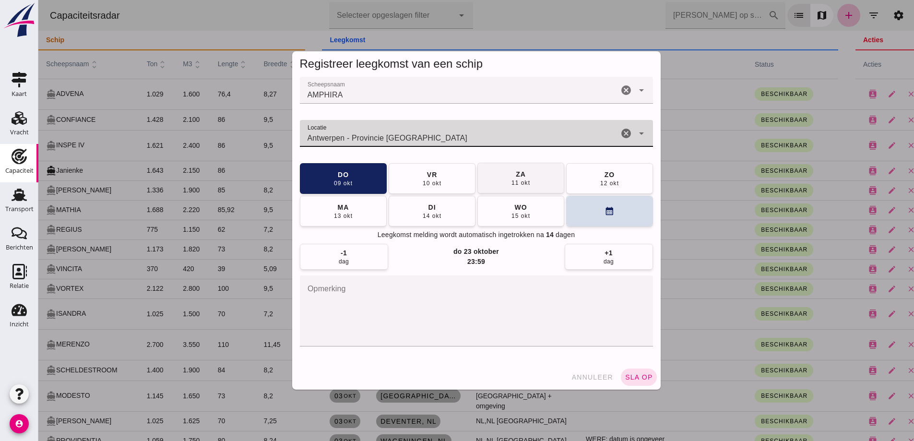
type input "Antwerpen - Provincie [GEOGRAPHIC_DATA]"
click at [511, 173] on span "[DATE]" at bounding box center [520, 177] width 19 height 17
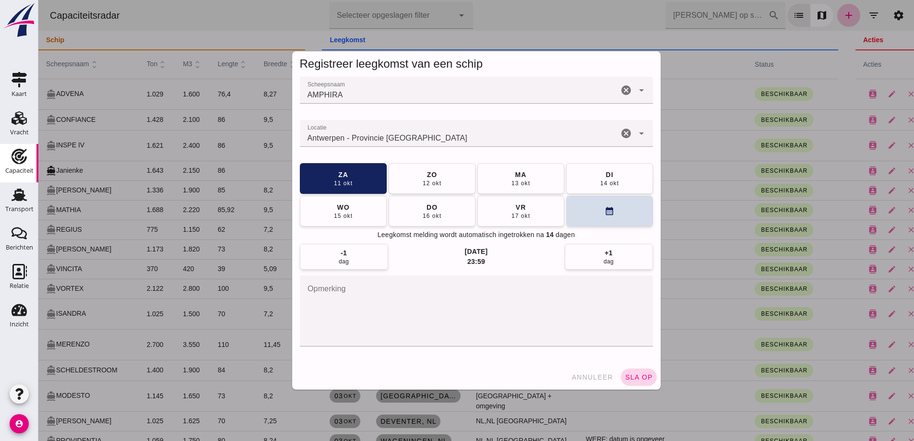
click at [639, 384] on button "sla op" at bounding box center [639, 376] width 36 height 17
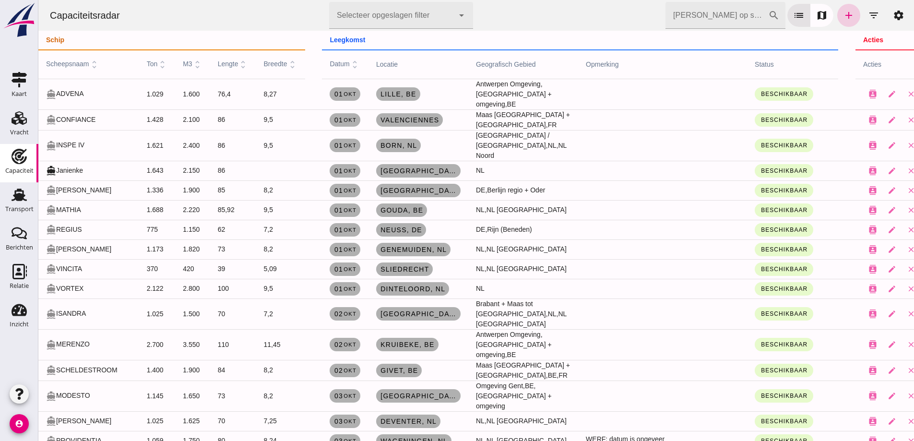
click at [844, 19] on icon "add" at bounding box center [849, 16] width 12 height 12
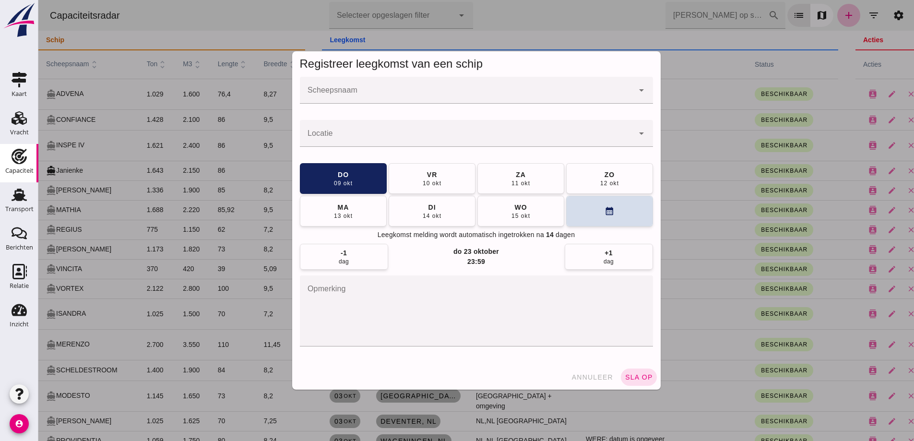
click at [334, 100] on input "Scheepsnaam" at bounding box center [467, 95] width 334 height 12
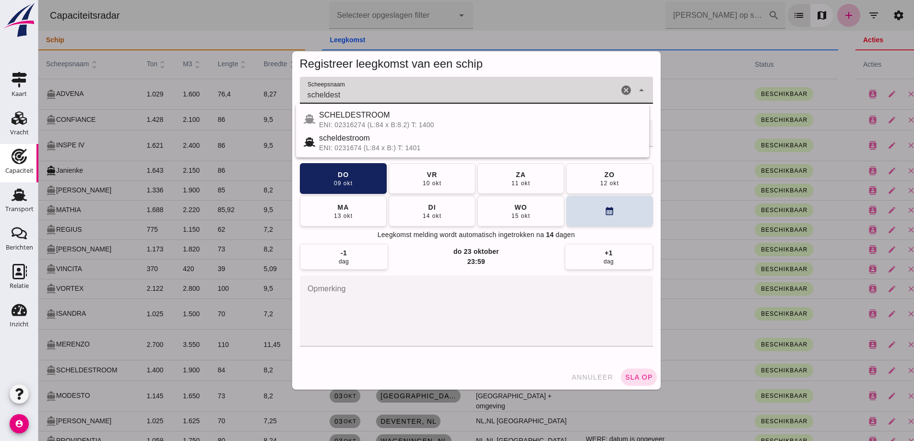
click at [358, 117] on span "SCHELDESTROOM" at bounding box center [354, 115] width 71 height 8
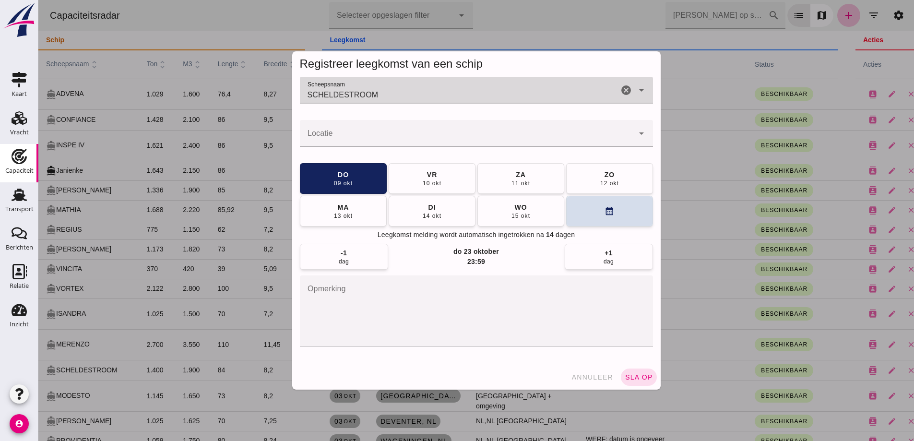
type input "SCHELDESTROOM"
click at [410, 142] on input "Locatie" at bounding box center [467, 138] width 334 height 12
click at [404, 133] on input "Locatie" at bounding box center [467, 138] width 334 height 12
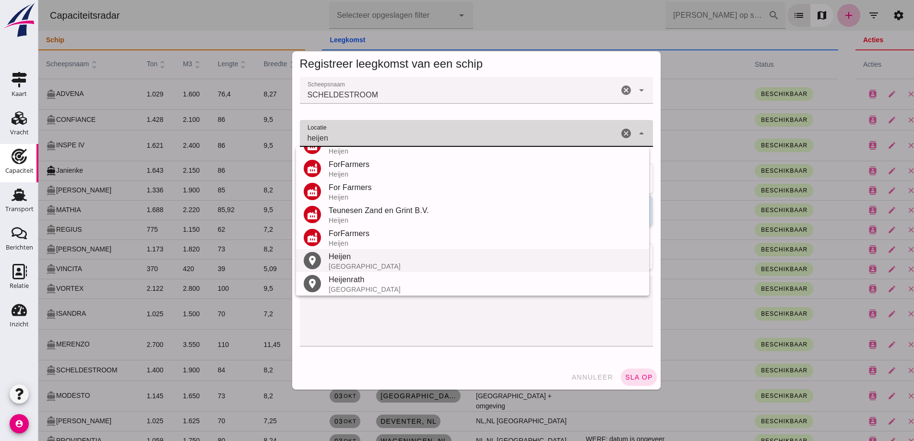
scroll to position [66, 0]
click at [360, 262] on div "[GEOGRAPHIC_DATA]" at bounding box center [485, 263] width 313 height 8
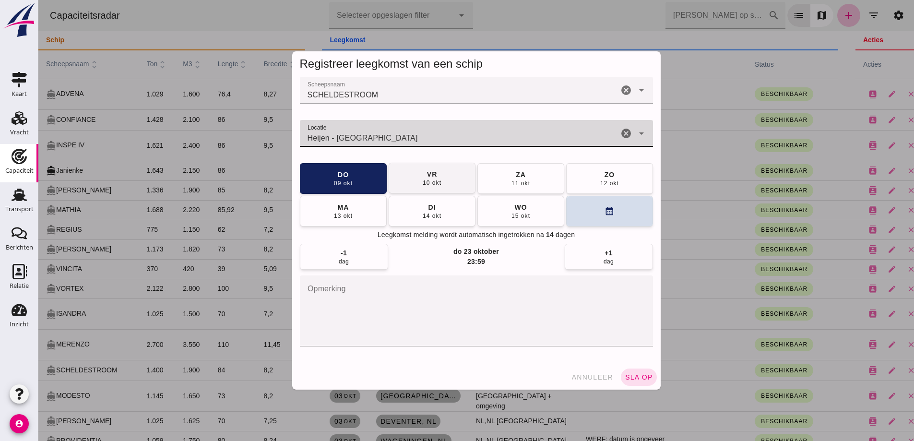
type input "Heijen - [GEOGRAPHIC_DATA]"
drag, startPoint x: 414, startPoint y: 177, endPoint x: 428, endPoint y: 180, distance: 13.7
click at [415, 177] on button "vr 10 okt" at bounding box center [432, 178] width 87 height 31
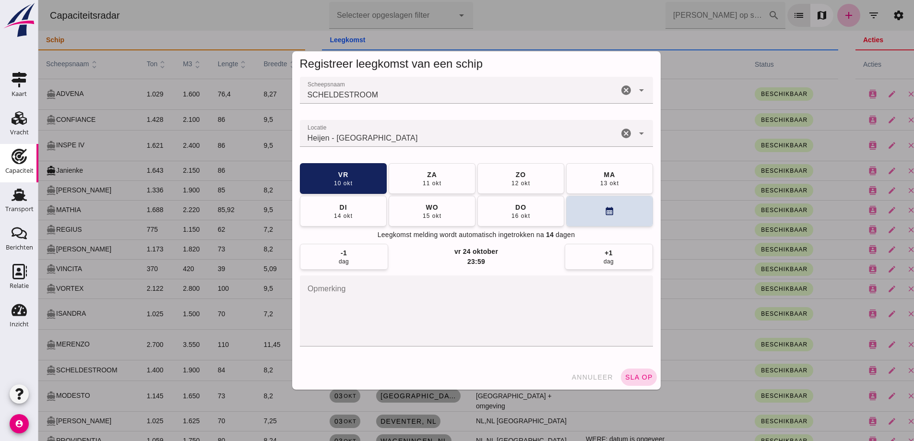
click at [636, 378] on span "sla op" at bounding box center [639, 377] width 28 height 8
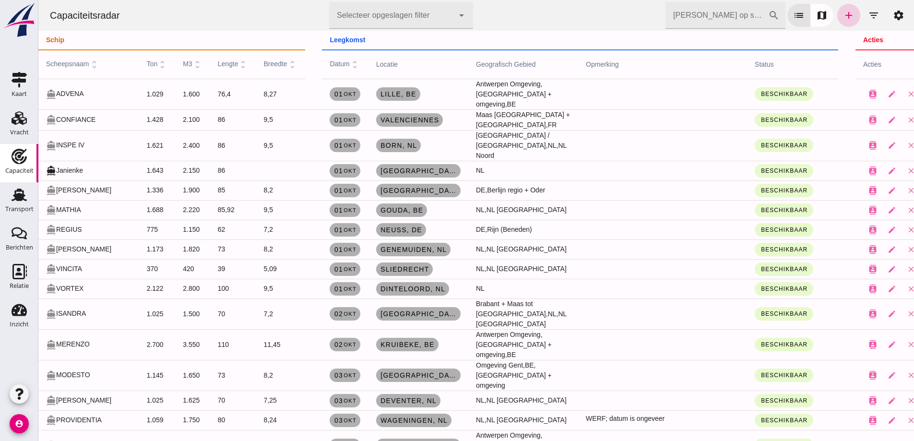
click at [843, 14] on icon "add" at bounding box center [849, 16] width 12 height 12
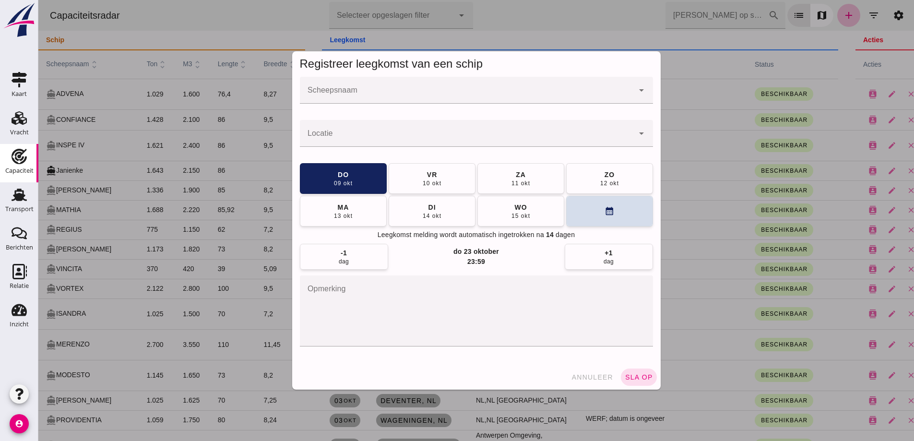
drag, startPoint x: 447, startPoint y: 96, endPoint x: 449, endPoint y: 102, distance: 6.7
click at [449, 103] on div at bounding box center [467, 90] width 334 height 27
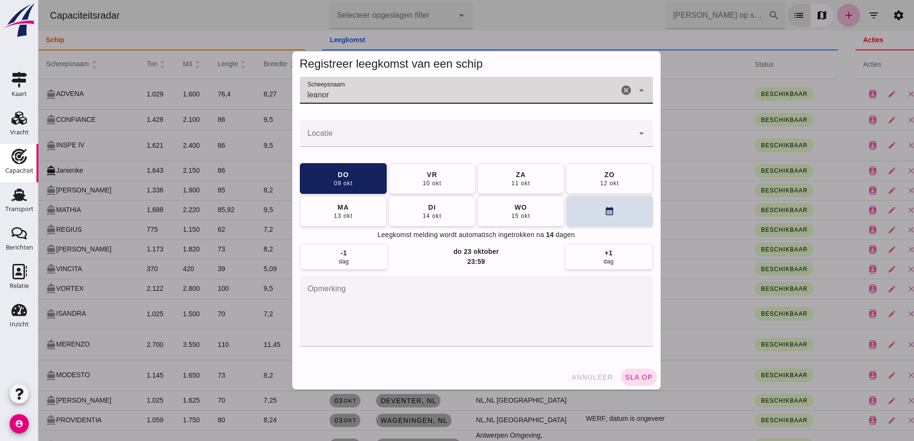
type input "leanor"
click at [587, 383] on button "annuleer" at bounding box center [592, 376] width 50 height 17
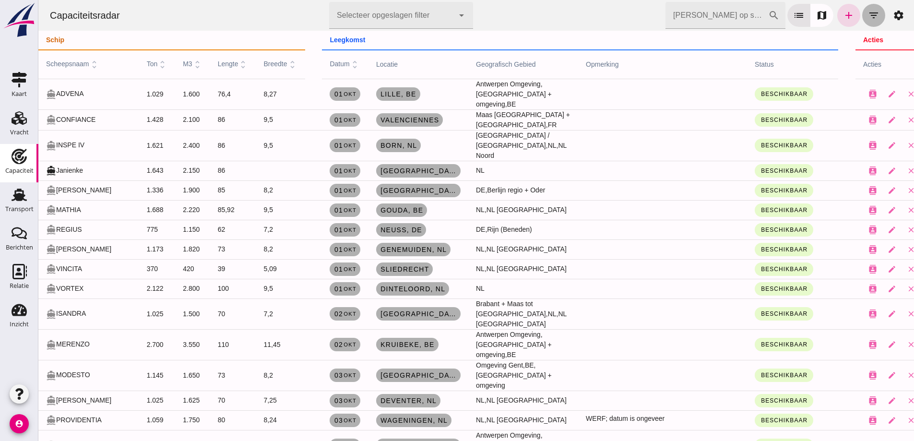
click at [868, 16] on icon "filter_list" at bounding box center [874, 16] width 12 height 12
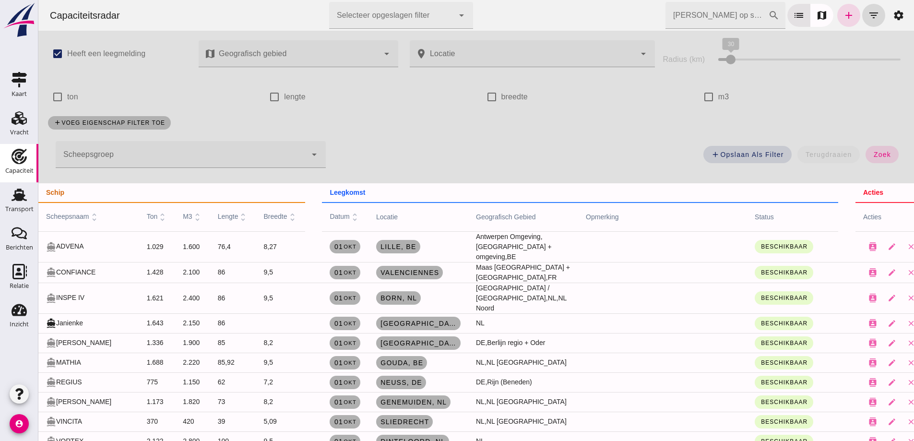
click at [154, 152] on div at bounding box center [181, 154] width 251 height 27
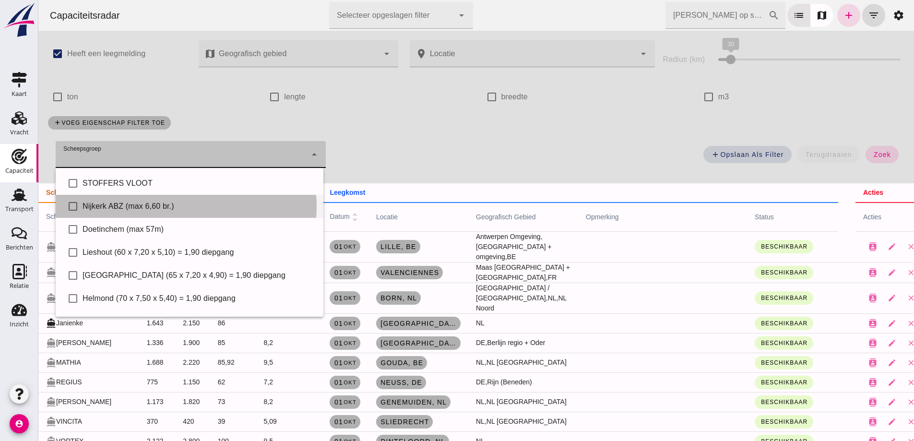
drag, startPoint x: 155, startPoint y: 211, endPoint x: 382, endPoint y: 188, distance: 228.5
click at [155, 211] on div "Nijkerk ABZ (max 6,60 br.)" at bounding box center [199, 206] width 233 height 12
type input "Nijkerk ABZ (max 6,60 br.)"
checkbox input "true"
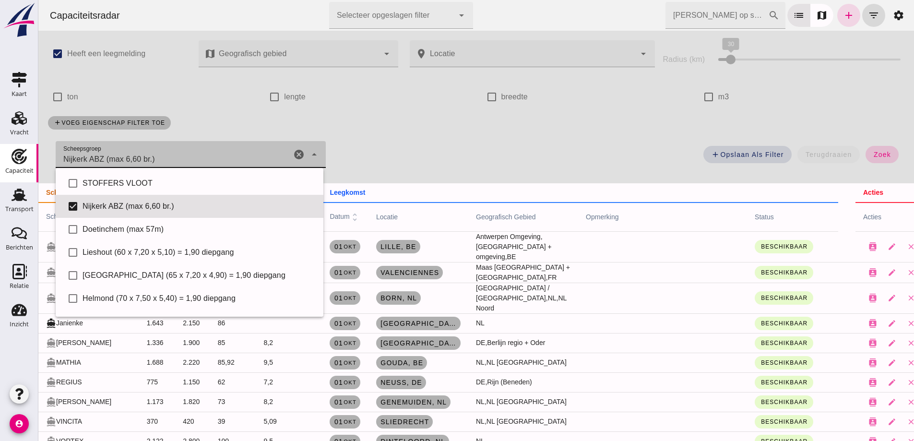
click at [873, 157] on span "zoek" at bounding box center [882, 155] width 18 height 8
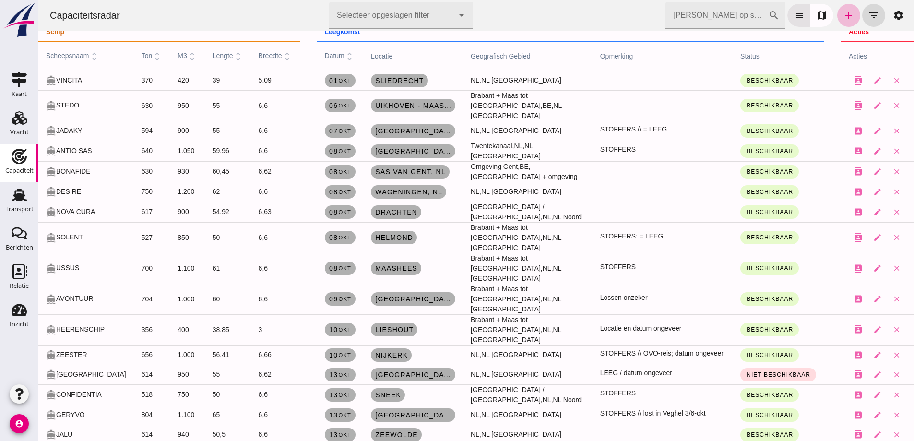
scroll to position [144, 0]
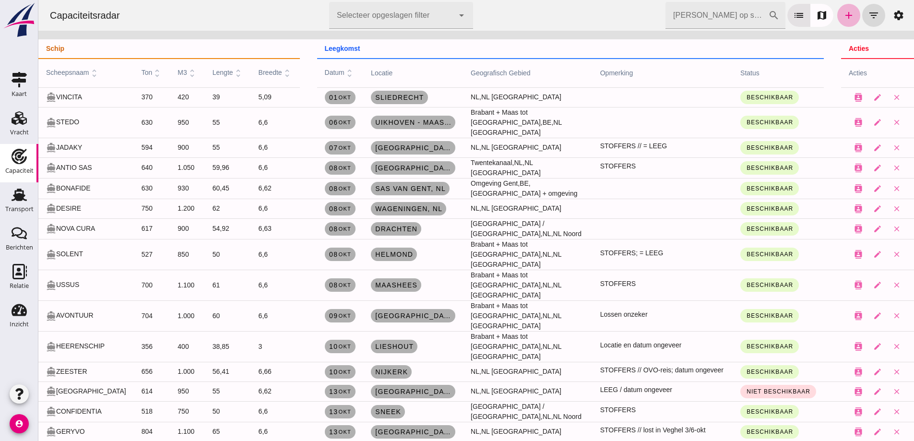
click at [843, 17] on icon "add" at bounding box center [849, 16] width 12 height 12
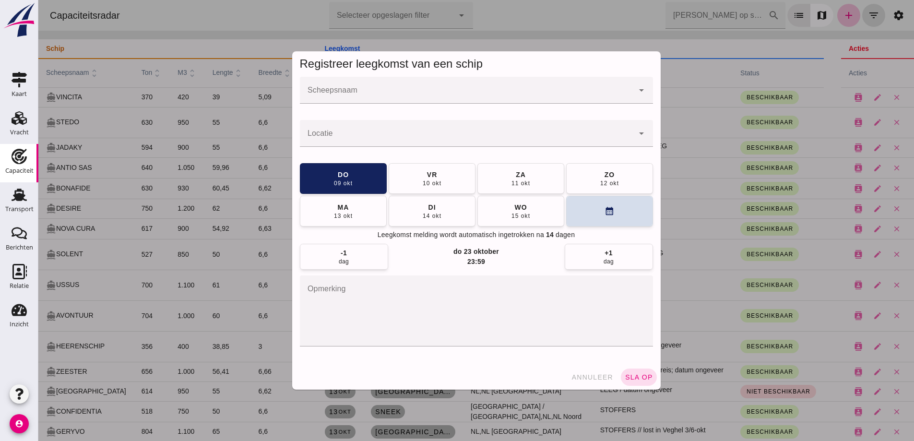
click at [490, 75] on div "Registreer leegkomst van een schip" at bounding box center [476, 63] width 368 height 25
click at [500, 94] on input "Scheepsnaam" at bounding box center [467, 95] width 334 height 12
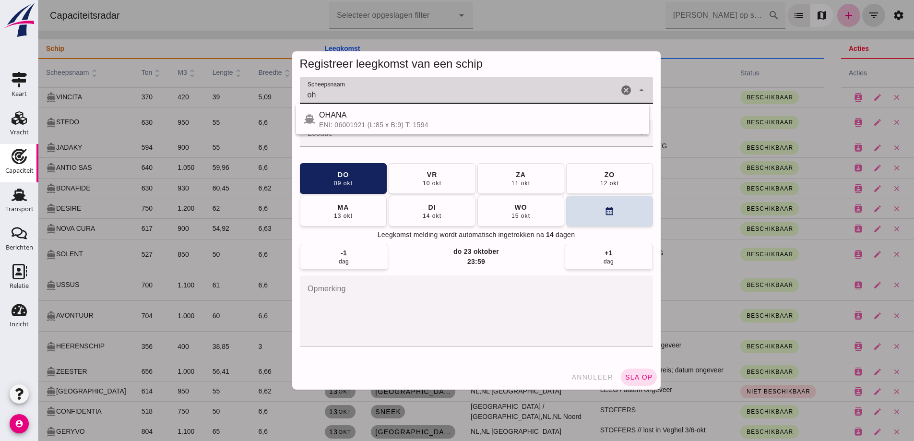
click at [438, 126] on div "ENI: 06001921 (L:85 x B:9) T: 1594" at bounding box center [480, 125] width 322 height 8
type input "OHANA"
click at [588, 376] on span "annuleer" at bounding box center [592, 377] width 42 height 8
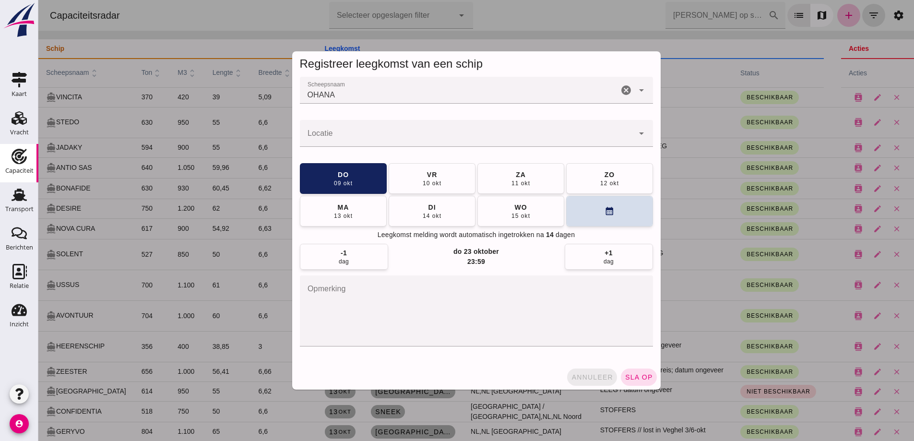
click at [602, 376] on div at bounding box center [475, 220] width 875 height 441
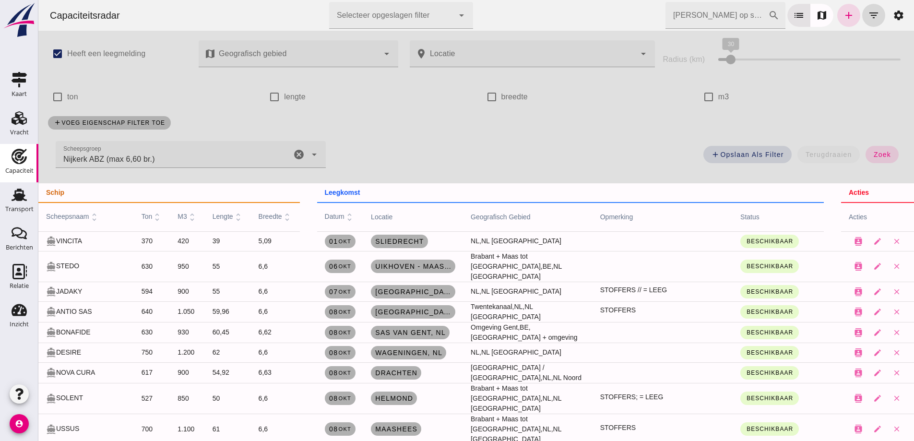
scroll to position [144, 0]
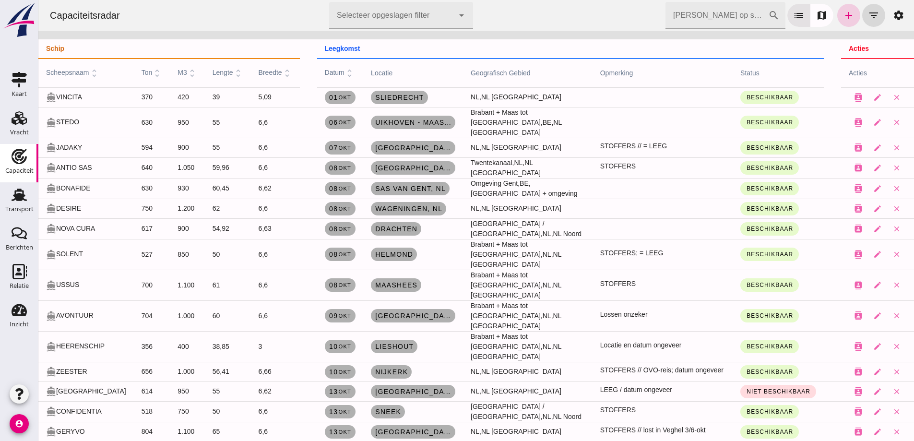
drag, startPoint x: 958, startPoint y: 107, endPoint x: 835, endPoint y: 17, distance: 152.3
click at [837, 17] on link "add" at bounding box center [848, 15] width 23 height 23
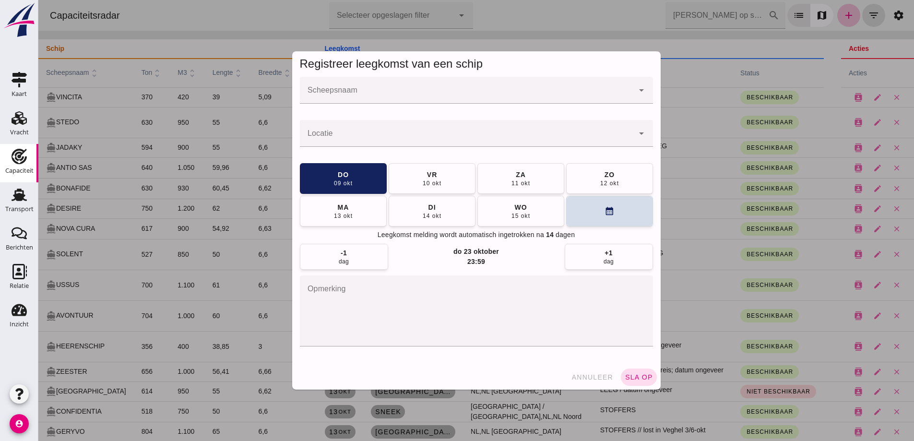
click at [493, 96] on input "Scheepsnaam" at bounding box center [467, 95] width 334 height 12
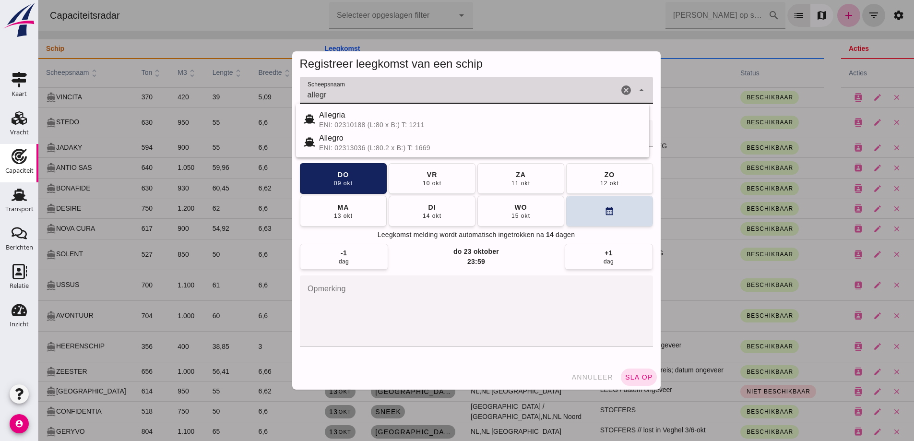
type input "allegr"
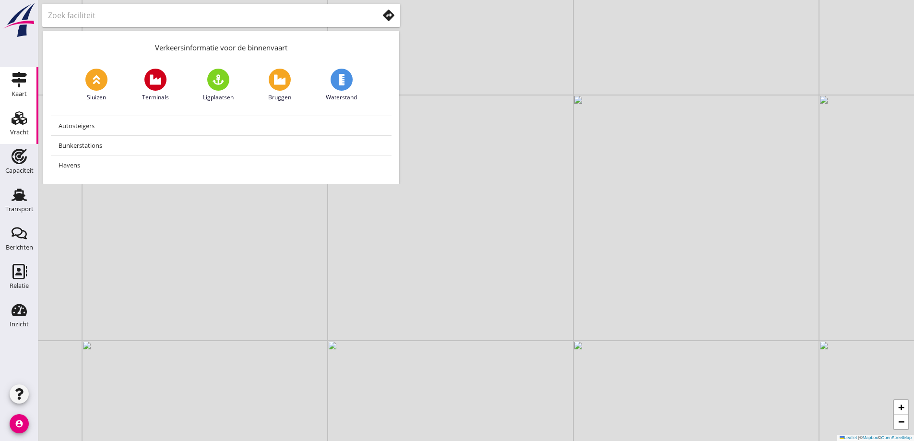
click at [22, 123] on use at bounding box center [19, 117] width 15 height 13
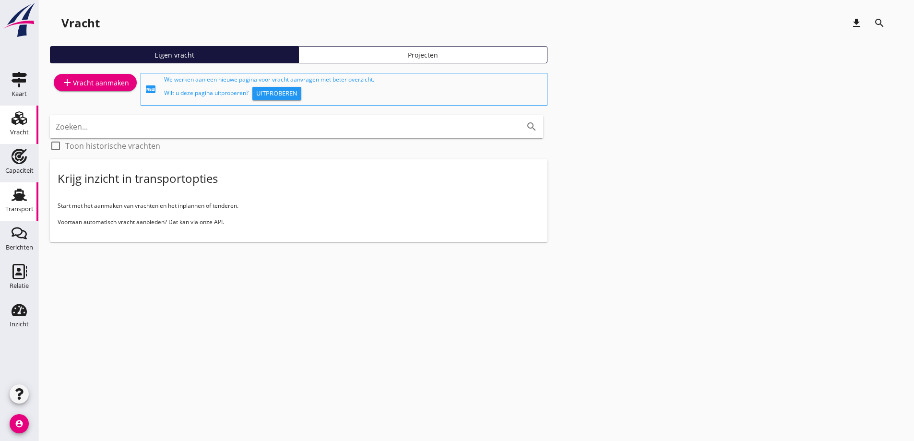
click at [26, 211] on div "Transport" at bounding box center [19, 209] width 28 height 6
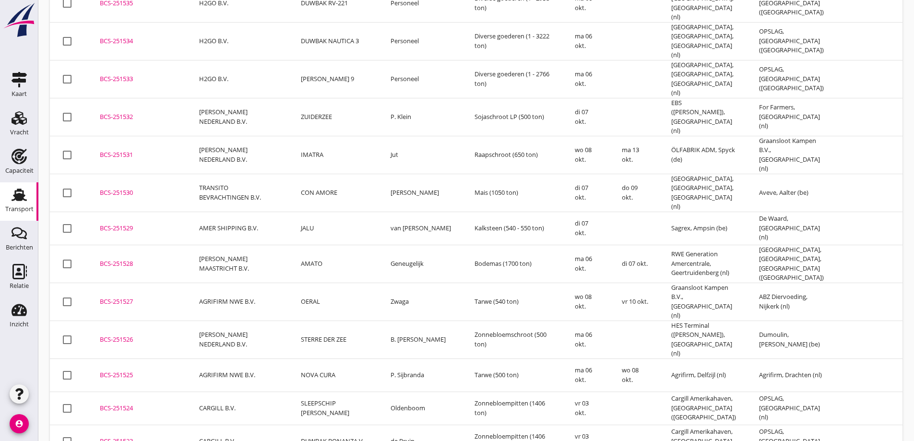
scroll to position [648, 0]
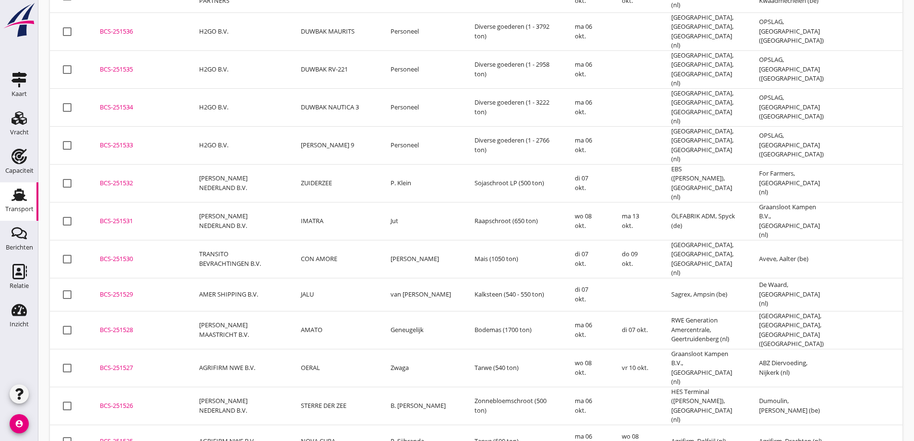
click at [349, 349] on td "OERAL" at bounding box center [334, 368] width 90 height 38
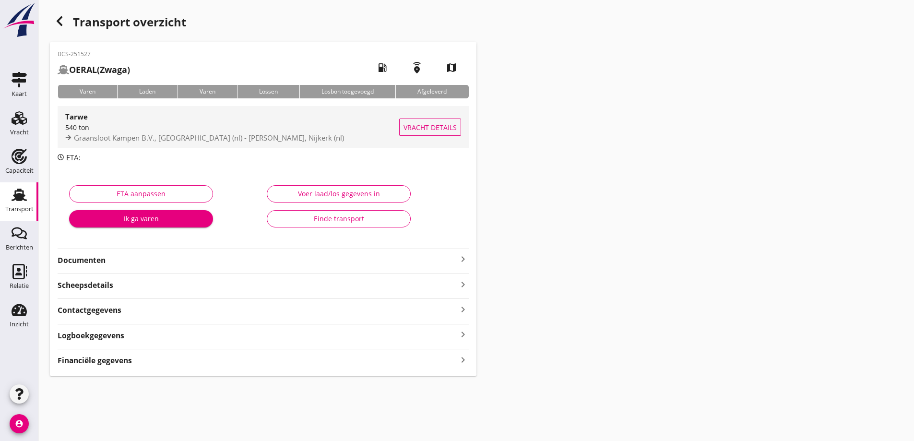
click at [443, 129] on span "Vracht details" at bounding box center [429, 127] width 53 height 10
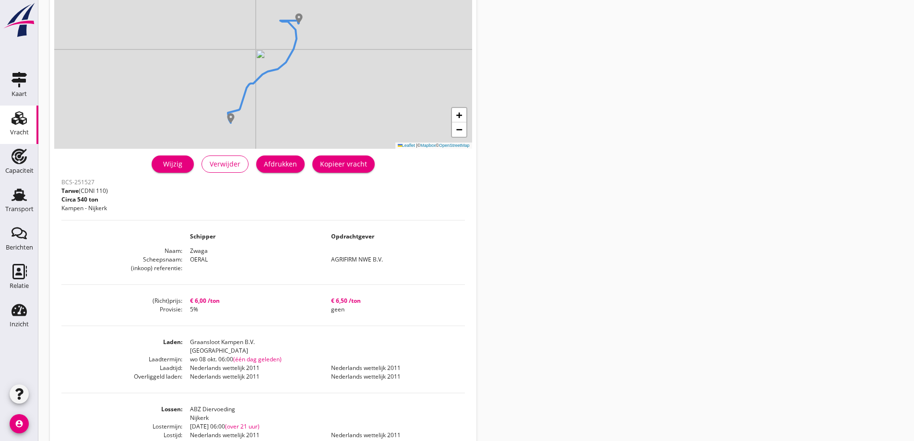
scroll to position [96, 0]
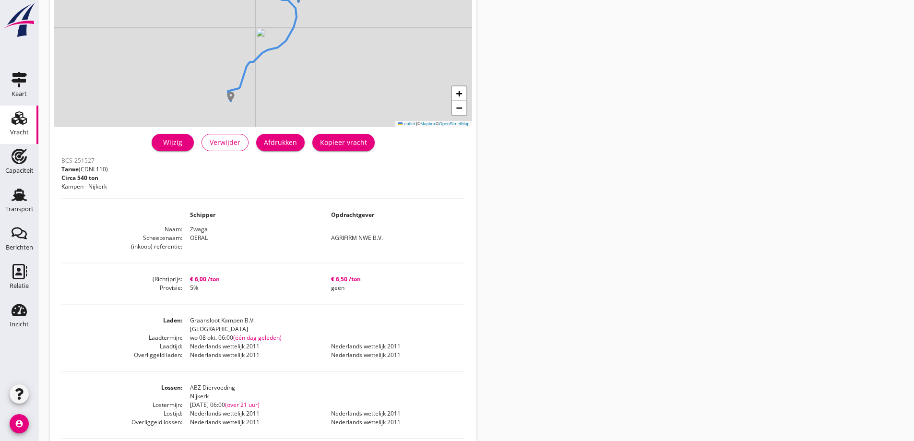
click at [263, 396] on dd "ABZ Diervoeding Nijkerk" at bounding box center [323, 391] width 282 height 17
drag, startPoint x: 247, startPoint y: 397, endPoint x: 178, endPoint y: 386, distance: 69.0
click at [178, 386] on dl "Lossen ABZ Diervoeding Nijkerk Lostermijn vr 10 okt. 06:00 (over 21 uur) Lostij…" at bounding box center [262, 404] width 403 height 43
click at [243, 410] on dd "Nederlands wettelijk 2011" at bounding box center [252, 413] width 141 height 9
drag, startPoint x: 283, startPoint y: 406, endPoint x: 178, endPoint y: 394, distance: 106.3
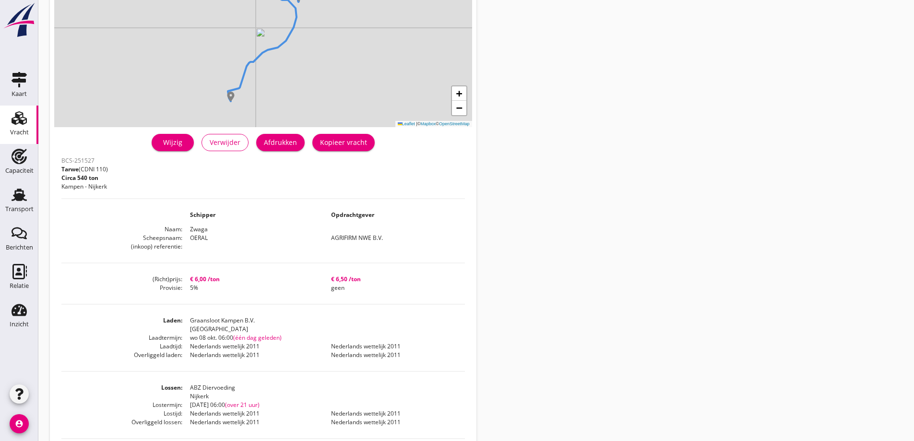
click at [178, 394] on dl "Lossen ABZ Diervoeding Nijkerk Lostermijn vr 10 okt. 06:00 (over 21 uur) Lostij…" at bounding box center [262, 404] width 403 height 43
drag, startPoint x: 254, startPoint y: 400, endPoint x: 260, endPoint y: 401, distance: 5.9
click at [254, 401] on span "(over 21 uur)" at bounding box center [242, 405] width 35 height 8
click at [282, 405] on dd "vr 10 okt. 06:00 (over 21 uur)" at bounding box center [323, 405] width 282 height 9
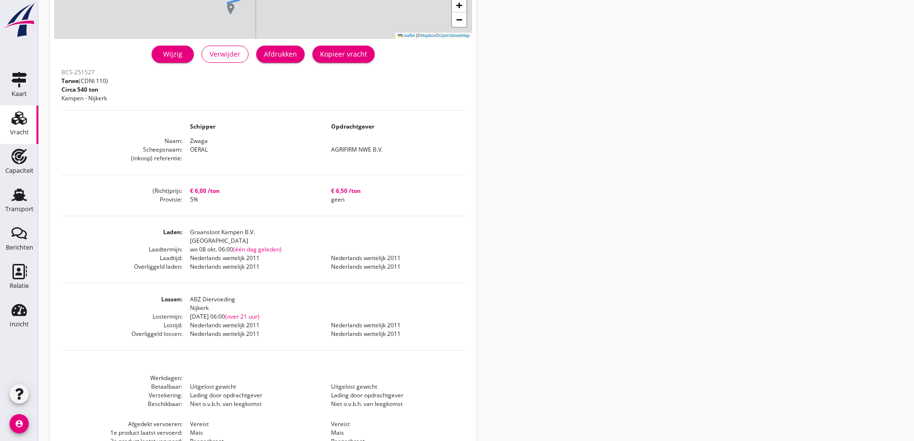
scroll to position [192, 0]
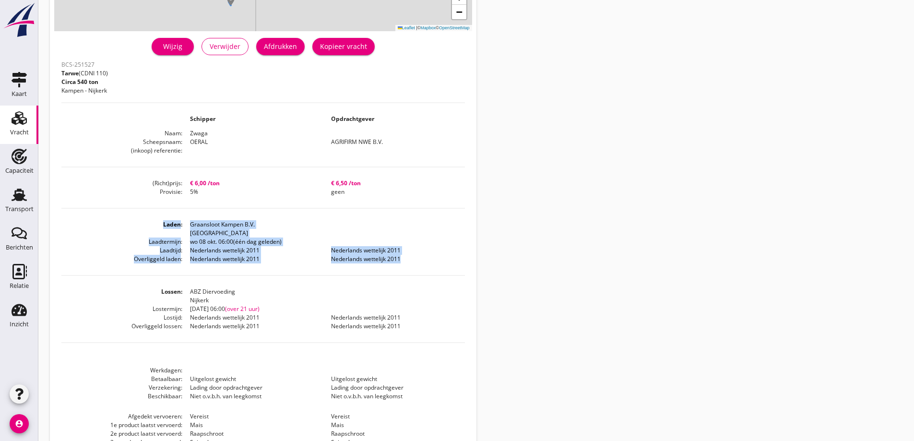
drag, startPoint x: 442, startPoint y: 331, endPoint x: 185, endPoint y: 272, distance: 264.1
click at [185, 272] on div "BCS-251527 Tarwe (CDNI 110) Circa 540 ton Kampen - Nijkerk Schipper Opdrachtgev…" at bounding box center [262, 262] width 403 height 409
click at [239, 288] on dd "ABZ Diervoeding Nijkerk" at bounding box center [323, 295] width 282 height 17
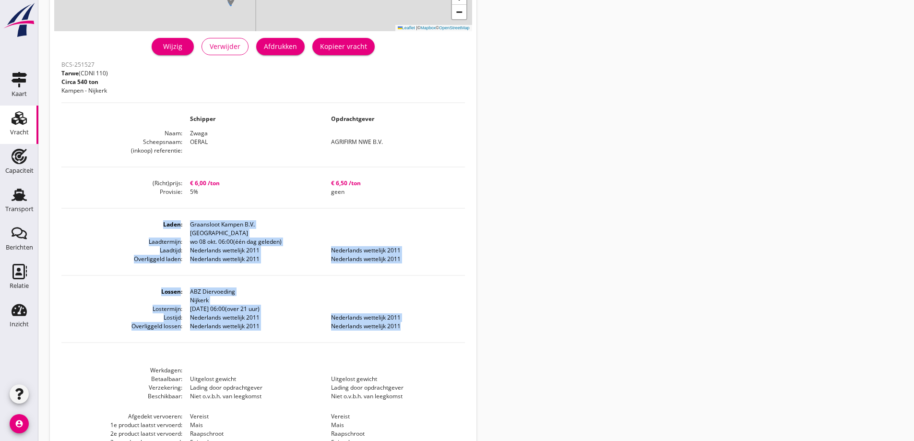
drag, startPoint x: 397, startPoint y: 323, endPoint x: 147, endPoint y: 273, distance: 255.3
click at [147, 273] on div "BCS-251527 Tarwe (CDNI 110) Circa 540 ton Kampen - Nijkerk Schipper Opdrachtgev…" at bounding box center [262, 262] width 403 height 409
click at [275, 286] on div "BCS-251527 Tarwe (CDNI 110) Circa 540 ton Kampen - Nijkerk Schipper Opdrachtgev…" at bounding box center [262, 262] width 403 height 409
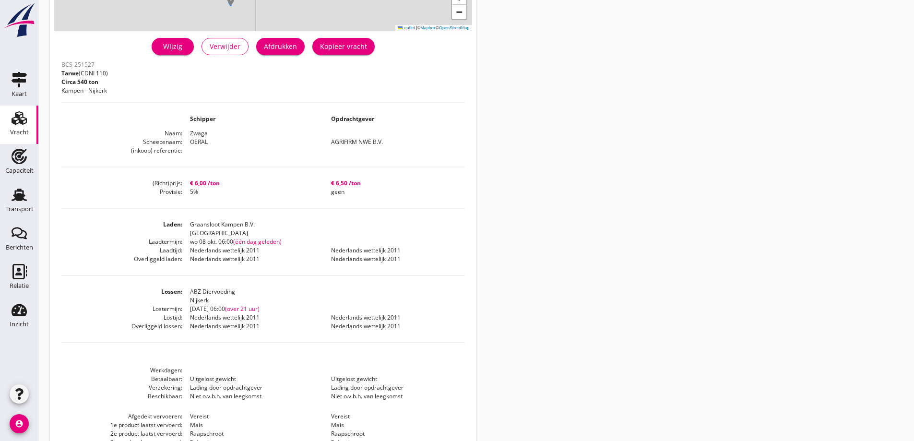
drag, startPoint x: 265, startPoint y: 259, endPoint x: 163, endPoint y: 230, distance: 106.1
click at [163, 230] on dl "Laden Graansloot Kampen B.V. Kampen Laadtermijn wo 08 okt. 06:00 (één dag geled…" at bounding box center [262, 241] width 403 height 43
click at [471, 285] on div "+ − Leaflet | © Mapbox © OpenStreetMap warning Het transport heeft al een afges…" at bounding box center [263, 168] width 426 height 620
click at [15, 115] on use at bounding box center [19, 117] width 15 height 13
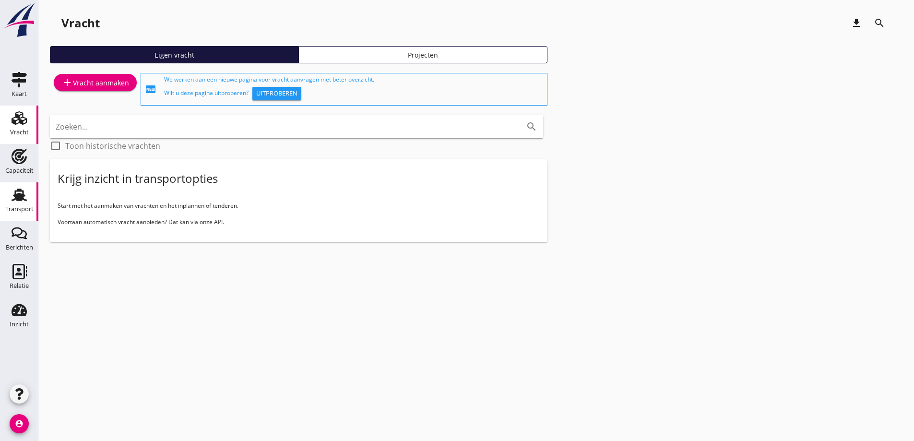
click at [17, 209] on div "Transport" at bounding box center [19, 209] width 28 height 6
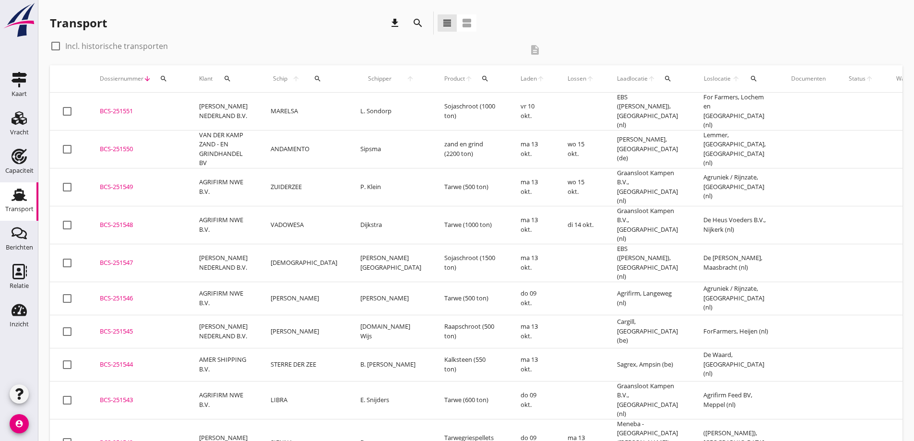
click at [315, 189] on td "ZUIDERZEE" at bounding box center [304, 187] width 90 height 38
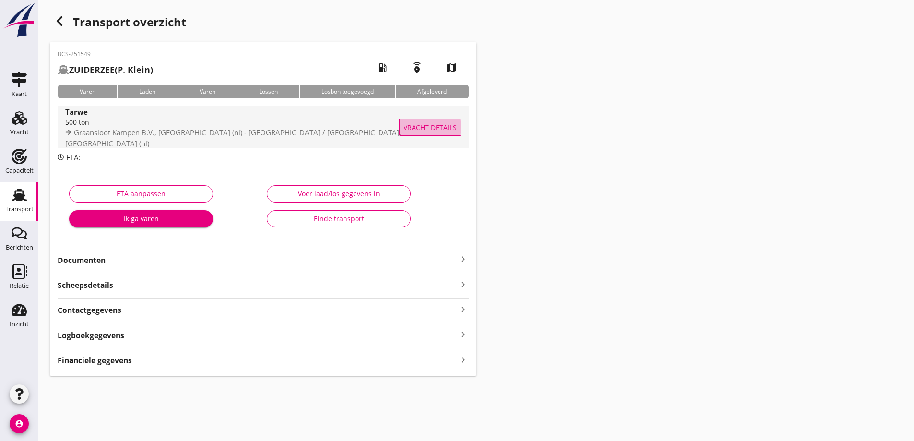
drag, startPoint x: 416, startPoint y: 130, endPoint x: 417, endPoint y: 136, distance: 5.9
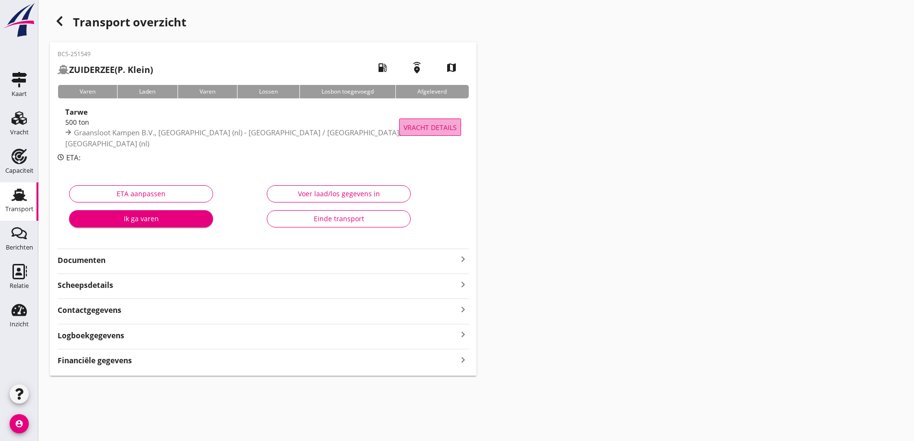
click at [416, 130] on span "Vracht details" at bounding box center [429, 127] width 53 height 10
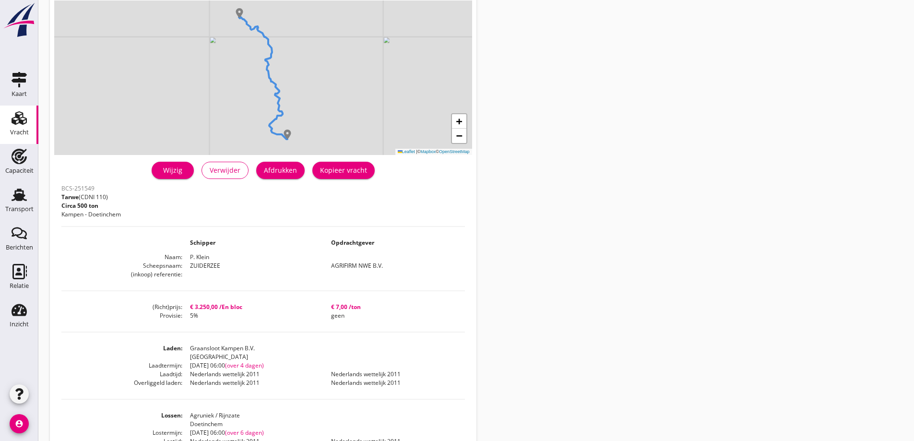
scroll to position [96, 0]
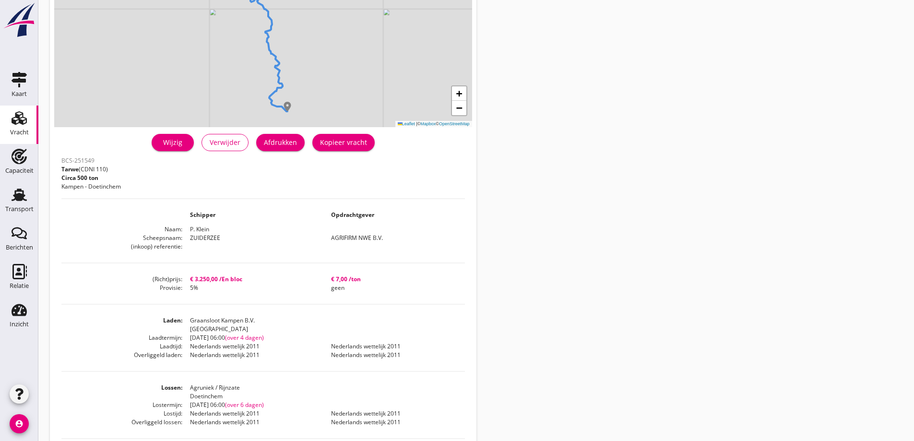
click at [227, 301] on div "BCS-251549 Tarwe (CDNI 110) Circa 500 ton Kampen - Doetinchem Schipper Opdracht…" at bounding box center [262, 358] width 403 height 409
drag, startPoint x: 209, startPoint y: 295, endPoint x: 184, endPoint y: 280, distance: 29.5
click at [184, 280] on div "BCS-251549 Tarwe (CDNI 110) Circa 500 ton Kampen - Doetinchem Schipper Opdracht…" at bounding box center [262, 358] width 403 height 409
click at [216, 297] on div "BCS-251549 Tarwe (CDNI 110) Circa 500 ton Kampen - Doetinchem Schipper Opdracht…" at bounding box center [262, 358] width 403 height 409
drag, startPoint x: 224, startPoint y: 293, endPoint x: 186, endPoint y: 278, distance: 40.7
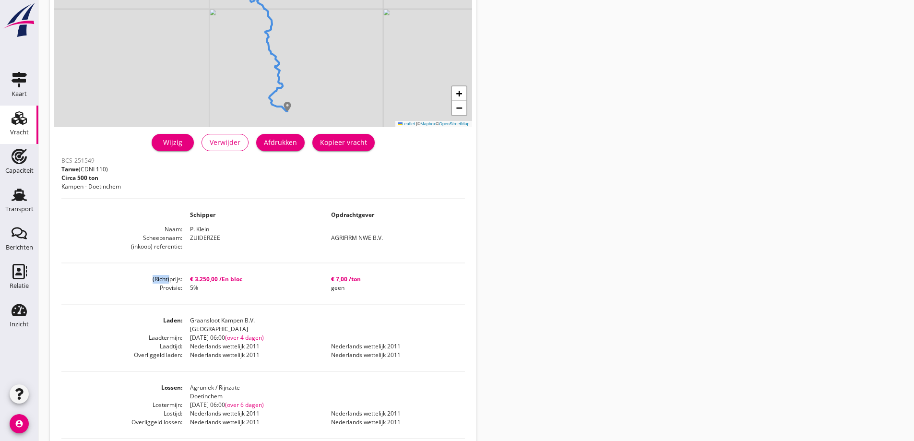
click at [168, 275] on div "BCS-251549 Tarwe (CDNI 110) Circa 500 ton Kampen - Doetinchem Schipper Opdracht…" at bounding box center [262, 358] width 403 height 409
drag, startPoint x: 216, startPoint y: 284, endPoint x: 219, endPoint y: 293, distance: 9.4
click at [216, 284] on dd "5%" at bounding box center [252, 287] width 141 height 9
click at [212, 297] on div "BCS-251549 Tarwe (CDNI 110) Circa 500 ton Kampen - Doetinchem Schipper Opdracht…" at bounding box center [262, 358] width 403 height 409
drag, startPoint x: 210, startPoint y: 292, endPoint x: 187, endPoint y: 273, distance: 30.0
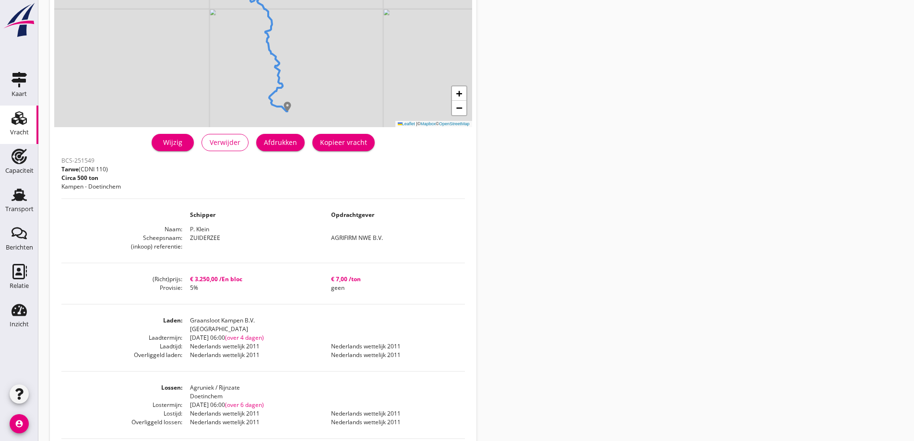
click at [187, 273] on div "BCS-251549 Tarwe (CDNI 110) Circa 500 ton Kampen - Doetinchem Schipper Opdracht…" at bounding box center [262, 358] width 403 height 409
click at [236, 289] on dd "5%" at bounding box center [252, 287] width 141 height 9
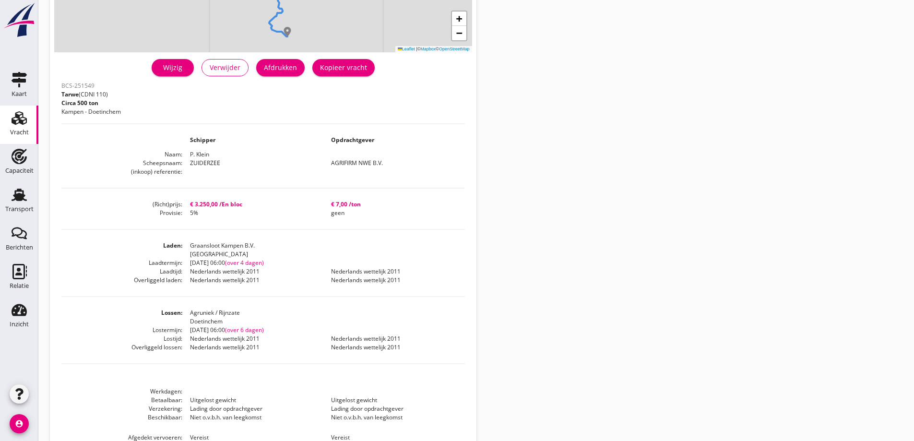
scroll to position [192, 0]
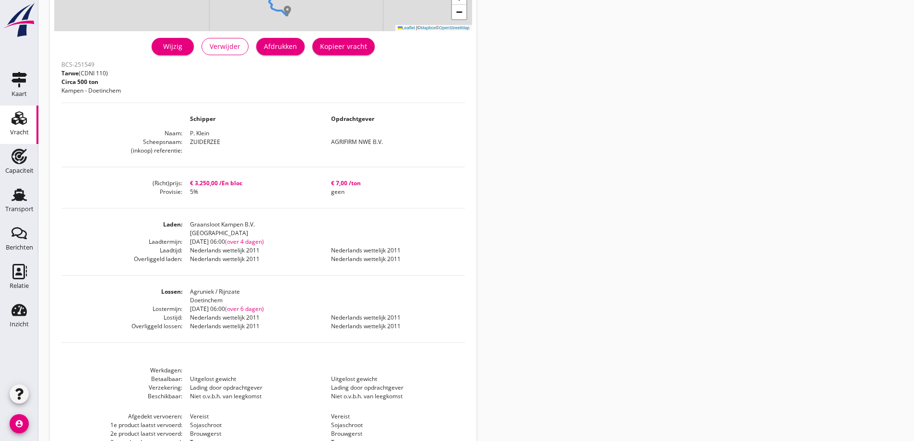
click at [29, 120] on div "Vracht" at bounding box center [19, 117] width 23 height 15
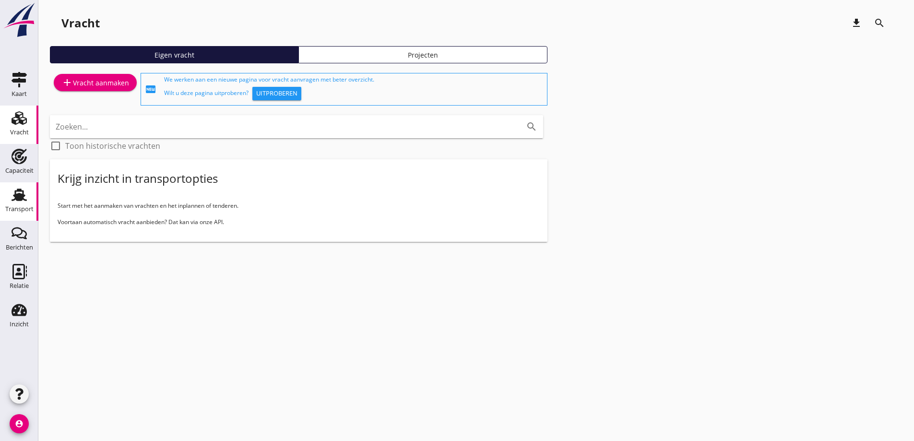
click at [22, 208] on div "Transport" at bounding box center [19, 209] width 28 height 6
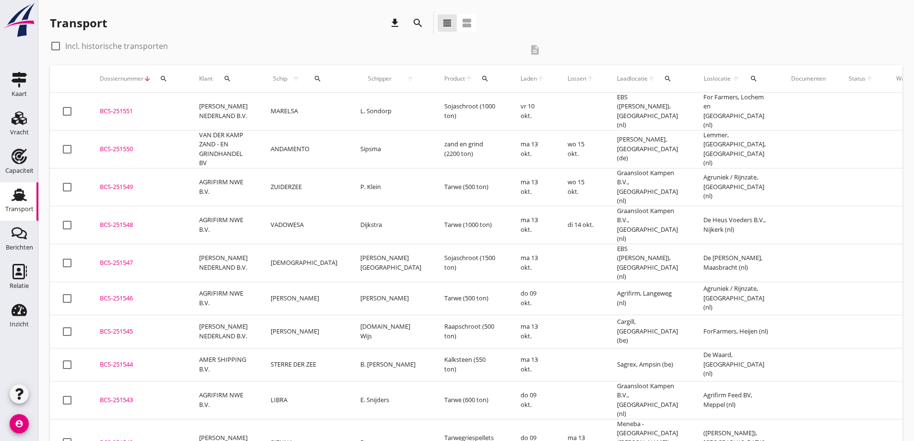
click at [135, 185] on div "BCS-251549" at bounding box center [138, 187] width 76 height 10
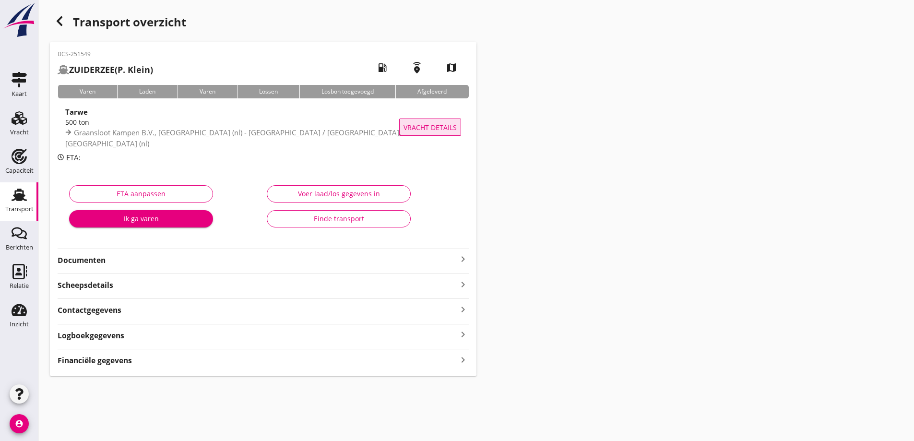
click at [410, 121] on button "Vracht details" at bounding box center [430, 126] width 62 height 17
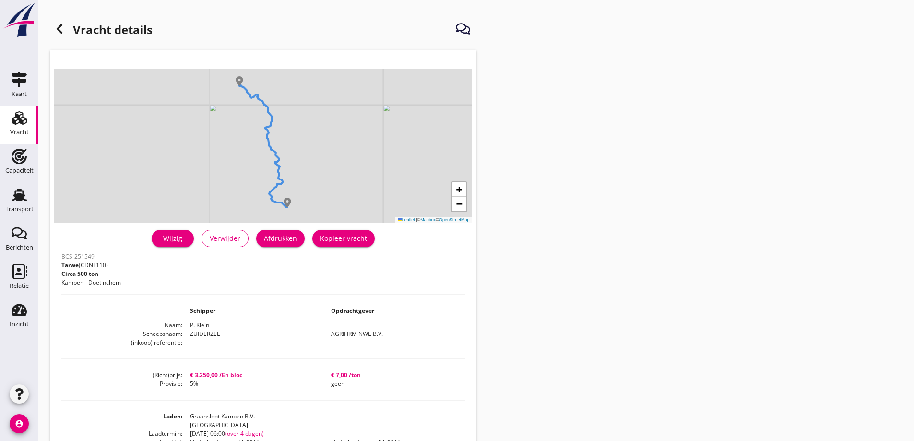
click at [175, 239] on div "Wijzig" at bounding box center [172, 238] width 27 height 10
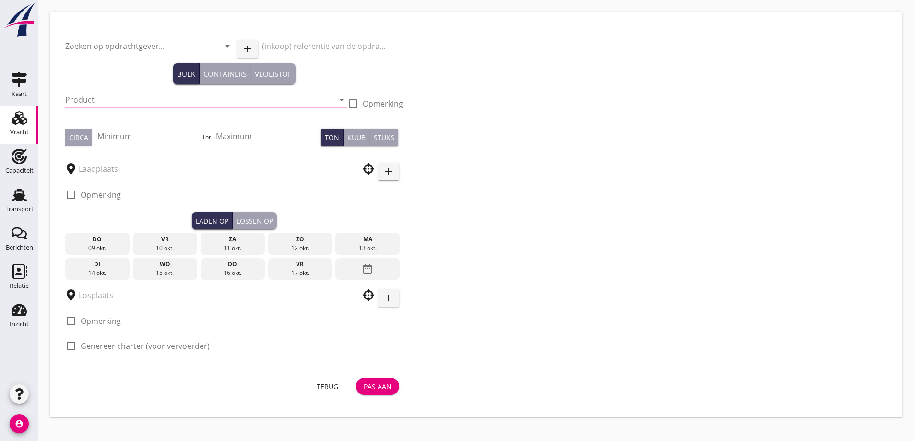
type input "AGRIFIRM NWE B.V."
type input "Tarwe (110)"
type input "500"
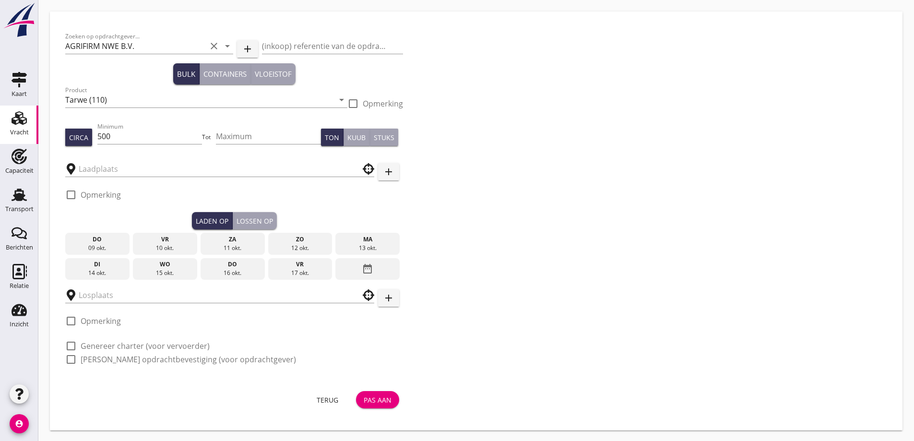
type input "Graansloot Kampen B.V."
type input "Agruniek / Rijnzate"
checkbox input "true"
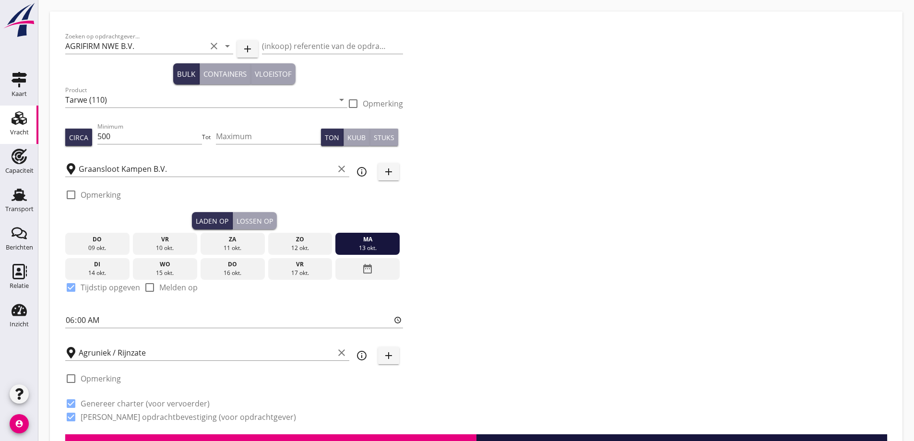
type input "3250"
radio input "false"
checkbox input "true"
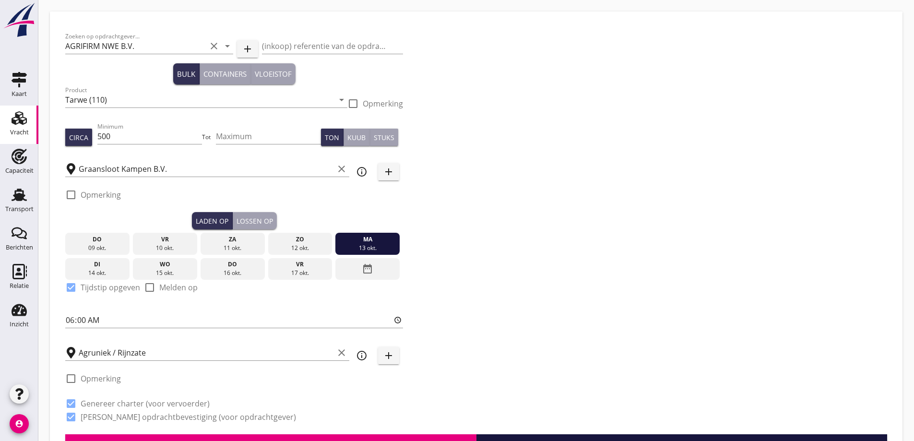
checkbox input "true"
radio input "false"
radio input "true"
radio input "false"
radio input "true"
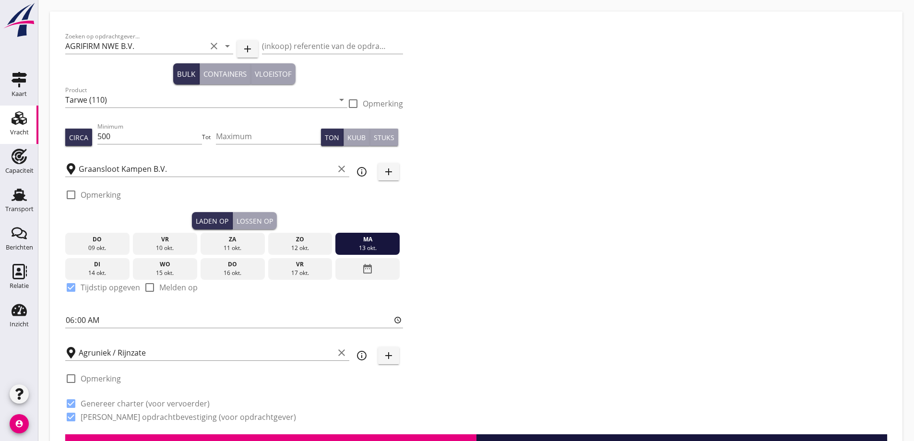
type input "5"
type input "7"
radio input "false"
checkbox input "true"
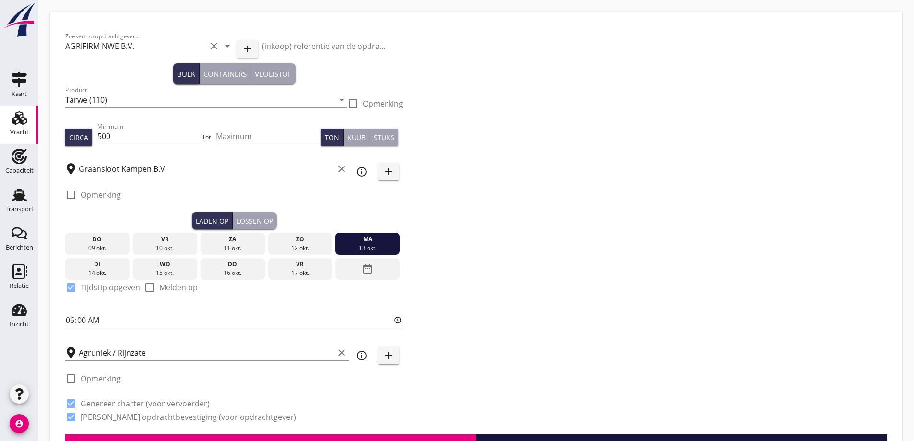
checkbox input "true"
radio input "false"
radio input "true"
radio input "false"
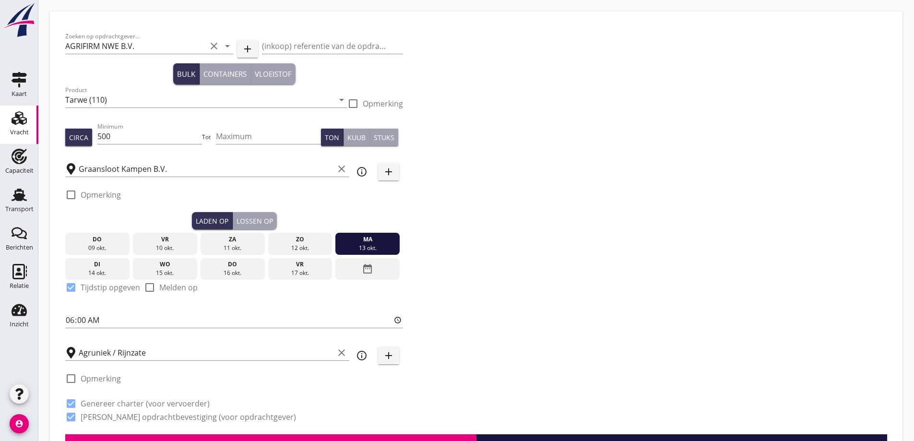
radio input "true"
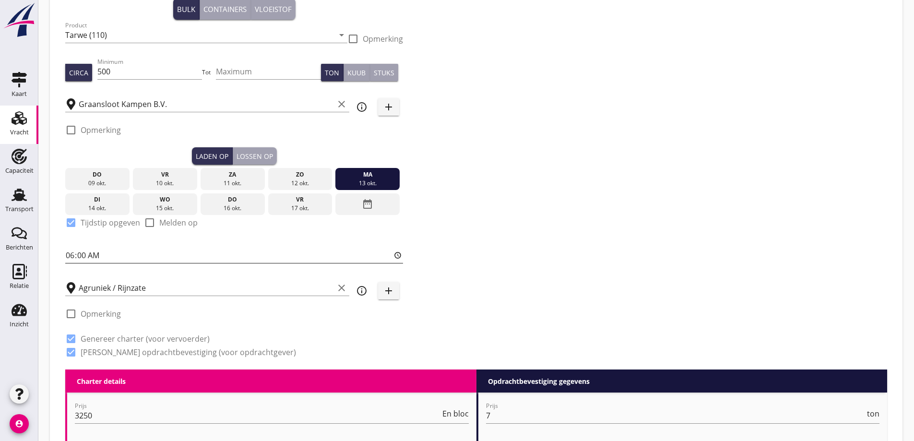
scroll to position [48, 0]
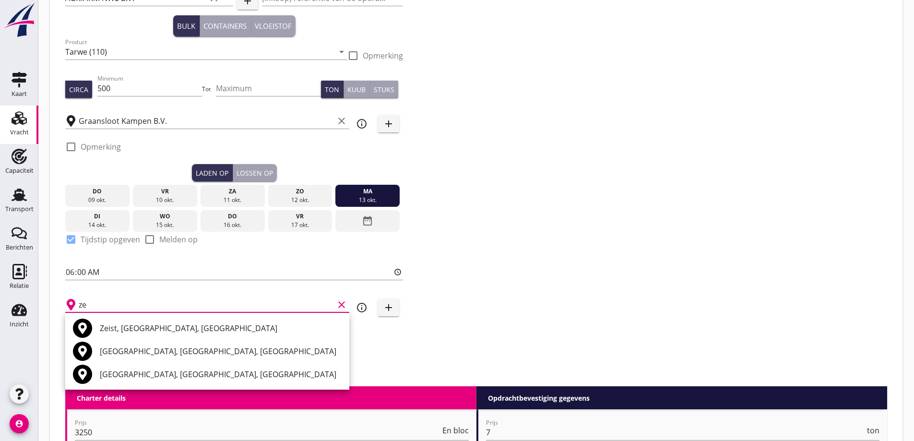
type input "z"
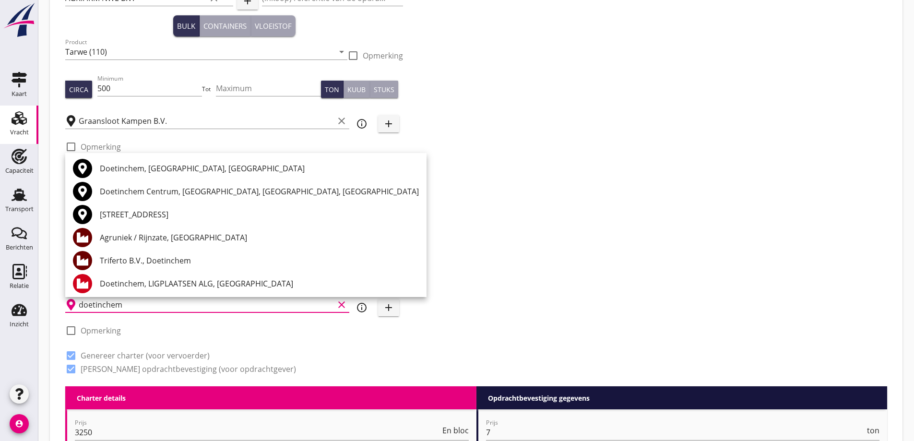
click at [143, 239] on div "Agruniek / Rijnzate, Doetinchem" at bounding box center [259, 238] width 319 height 12
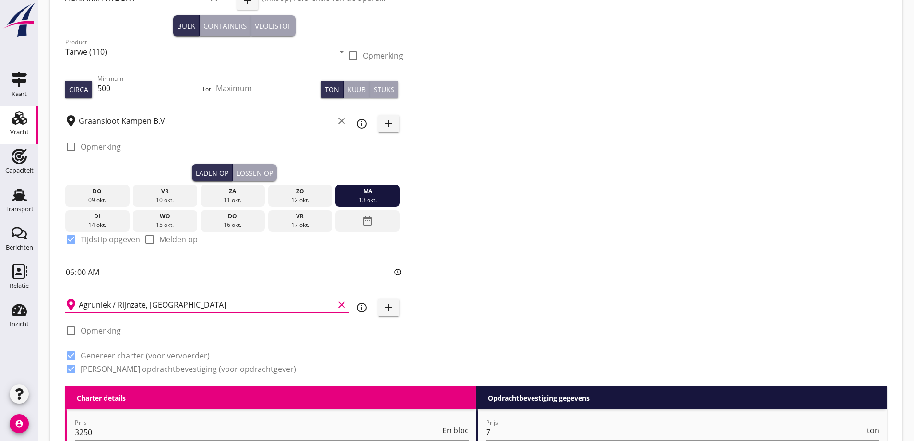
type input "Agruniek / Rijnzate, Doetinchem"
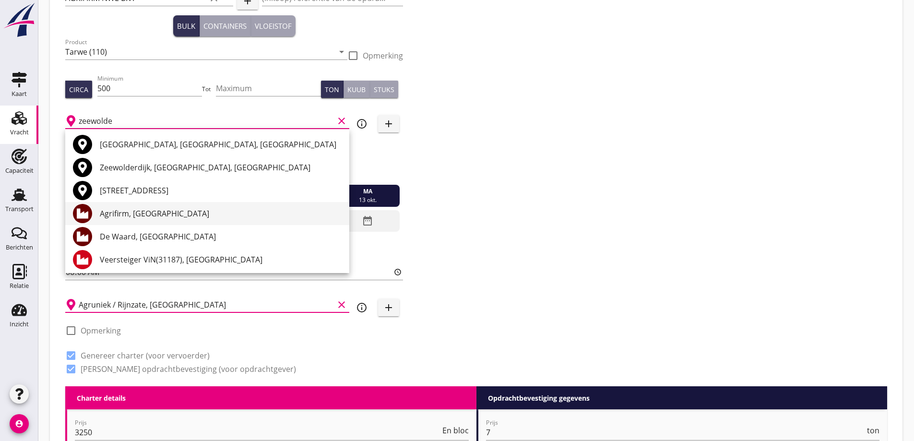
click at [181, 217] on div "Agrifirm, Zeewolde" at bounding box center [221, 214] width 242 height 12
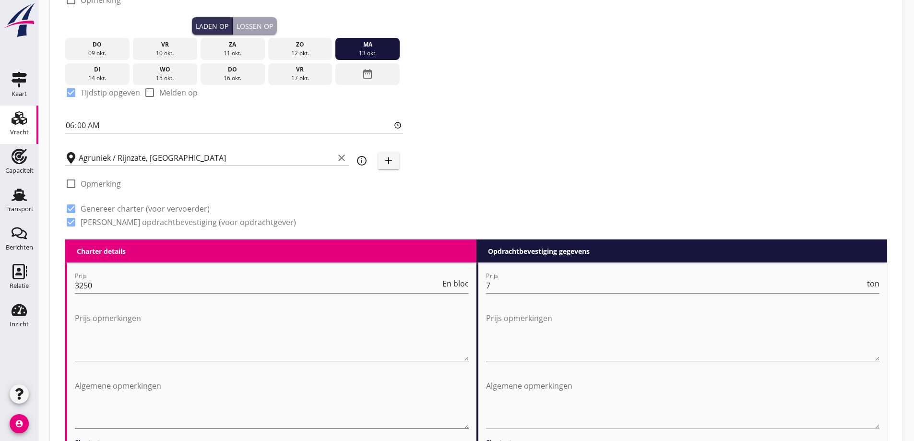
scroll to position [288, 0]
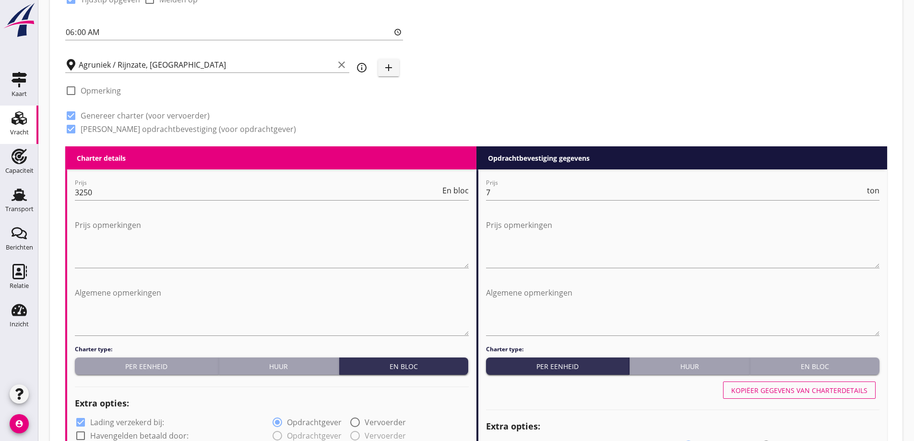
type input "Agrifirm, Zeewolde"
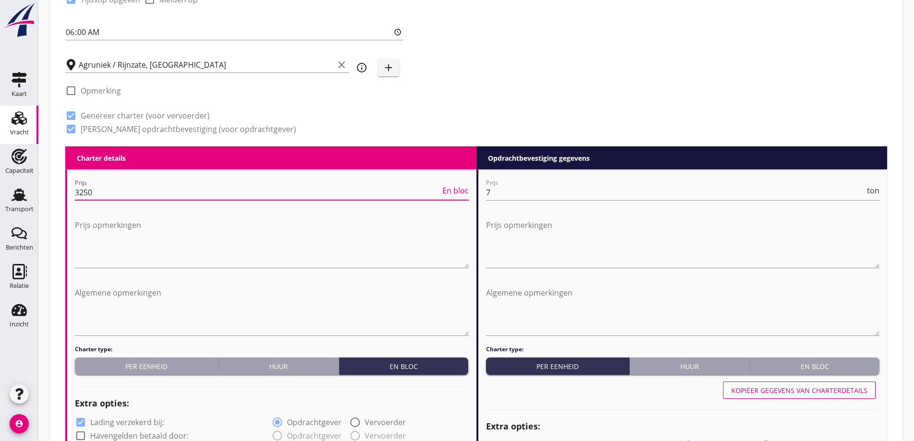
drag, startPoint x: 71, startPoint y: 184, endPoint x: 44, endPoint y: 176, distance: 27.9
type input "7"
type input "4000"
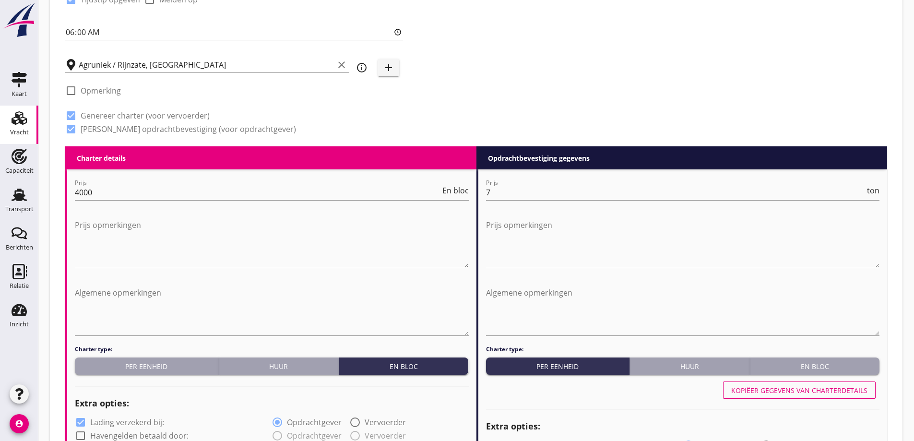
click at [583, 277] on div at bounding box center [683, 274] width 394 height 6
drag, startPoint x: 570, startPoint y: 260, endPoint x: 562, endPoint y: 261, distance: 8.3
click at [570, 260] on textarea "Prijs opmerkingen" at bounding box center [683, 242] width 394 height 50
type textarea "S"
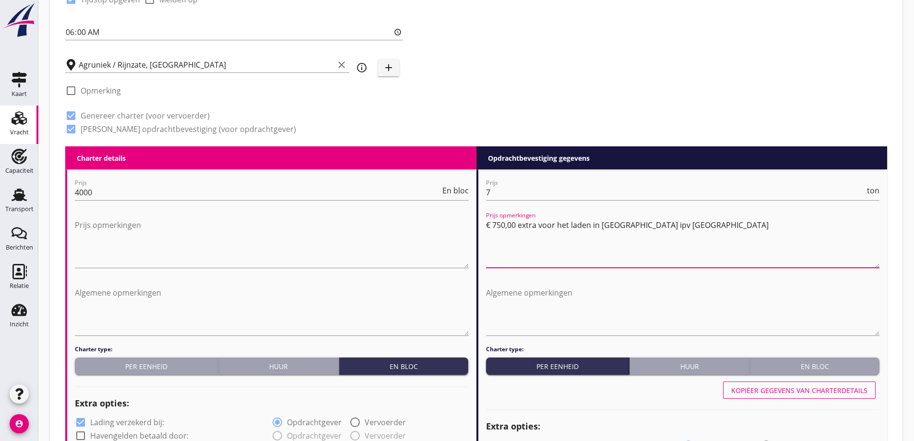
click at [601, 258] on textarea "€ 750,00 extra voor het laden in Zeewolde ipv Kampen" at bounding box center [683, 242] width 394 height 50
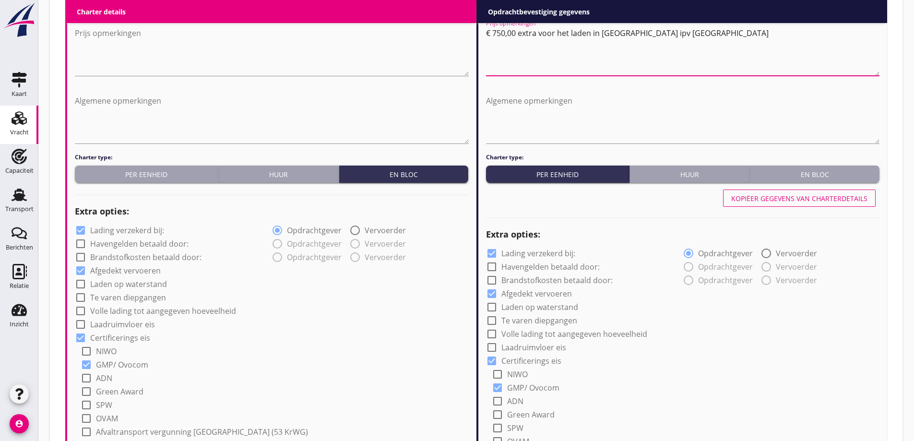
type textarea "€ 750,00 extra voor het laden in Zeewolde ipv Kampen"
drag, startPoint x: 592, startPoint y: 266, endPoint x: 653, endPoint y: 328, distance: 87.2
click at [653, 328] on div "check_box_outline_blank Volle lading tot aangegeven hoeveelheid" at bounding box center [683, 332] width 394 height 13
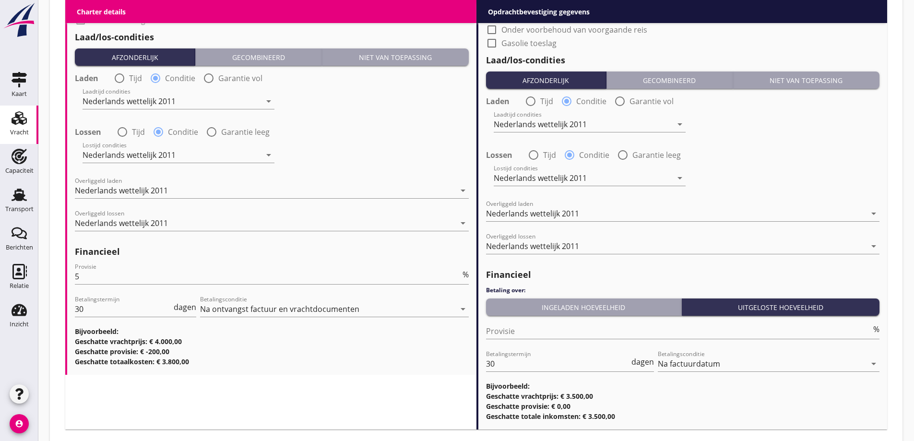
scroll to position [1125, 0]
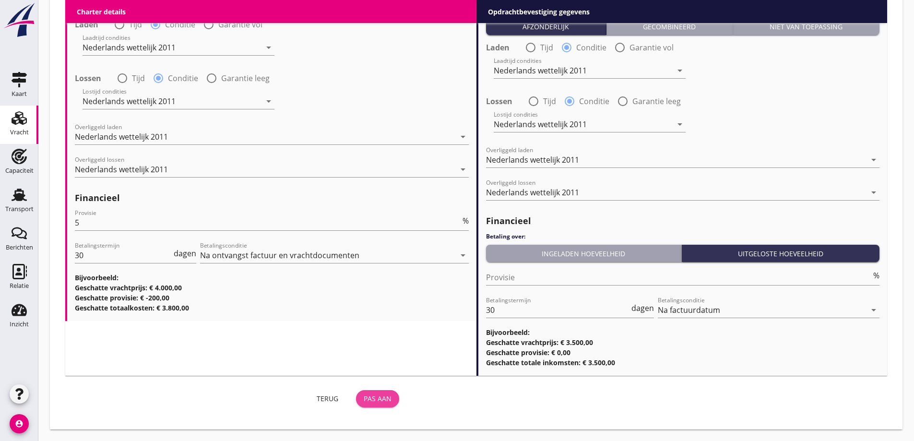
click at [380, 399] on div "Pas aan" at bounding box center [378, 398] width 28 height 10
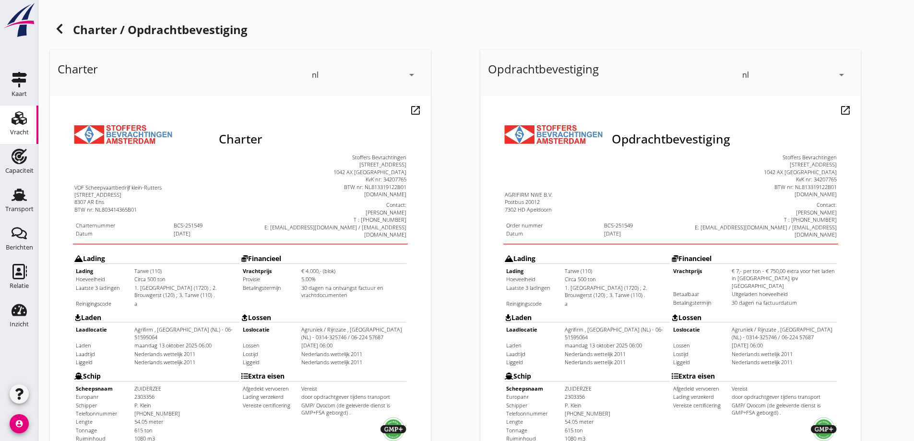
click at [68, 36] on h1 "Charter / Opdrachtbevestiging" at bounding box center [476, 30] width 852 height 23
click at [64, 32] on icon at bounding box center [60, 29] width 12 height 12
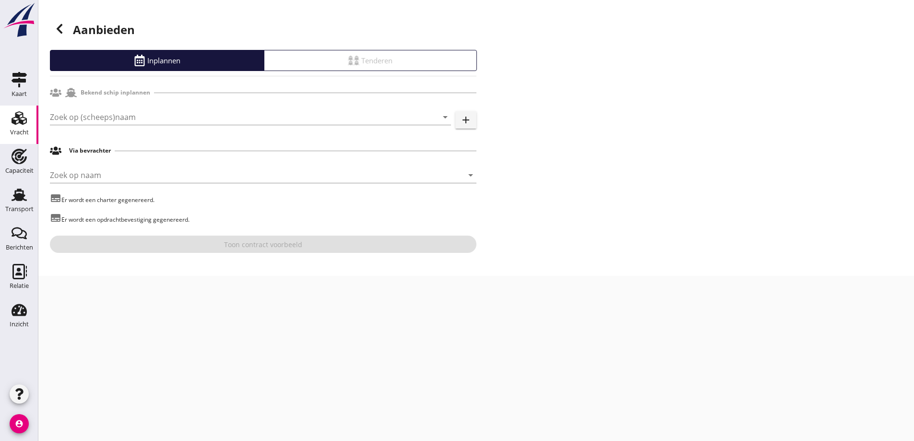
click at [59, 31] on icon at bounding box center [60, 29] width 12 height 12
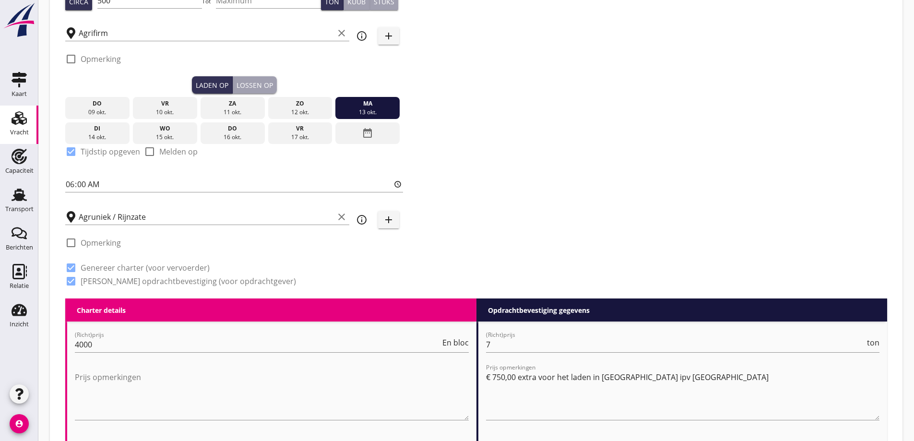
scroll to position [48, 0]
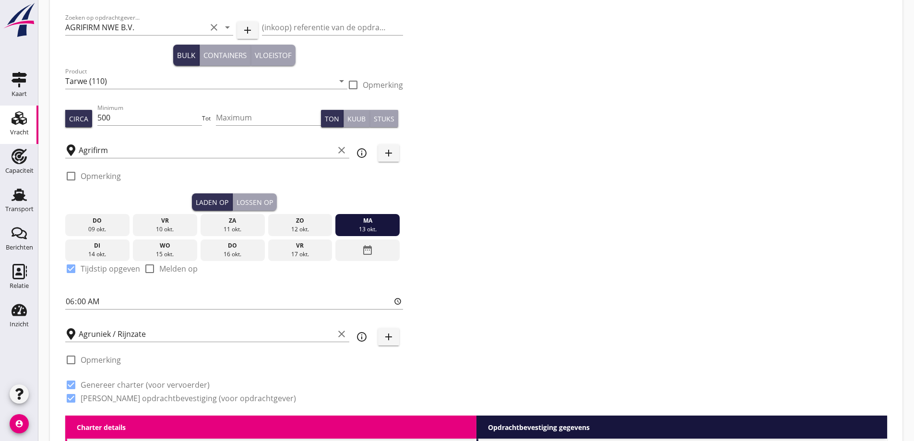
click at [242, 204] on div "Lossen op" at bounding box center [254, 202] width 36 height 10
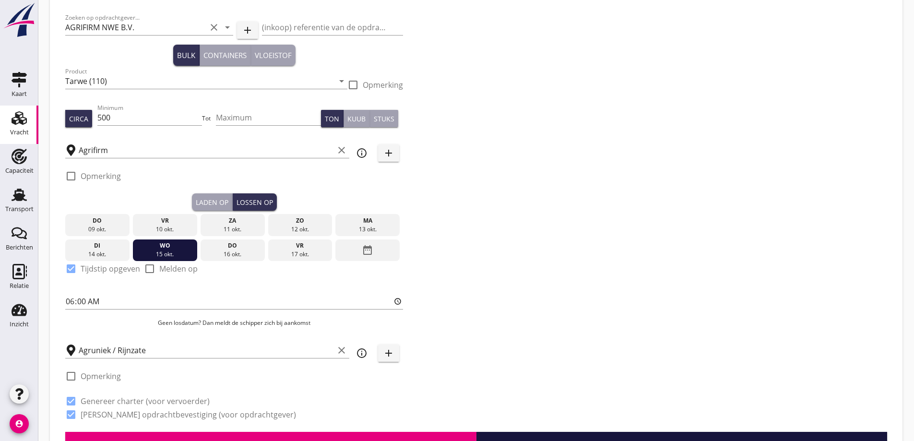
drag, startPoint x: 235, startPoint y: 248, endPoint x: 239, endPoint y: 251, distance: 5.5
click at [236, 249] on div "do" at bounding box center [232, 245] width 59 height 9
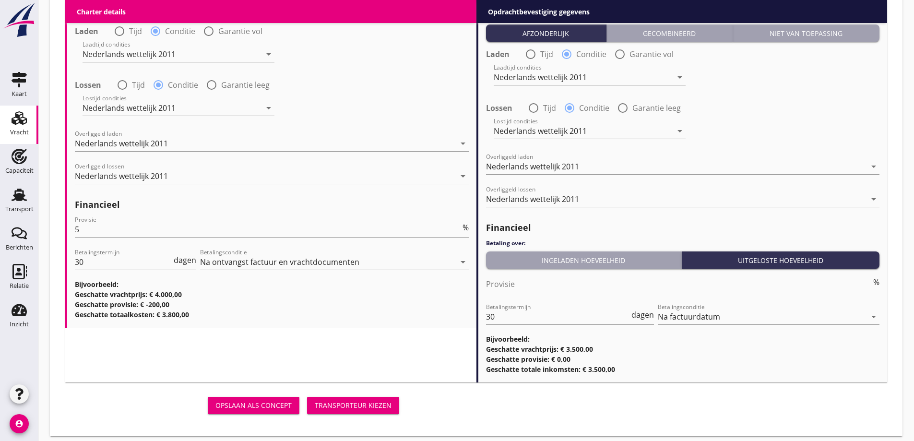
scroll to position [1171, 0]
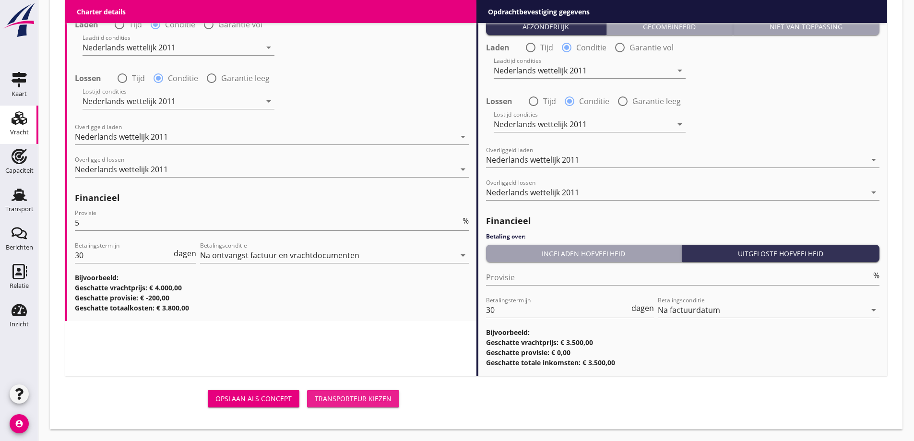
click at [365, 397] on div "Transporteur kiezen" at bounding box center [353, 398] width 77 height 10
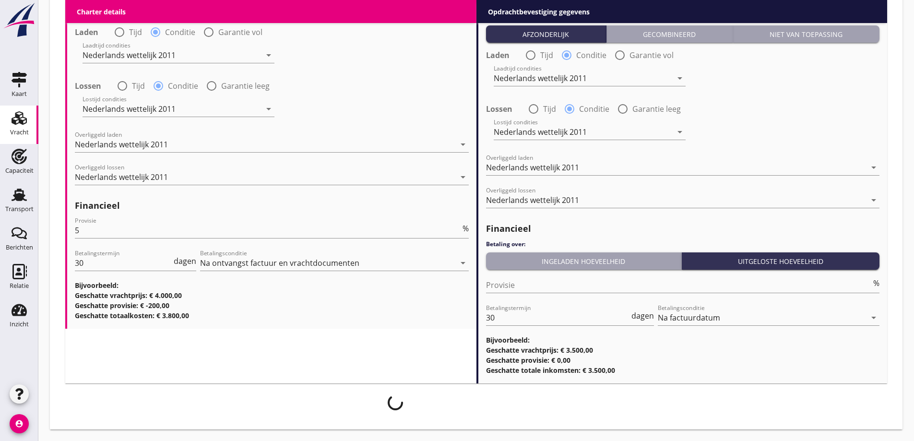
scroll to position [1163, 0]
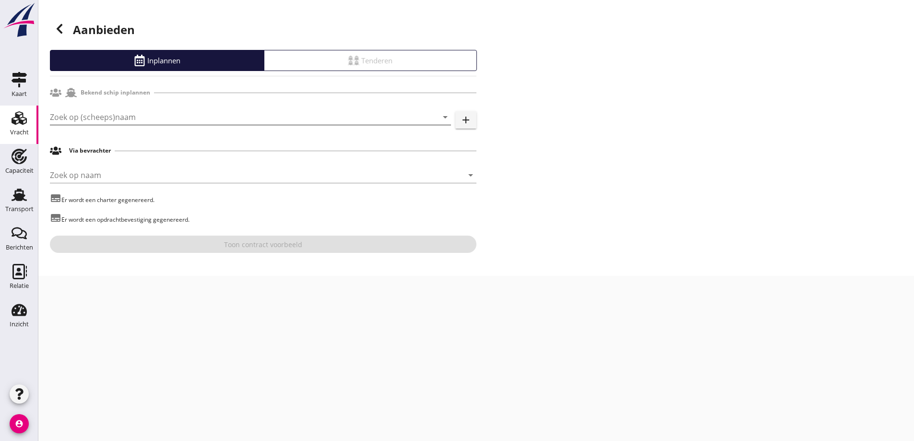
click at [128, 113] on input "Zoek op (scheeps)naam" at bounding box center [237, 116] width 374 height 15
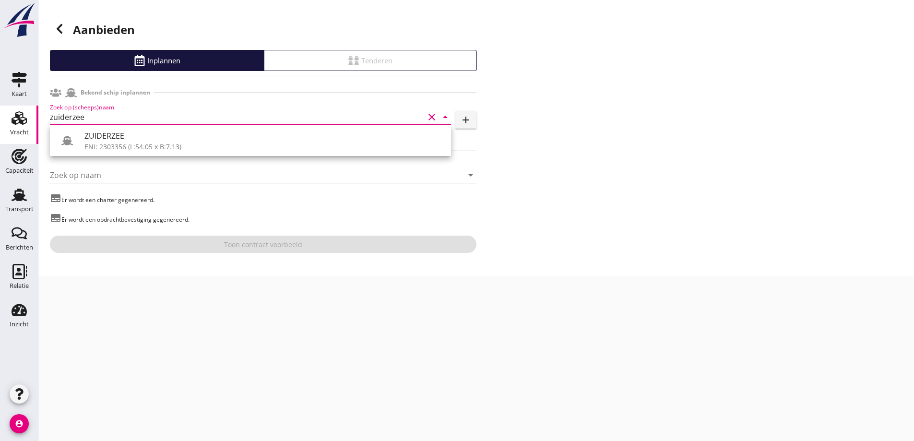
click at [146, 147] on div "ENI: 2303356 (L:54.05 x B:7.13)" at bounding box center [263, 146] width 359 height 10
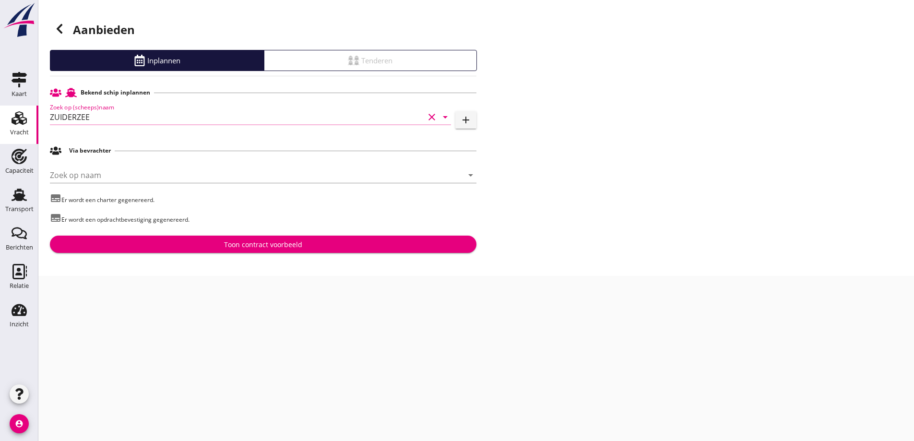
type input "ZUIDERZEE"
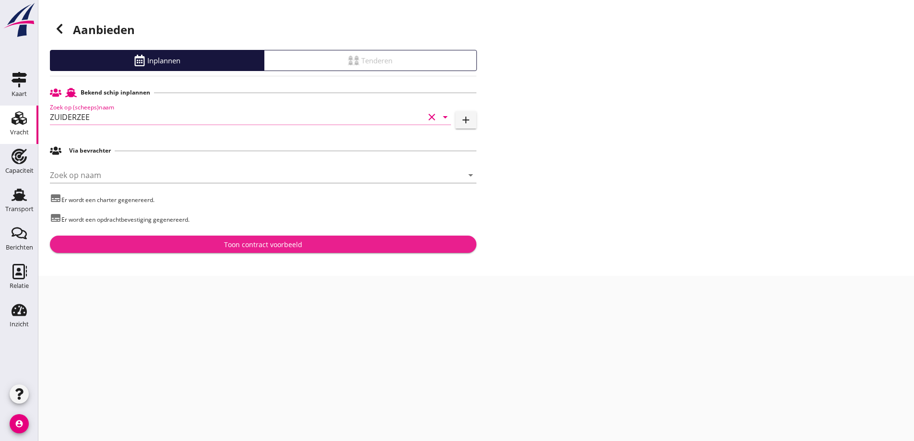
click at [230, 251] on button "Toon contract voorbeeld" at bounding box center [263, 244] width 426 height 17
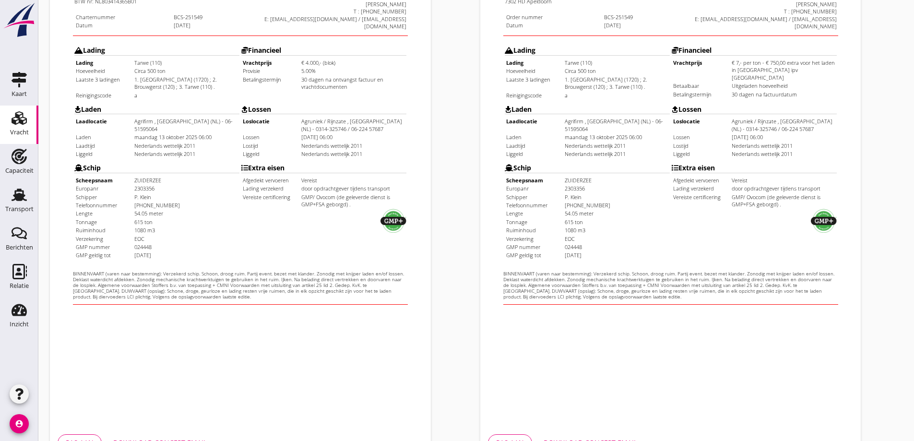
scroll to position [270, 0]
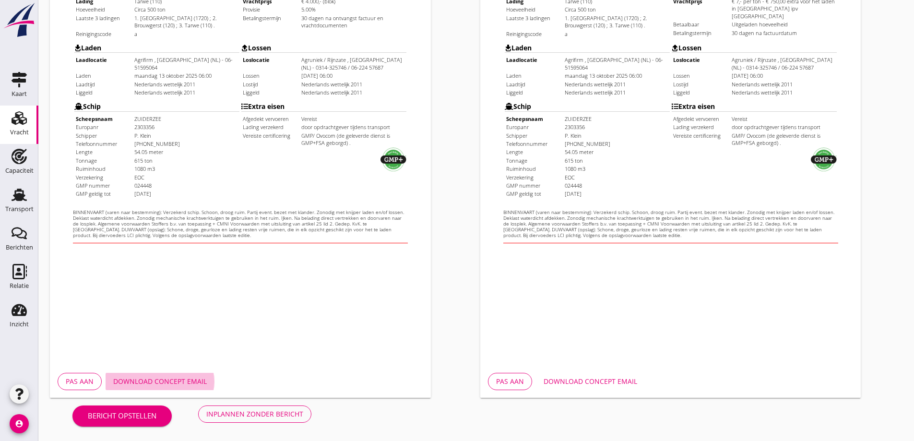
click at [143, 376] on div "Download concept email" at bounding box center [160, 381] width 94 height 10
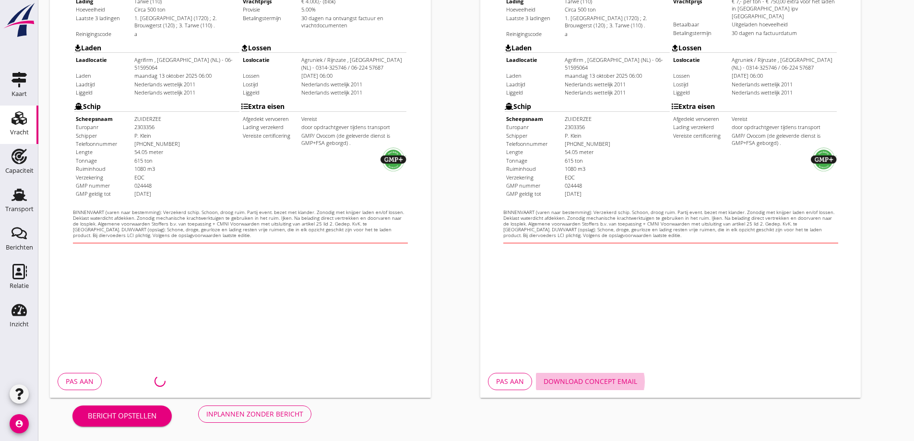
click at [559, 383] on div "Download concept email" at bounding box center [590, 381] width 94 height 10
click at [579, 379] on div "Download concept email" at bounding box center [590, 381] width 94 height 10
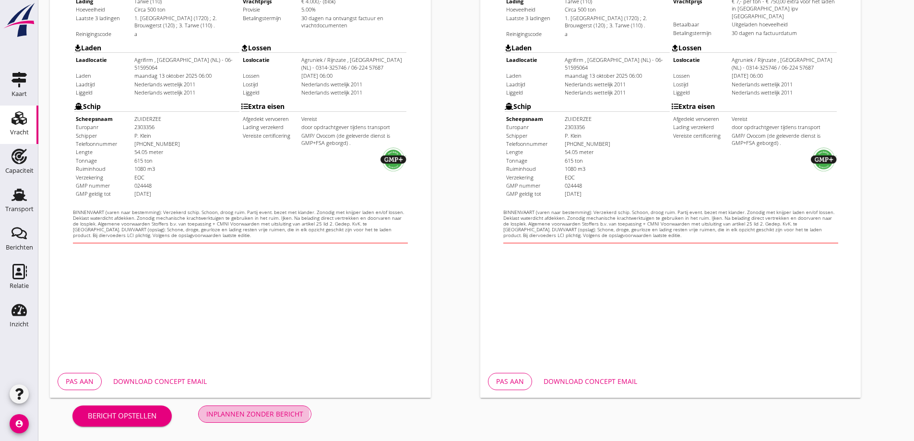
click at [275, 414] on div "Inplannen zonder bericht" at bounding box center [254, 414] width 97 height 10
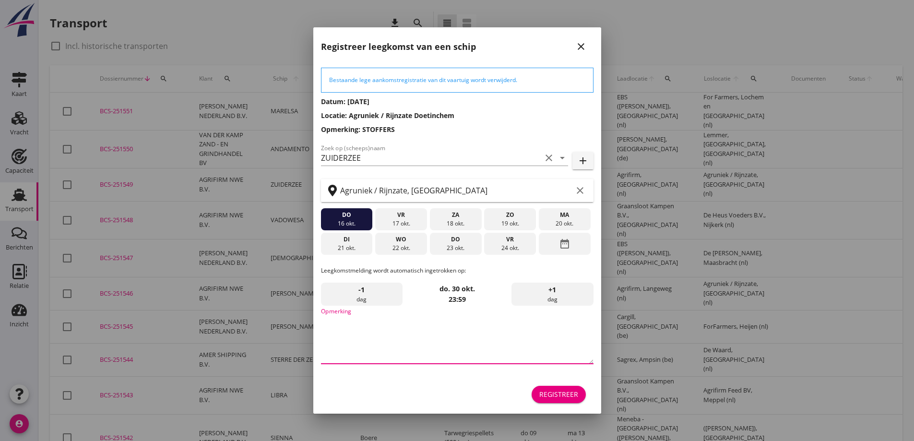
click at [388, 318] on textarea "Opmerking" at bounding box center [457, 338] width 272 height 50
type textarea "s"
type textarea "STOFFERS"
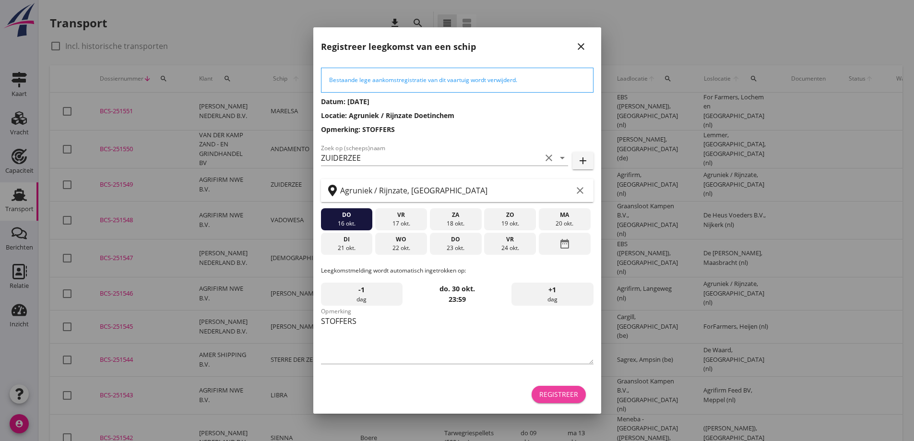
click at [550, 388] on button "Registreer" at bounding box center [558, 394] width 54 height 17
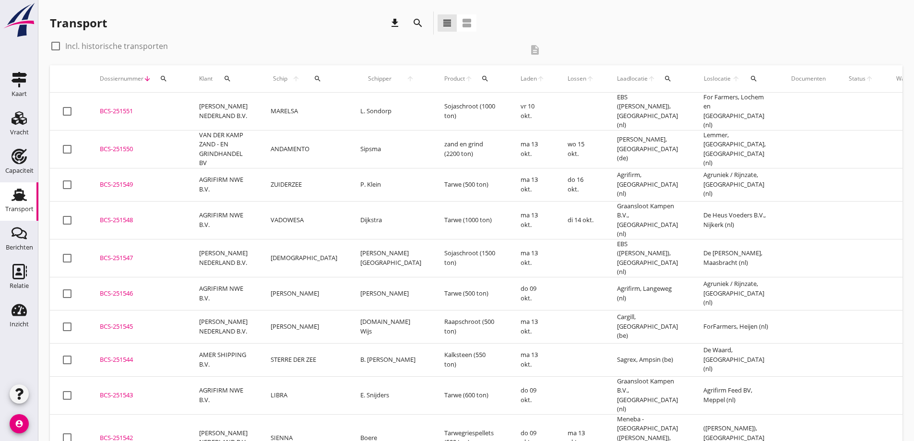
click at [167, 189] on div "BCS-251549" at bounding box center [138, 185] width 76 height 10
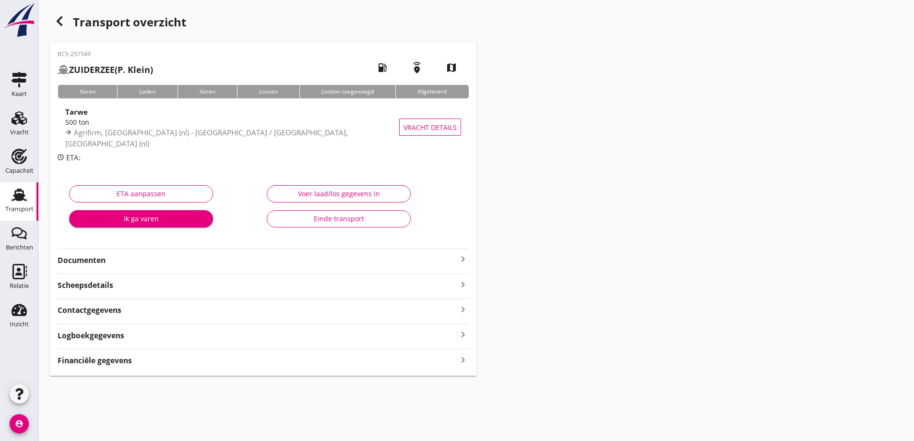
click at [180, 264] on strong "Documenten" at bounding box center [258, 260] width 400 height 11
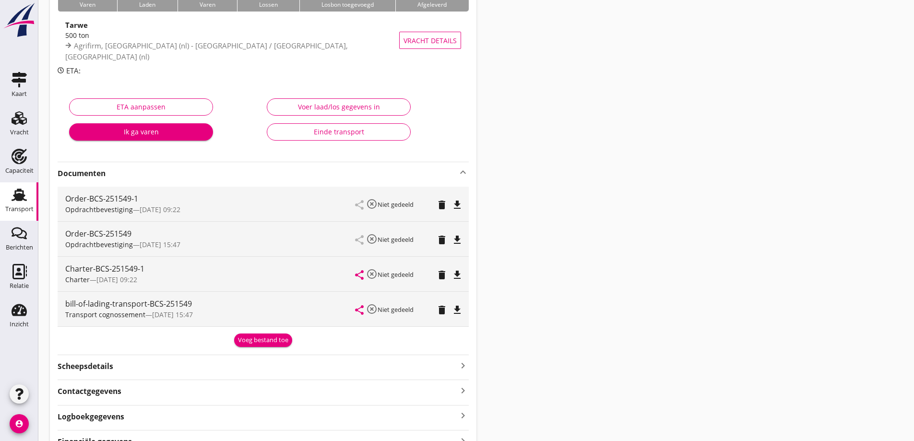
scroll to position [96, 0]
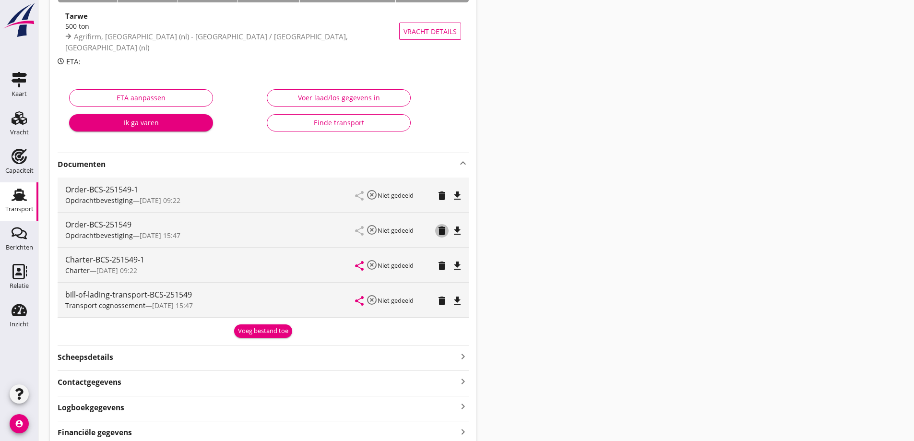
click at [440, 231] on icon "delete" at bounding box center [442, 231] width 12 height 12
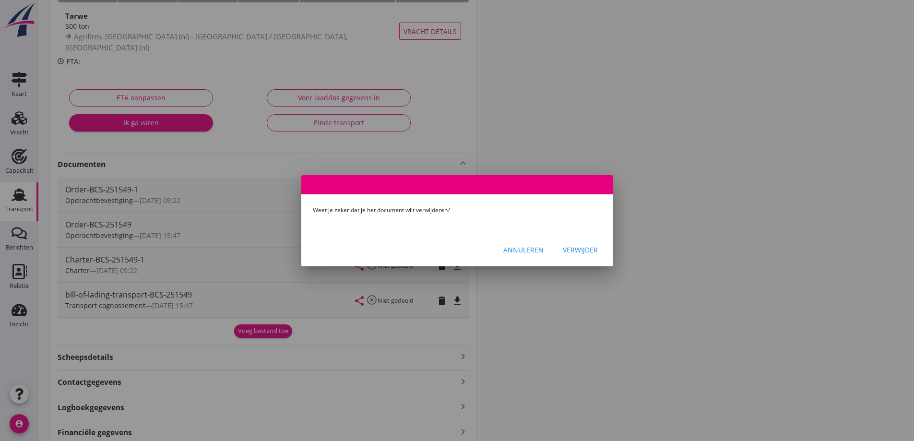
click at [569, 251] on div "Verwijder" at bounding box center [580, 250] width 35 height 10
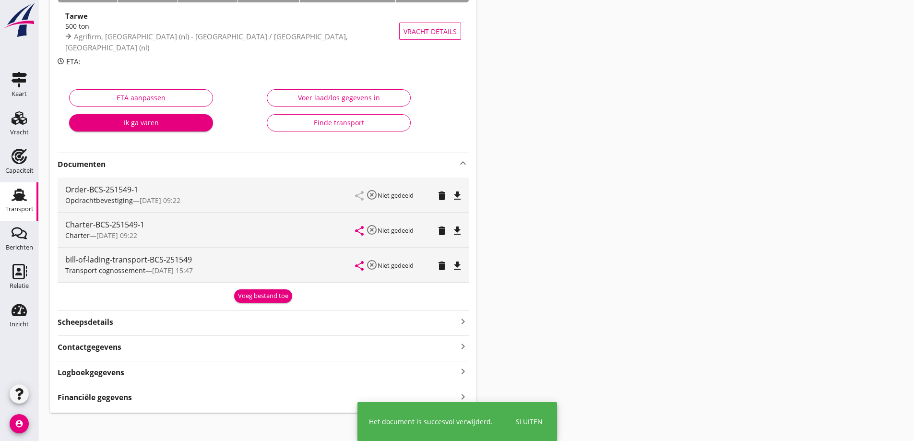
click at [439, 263] on icon "delete" at bounding box center [442, 266] width 12 height 12
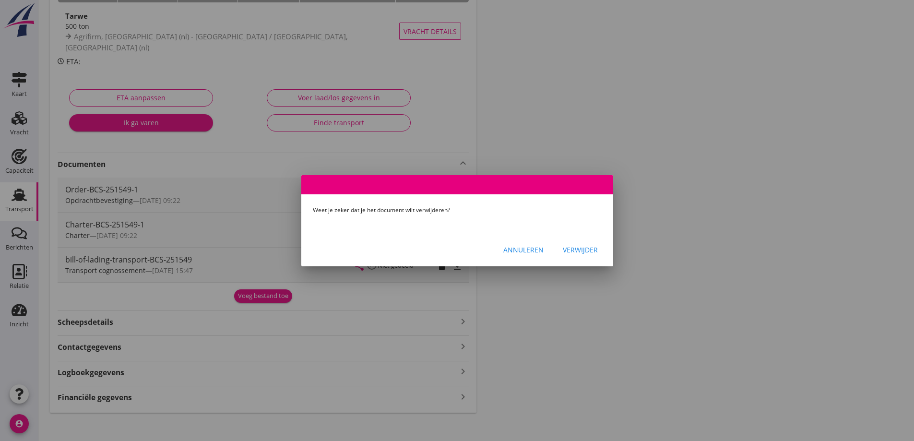
click at [572, 249] on div "Verwijder" at bounding box center [580, 250] width 35 height 10
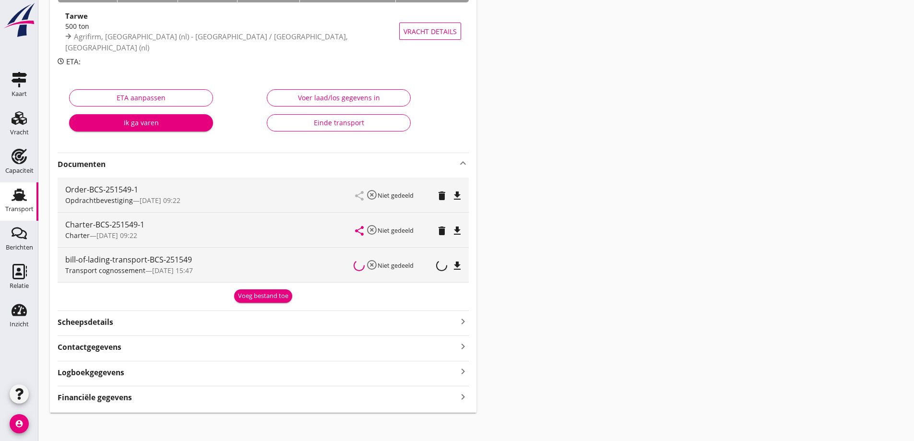
scroll to position [67, 0]
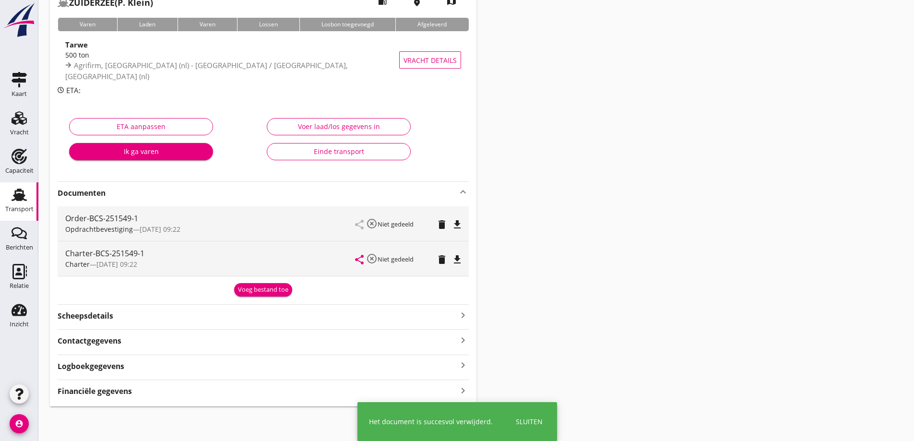
click at [257, 288] on div "Voeg bestand toe" at bounding box center [263, 290] width 50 height 10
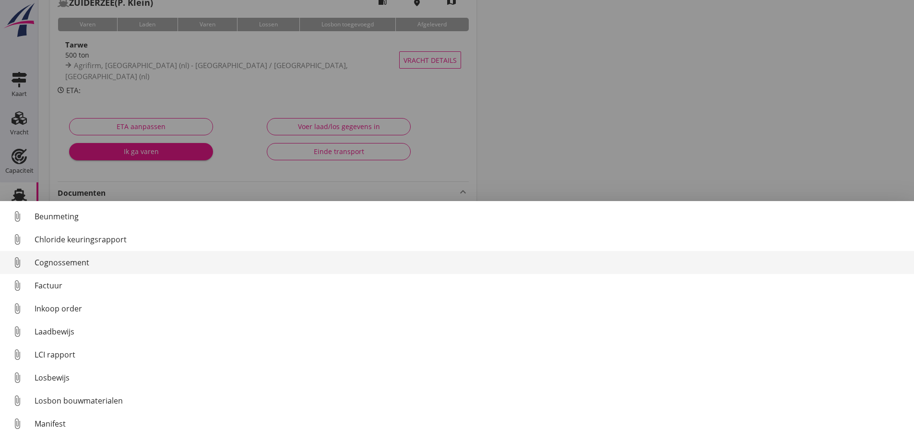
click at [23, 258] on icon "attach_file" at bounding box center [17, 262] width 15 height 15
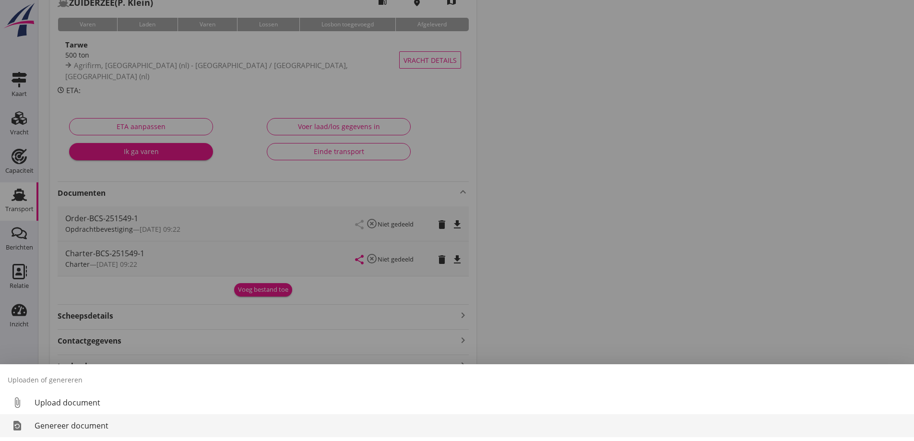
click at [83, 425] on div "Genereer document" at bounding box center [471, 426] width 872 height 12
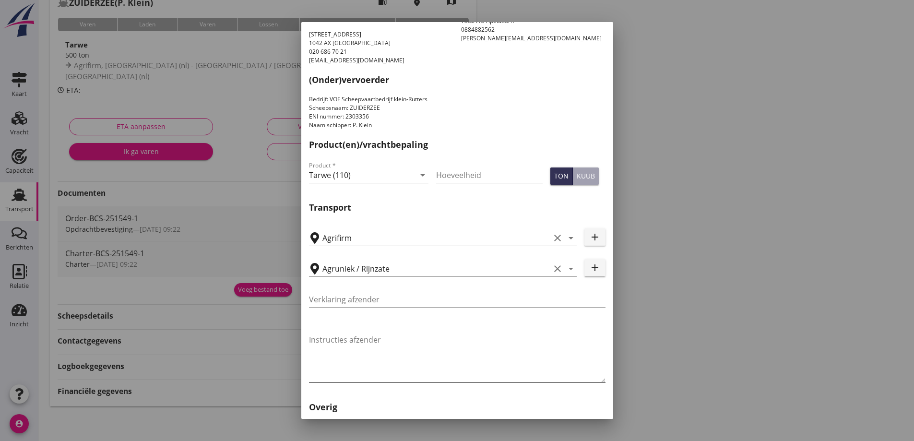
scroll to position [287, 0]
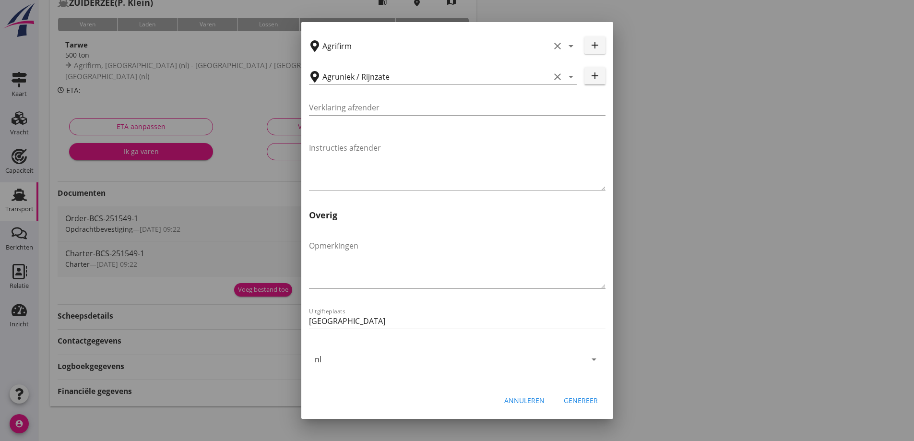
click at [575, 402] on div "Genereer" at bounding box center [581, 400] width 34 height 10
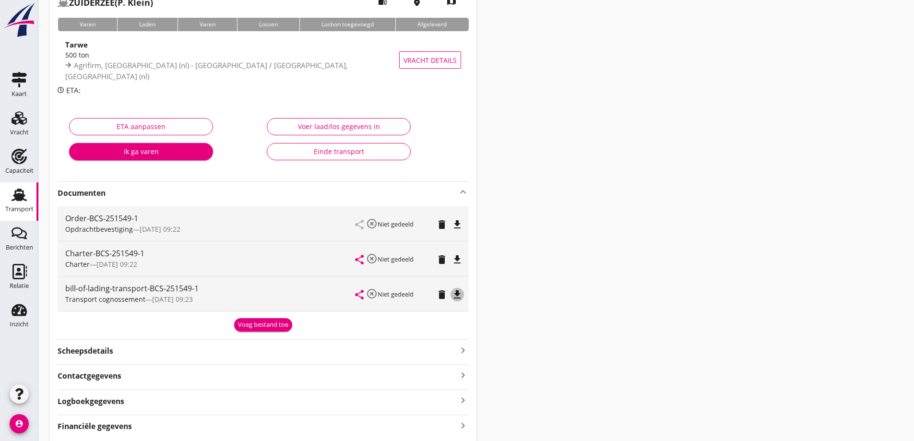
click at [459, 299] on icon "file_download" at bounding box center [457, 295] width 12 height 12
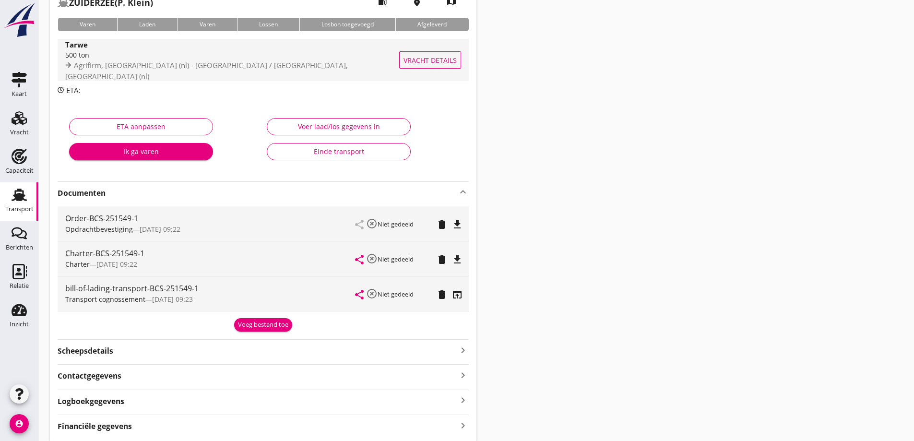
click at [427, 61] on span "Vracht details" at bounding box center [429, 60] width 53 height 10
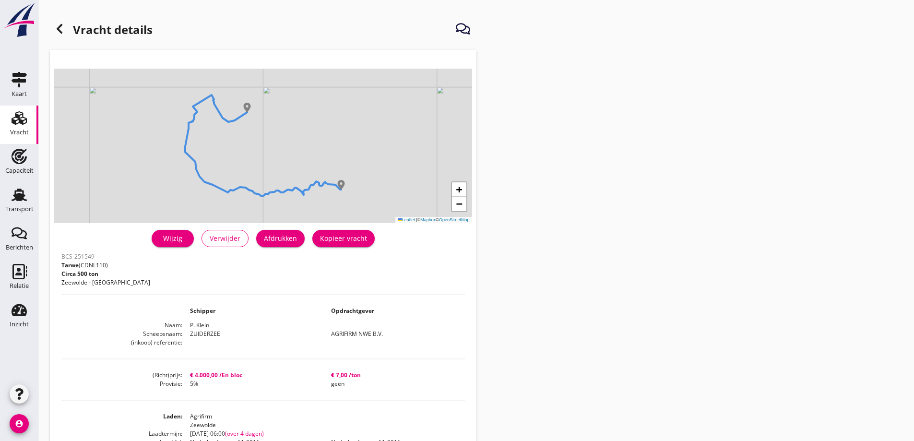
click at [283, 240] on div "Afdrukken" at bounding box center [280, 238] width 33 height 10
click at [63, 24] on icon at bounding box center [60, 29] width 12 height 12
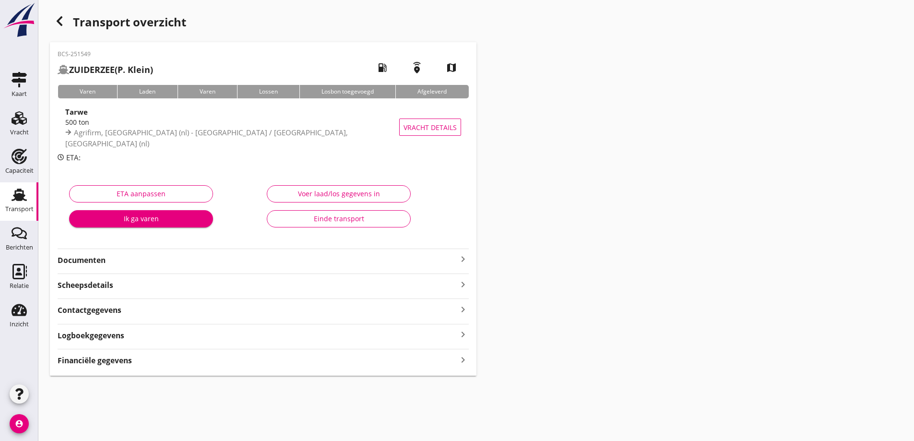
click at [126, 360] on strong "Financiële gegevens" at bounding box center [95, 360] width 74 height 11
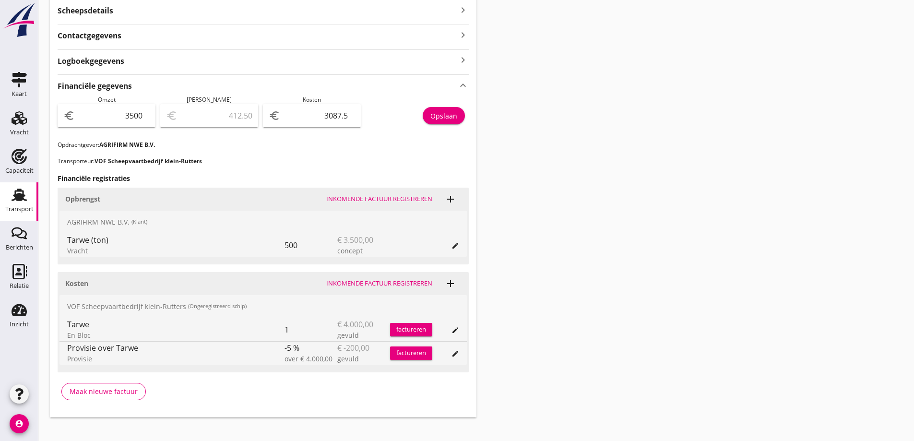
scroll to position [237, 0]
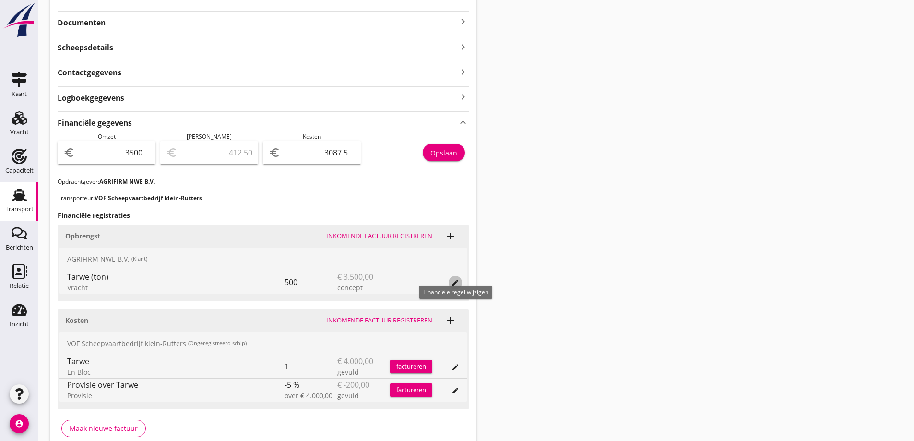
click at [459, 282] on icon "edit" at bounding box center [455, 283] width 8 height 8
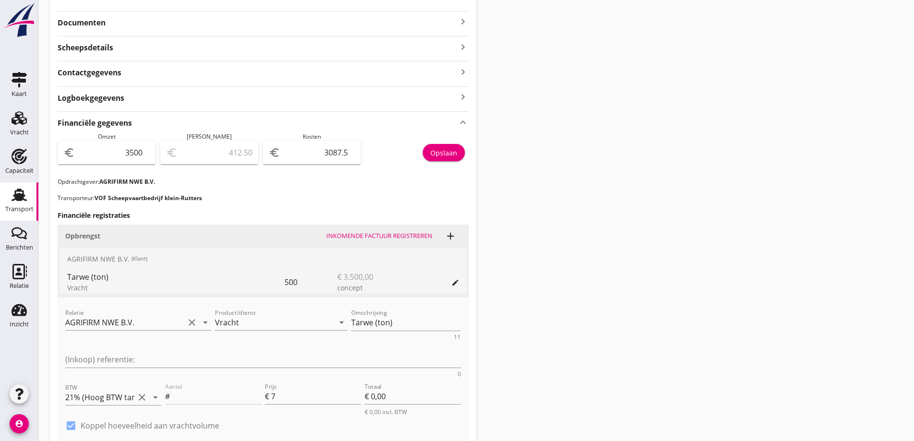
click at [413, 195] on p "Transporteur: VOF Scheepvaartbedrijf klein-Rutters" at bounding box center [263, 198] width 411 height 9
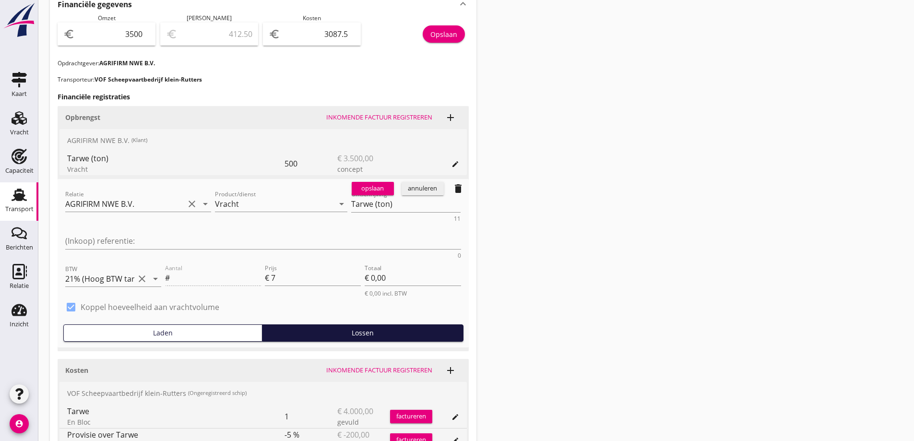
scroll to position [381, 0]
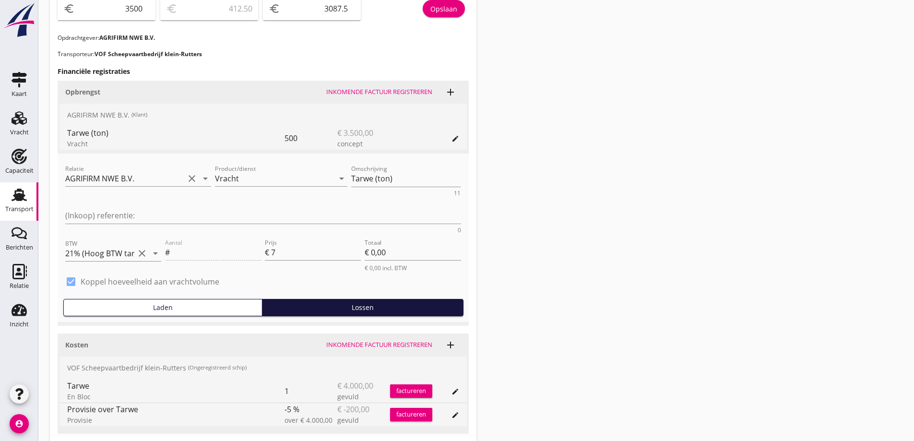
click at [326, 41] on p "Opdrachtgever: AGRIFIRM NWE B.V." at bounding box center [263, 38] width 411 height 9
click at [306, 79] on div "Financiële gegevens keyboard_arrow_up Omzet euro 3500 Marge euro 412.50 Kosten …" at bounding box center [263, 217] width 411 height 501
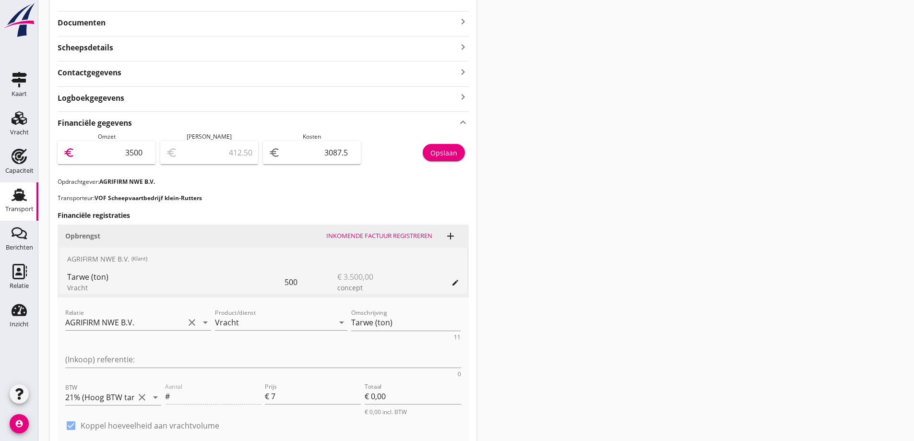
scroll to position [0, 0]
drag, startPoint x: 123, startPoint y: 156, endPoint x: 154, endPoint y: 163, distance: 32.4
click at [154, 162] on div "euro 3500" at bounding box center [107, 152] width 98 height 23
type input "4"
type input "-3083.50"
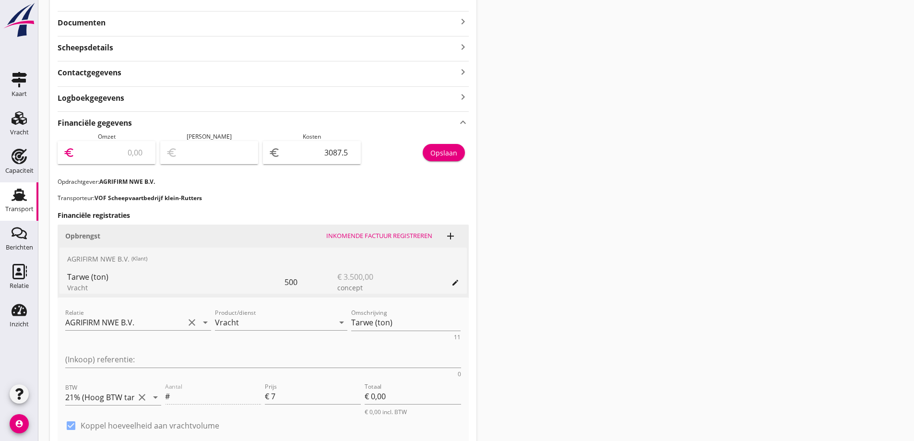
scroll to position [0, 0]
type input "2"
type input "-3085.50"
type input "25"
type input "-3062.50"
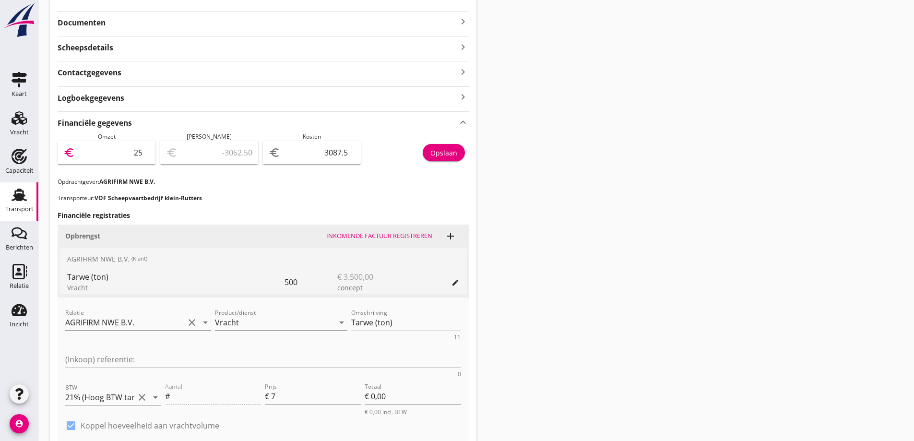
type input "250"
type input "-2837.50"
click at [130, 150] on input "250" at bounding box center [113, 152] width 73 height 15
type input "4250"
type input "1162.50"
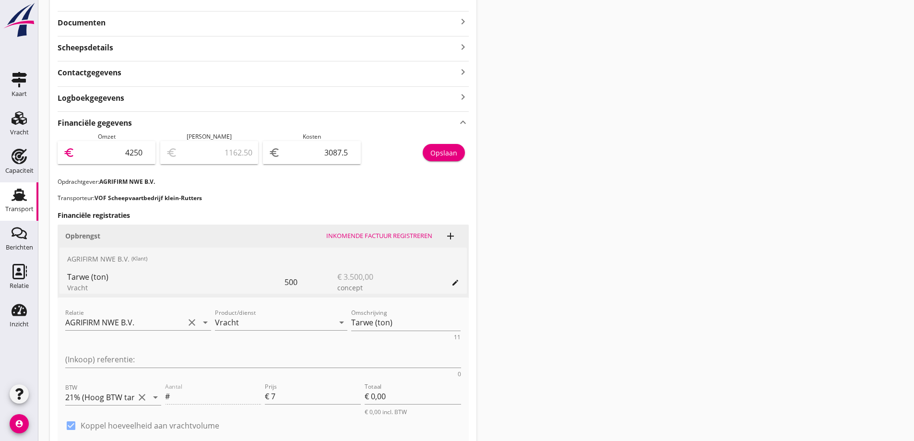
type input "4250"
click at [334, 153] on input "3087.5" at bounding box center [318, 152] width 73 height 15
drag, startPoint x: 325, startPoint y: 153, endPoint x: 373, endPoint y: 161, distance: 48.7
click at [373, 161] on div "Omzet euro 4250 Marge euro 1162.50 Kosten euro 3087.5 Opslaan" at bounding box center [263, 154] width 411 height 45
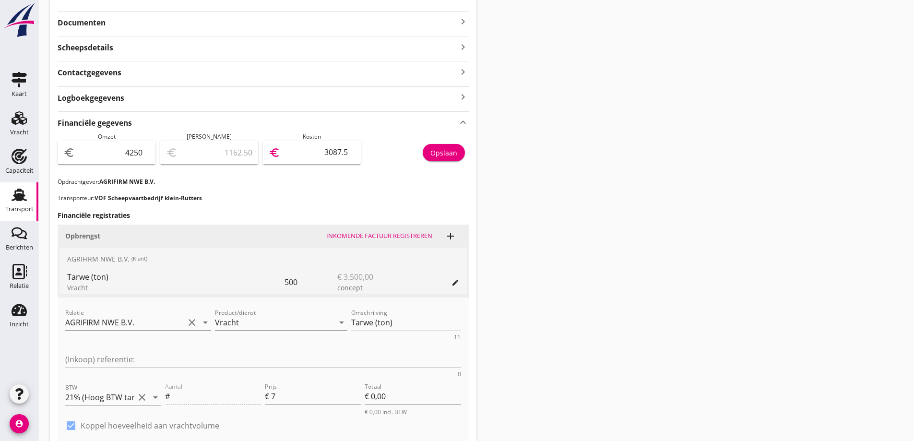
type input "4247.00"
type input "3"
type input "4212.00"
type input "38"
type input "3870.00"
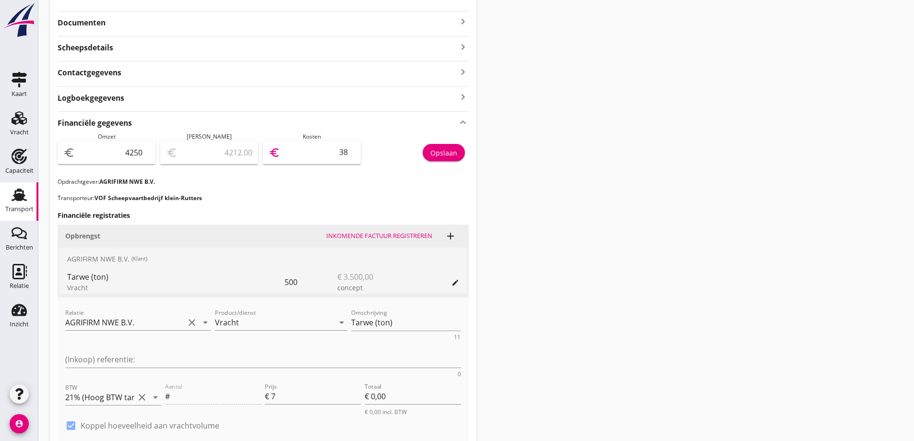
type input "380"
type input "450.00"
type input "3800"
click at [359, 178] on p "Opdrachtgever: AGRIFIRM NWE B.V." at bounding box center [263, 181] width 411 height 9
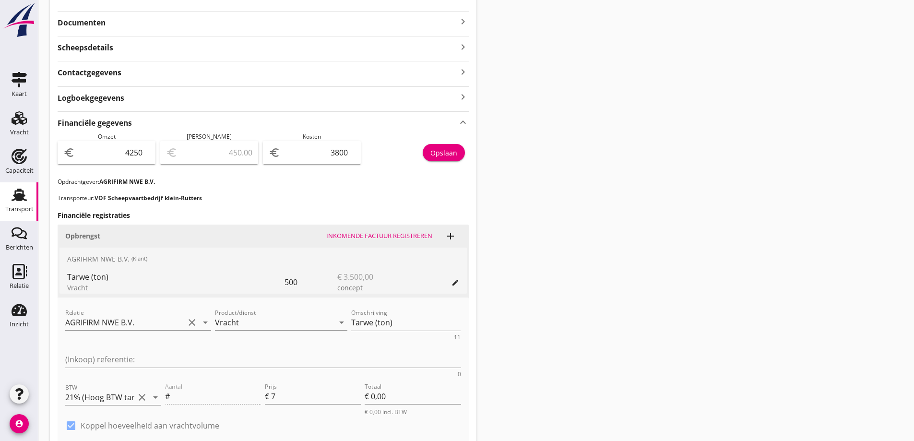
click at [227, 183] on p "Opdrachtgever: AGRIFIRM NWE B.V." at bounding box center [263, 181] width 411 height 9
click at [454, 150] on div "Opslaan" at bounding box center [443, 153] width 27 height 10
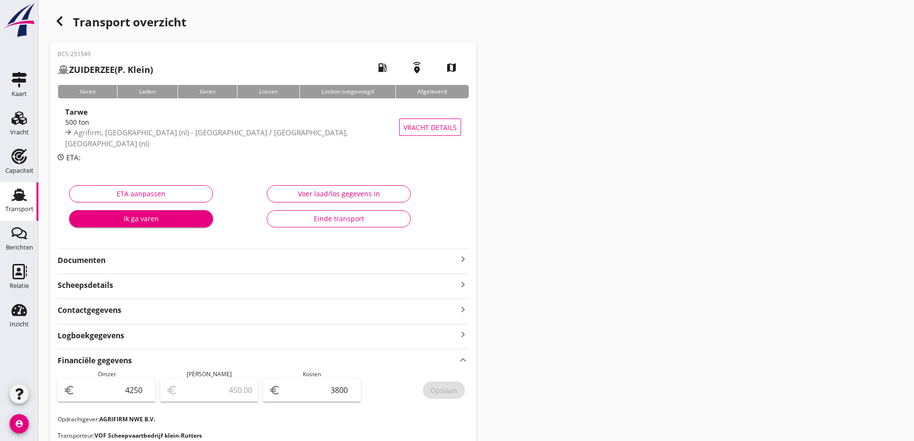
click at [28, 206] on div "Transport" at bounding box center [19, 209] width 28 height 6
